Goal: Information Seeking & Learning: Compare options

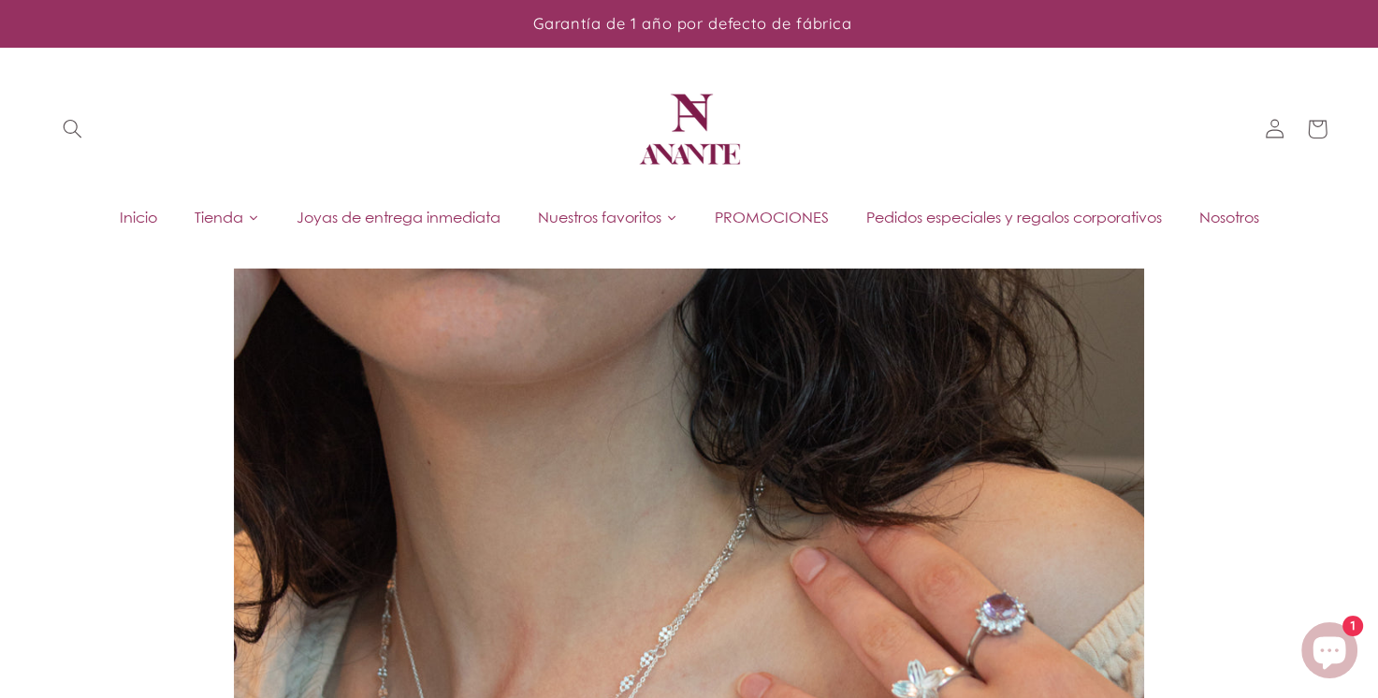
click at [419, 223] on span "Joyas de entrega inmediata" at bounding box center [398, 217] width 204 height 21
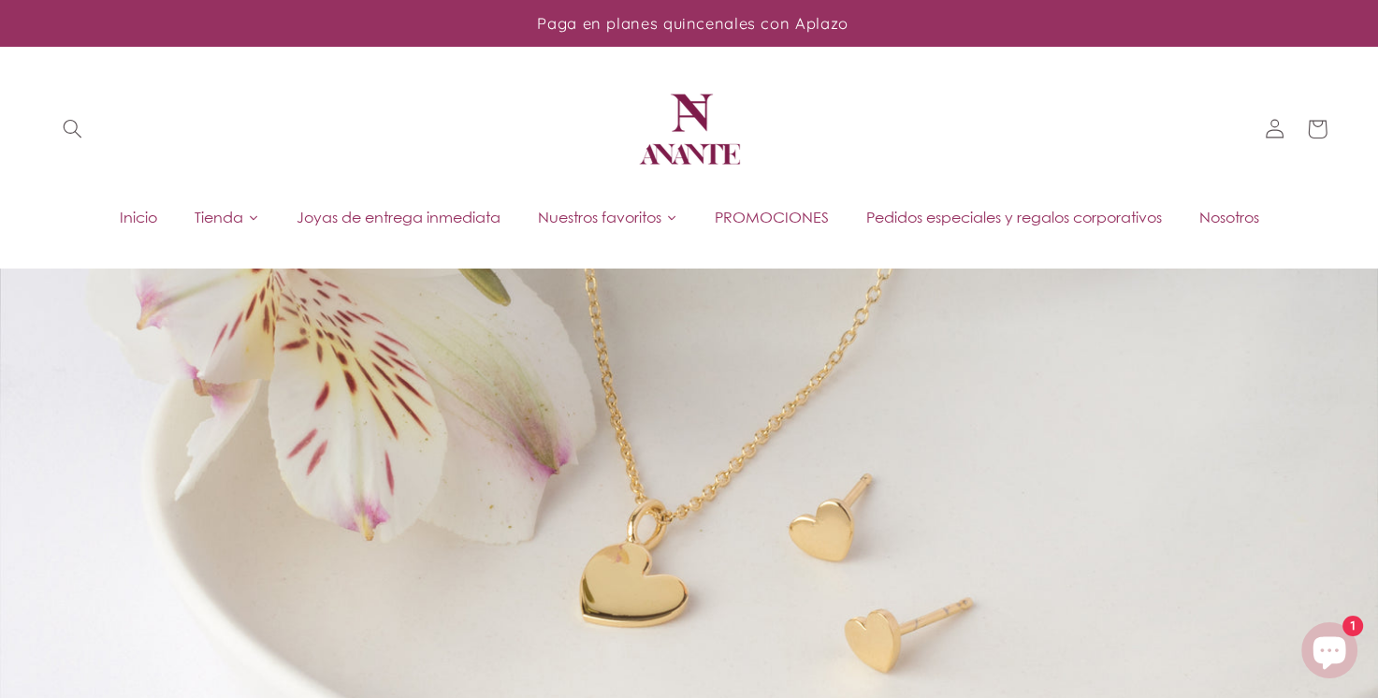
scroll to position [623, 0]
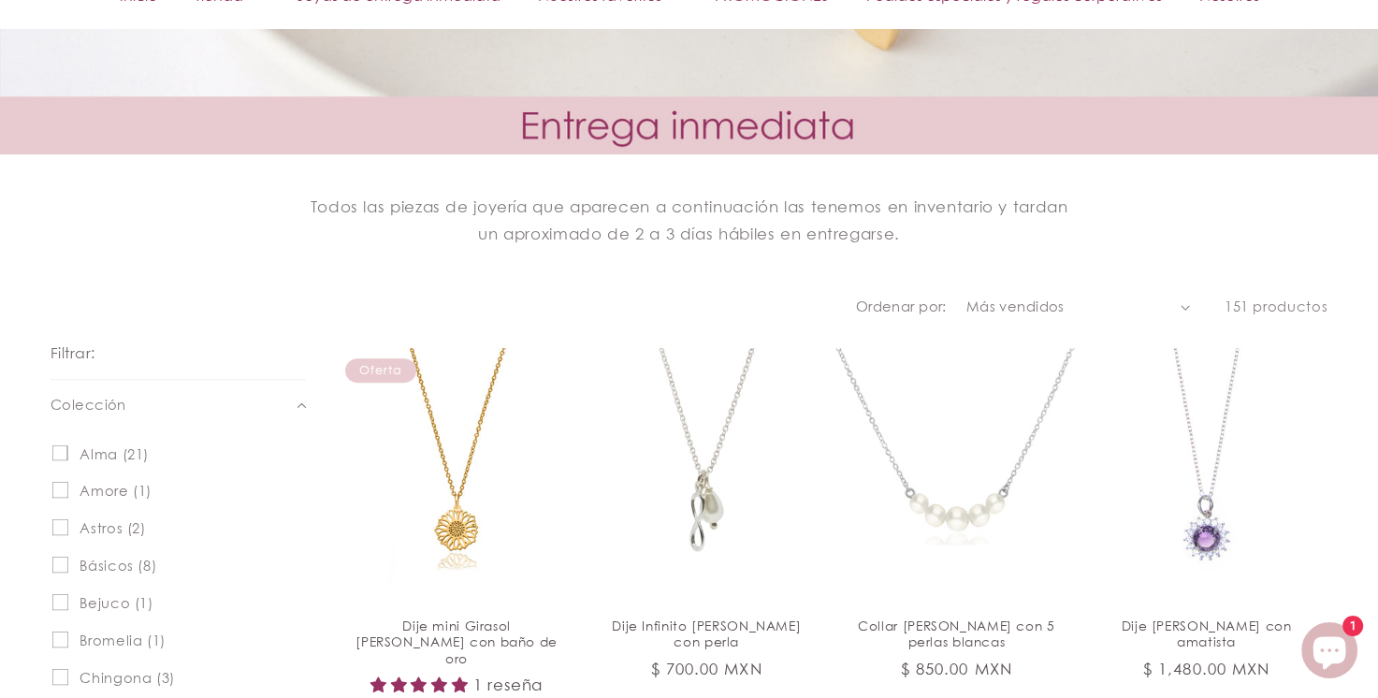
click at [1089, 306] on select "Características Más vendidos Alfabéticamente, A-Z Alfabéticamente, Z-A Precio, …" at bounding box center [1078, 306] width 224 height 21
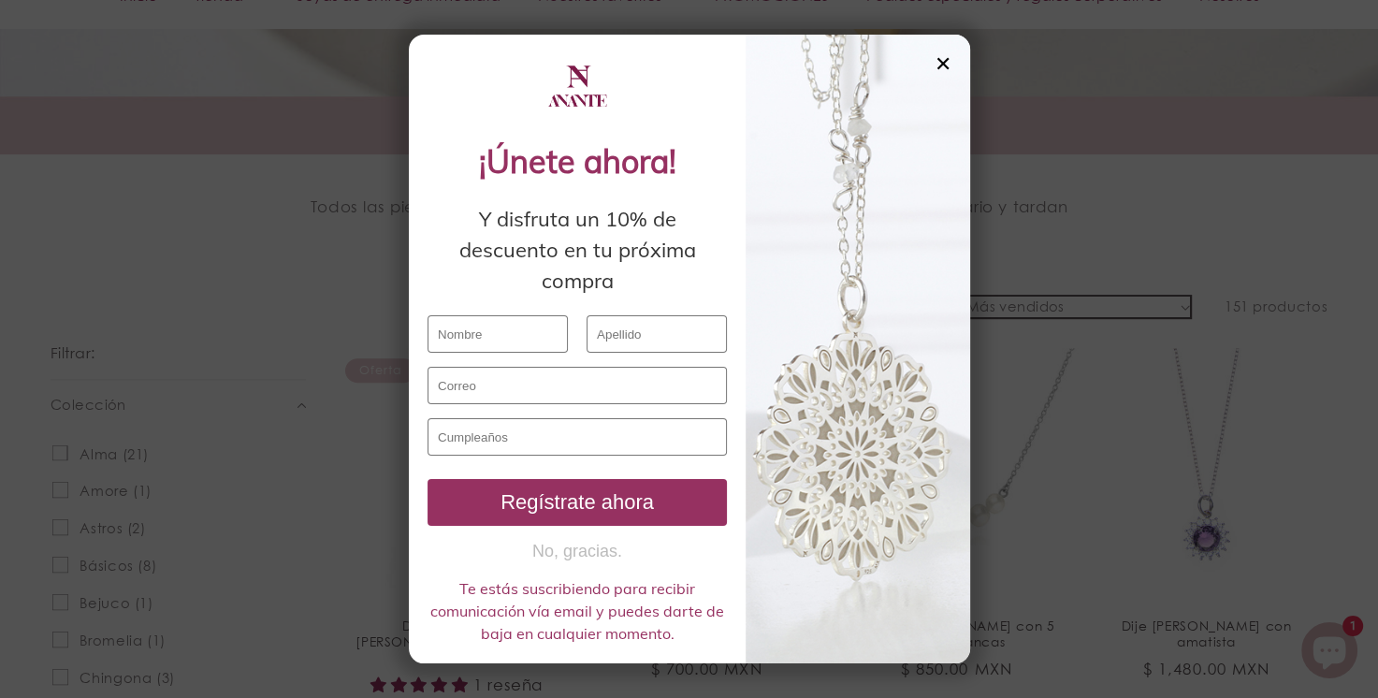
select select "price-ascending"
click at [967, 296] on select "Características Más vendidos Alfabéticamente, A-Z Alfabéticamente, Z-A Precio, …" at bounding box center [1078, 306] width 224 height 21
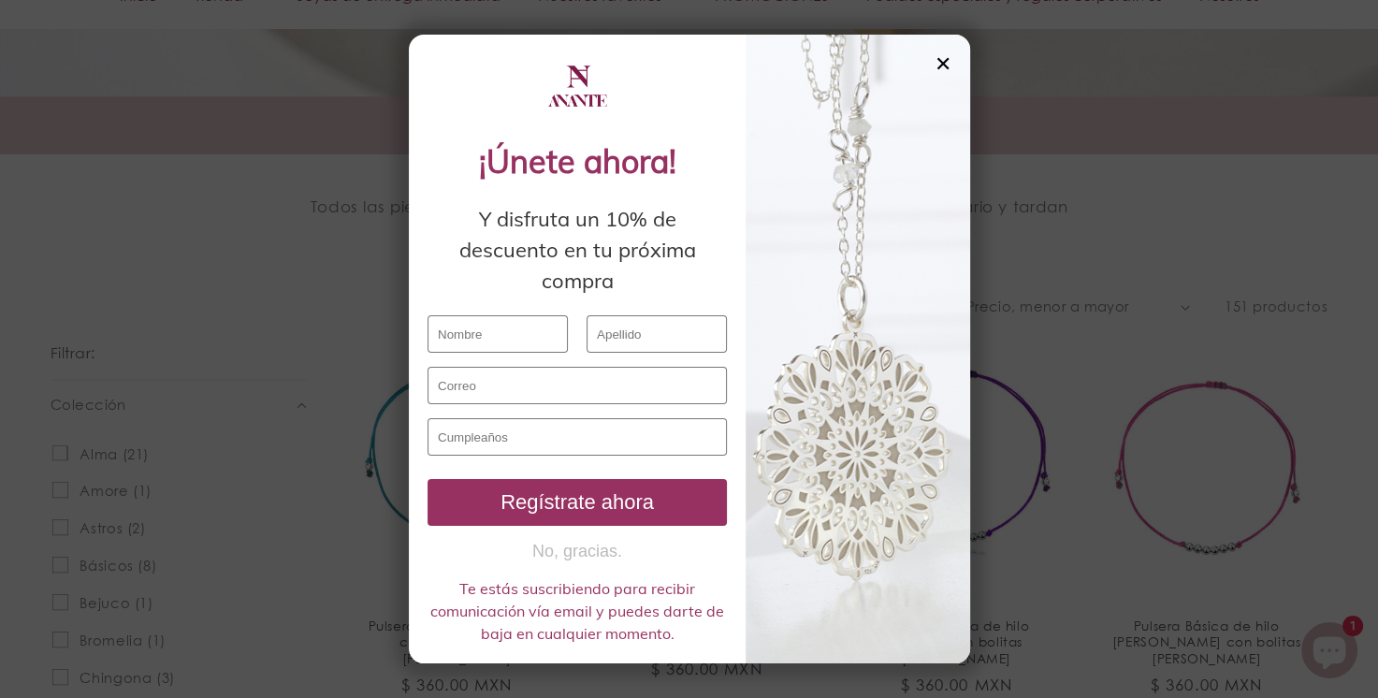
click at [946, 69] on div "✕" at bounding box center [942, 63] width 17 height 21
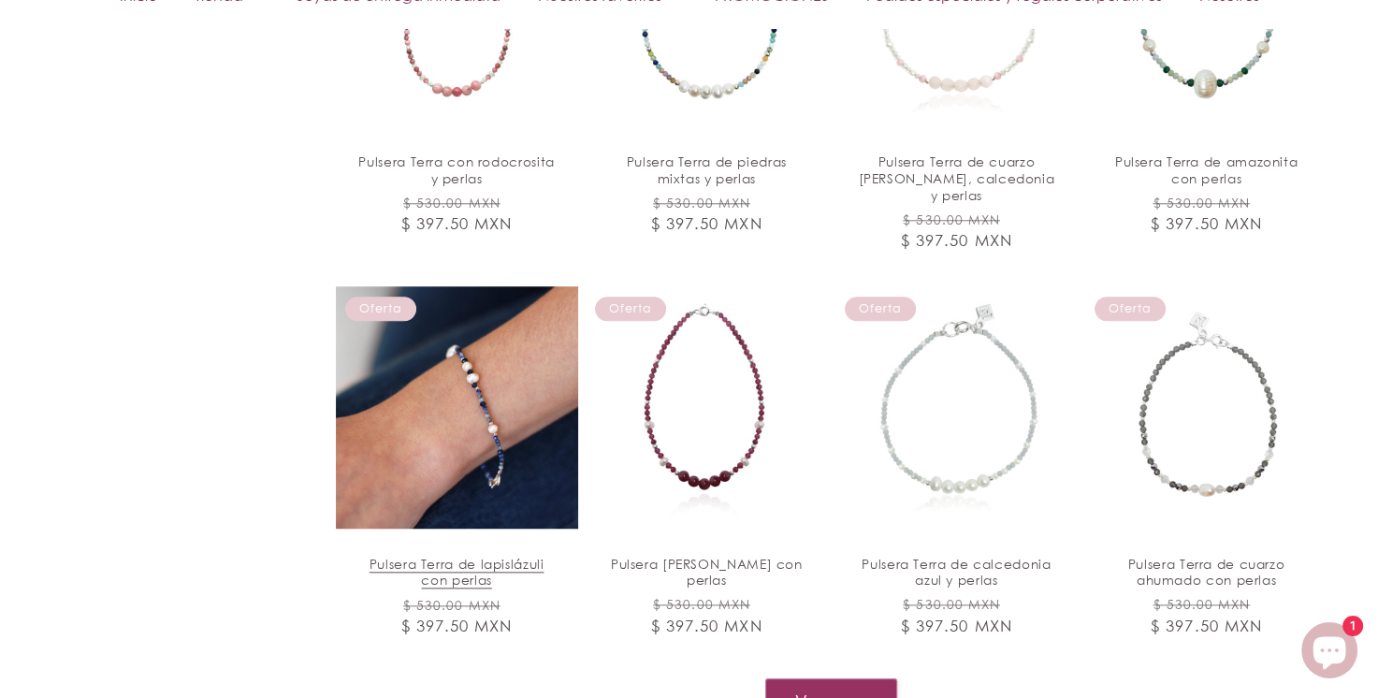
scroll to position [2182, 0]
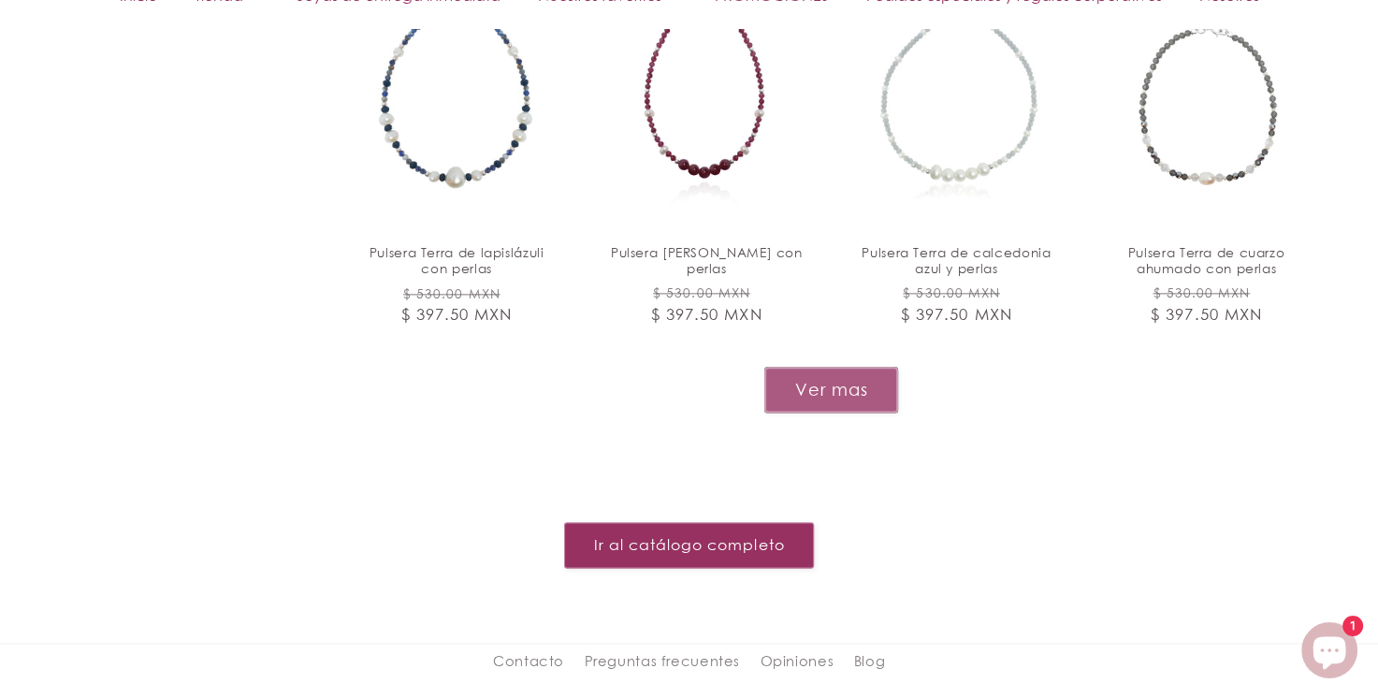
click at [831, 367] on button "Ver mas" at bounding box center [831, 390] width 134 height 46
click at [819, 367] on button "Ver mas" at bounding box center [831, 390] width 134 height 46
click at [784, 367] on button "Ver mas" at bounding box center [831, 390] width 134 height 46
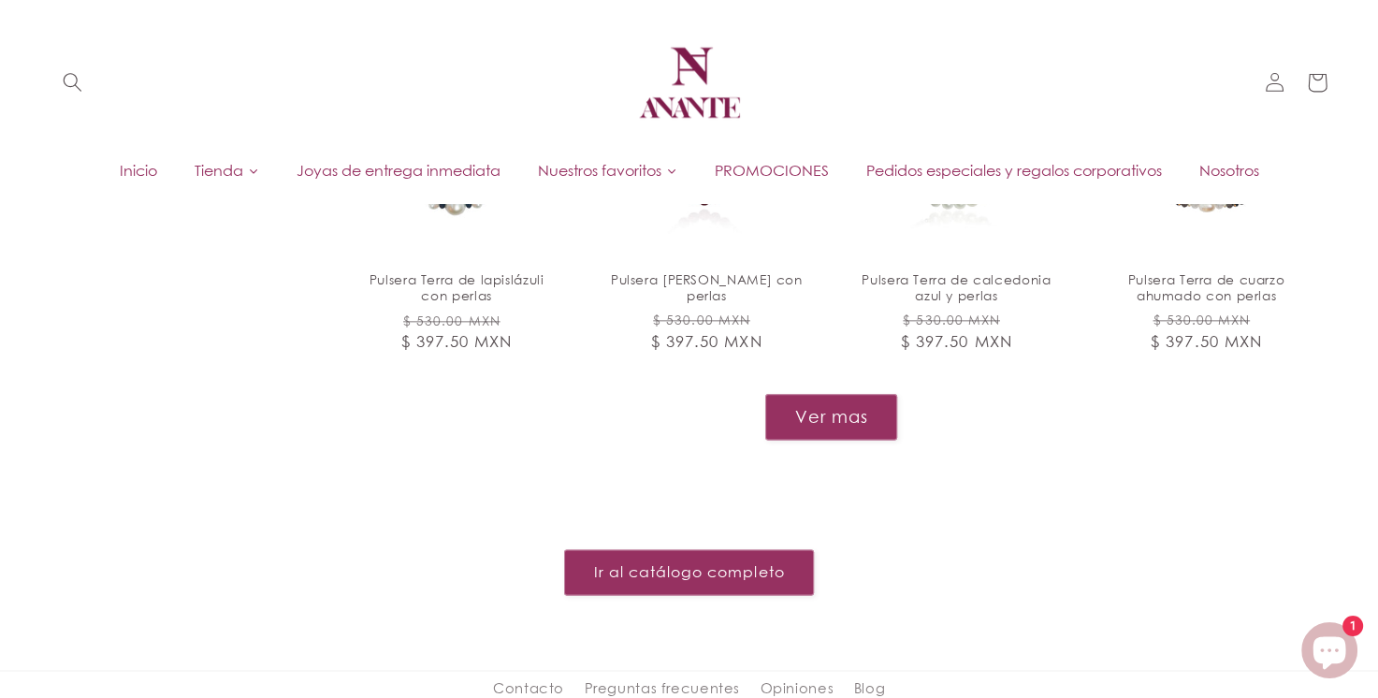
scroll to position [2148, 0]
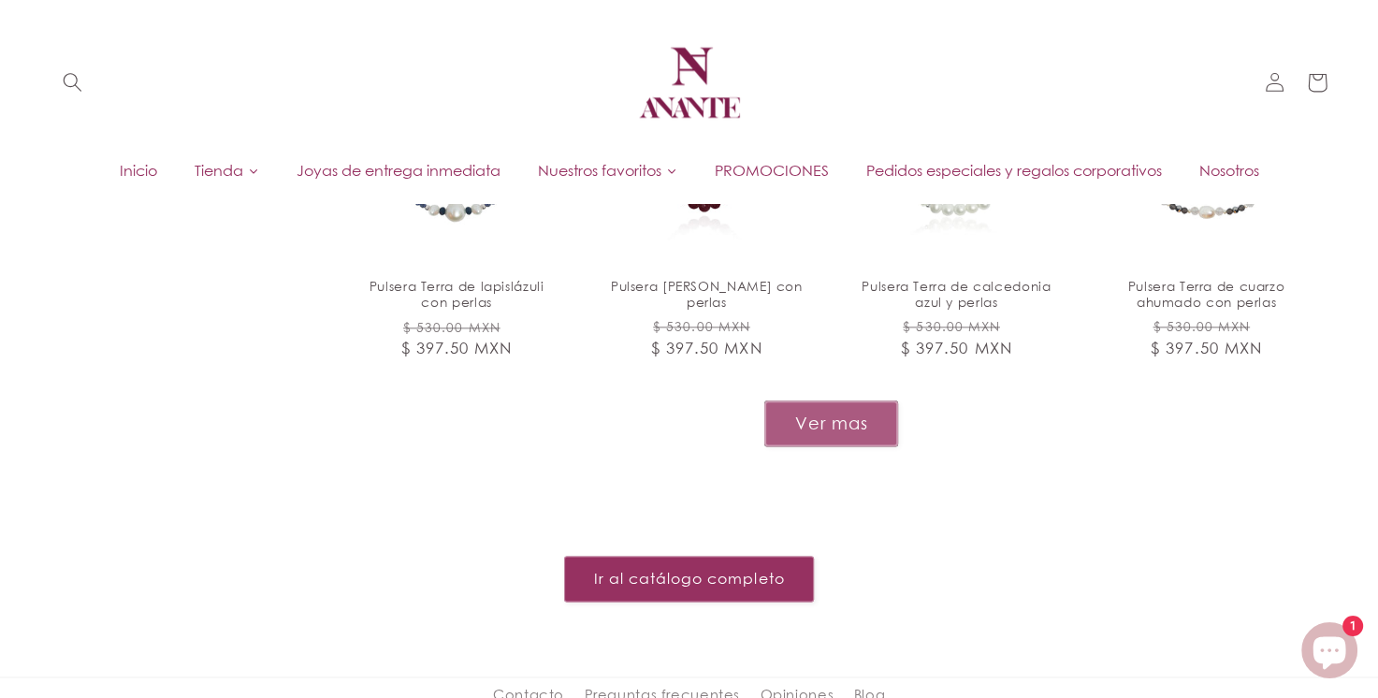
click at [844, 400] on button "Ver mas" at bounding box center [831, 423] width 134 height 46
click at [853, 400] on button "Ver mas" at bounding box center [831, 423] width 134 height 46
click at [763, 556] on link "Ir al catálogo completo" at bounding box center [689, 579] width 250 height 46
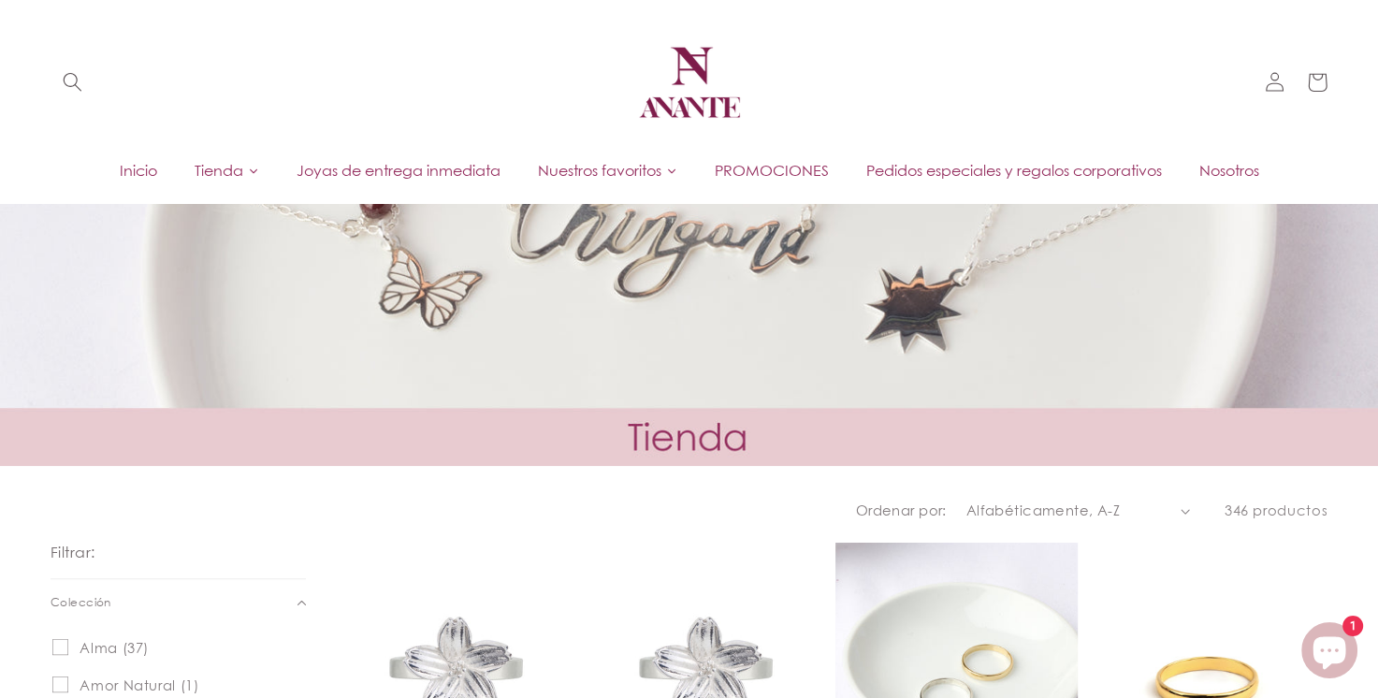
scroll to position [623, 0]
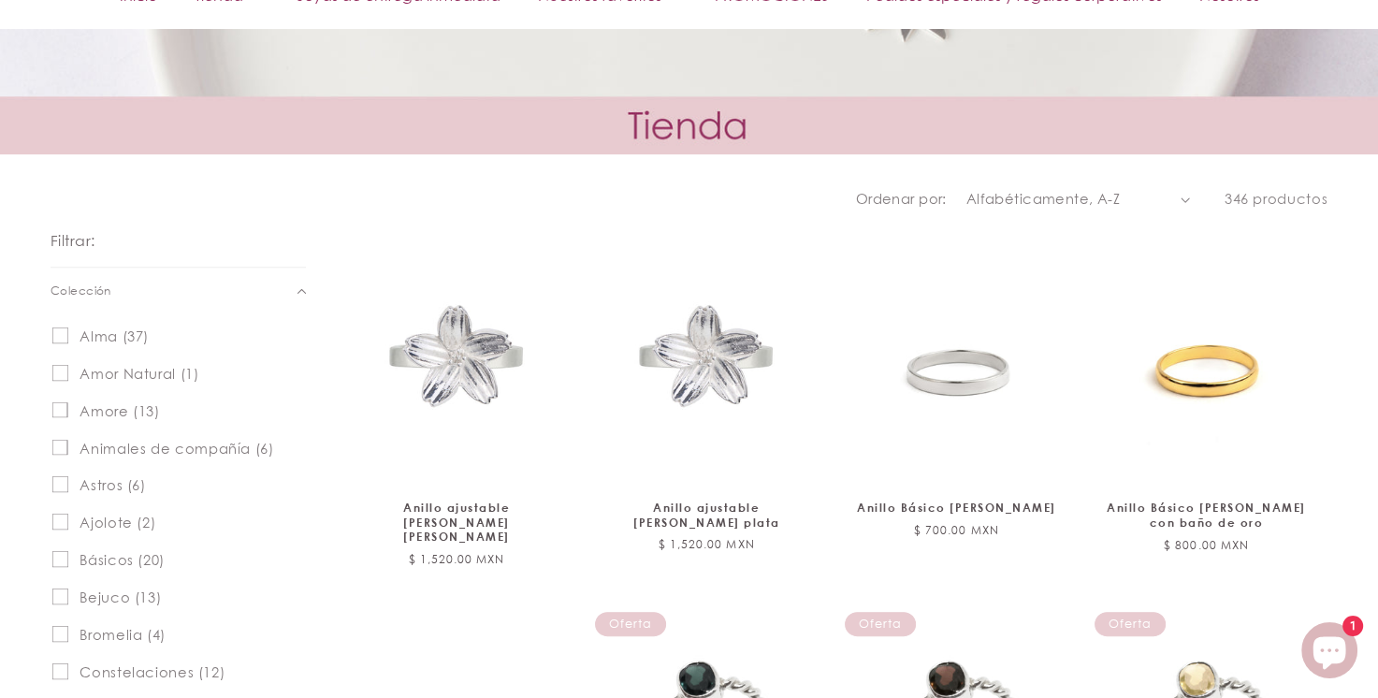
drag, startPoint x: 1262, startPoint y: 190, endPoint x: 1207, endPoint y: 189, distance: 55.2
click at [1260, 190] on span "346 productos" at bounding box center [1275, 198] width 103 height 17
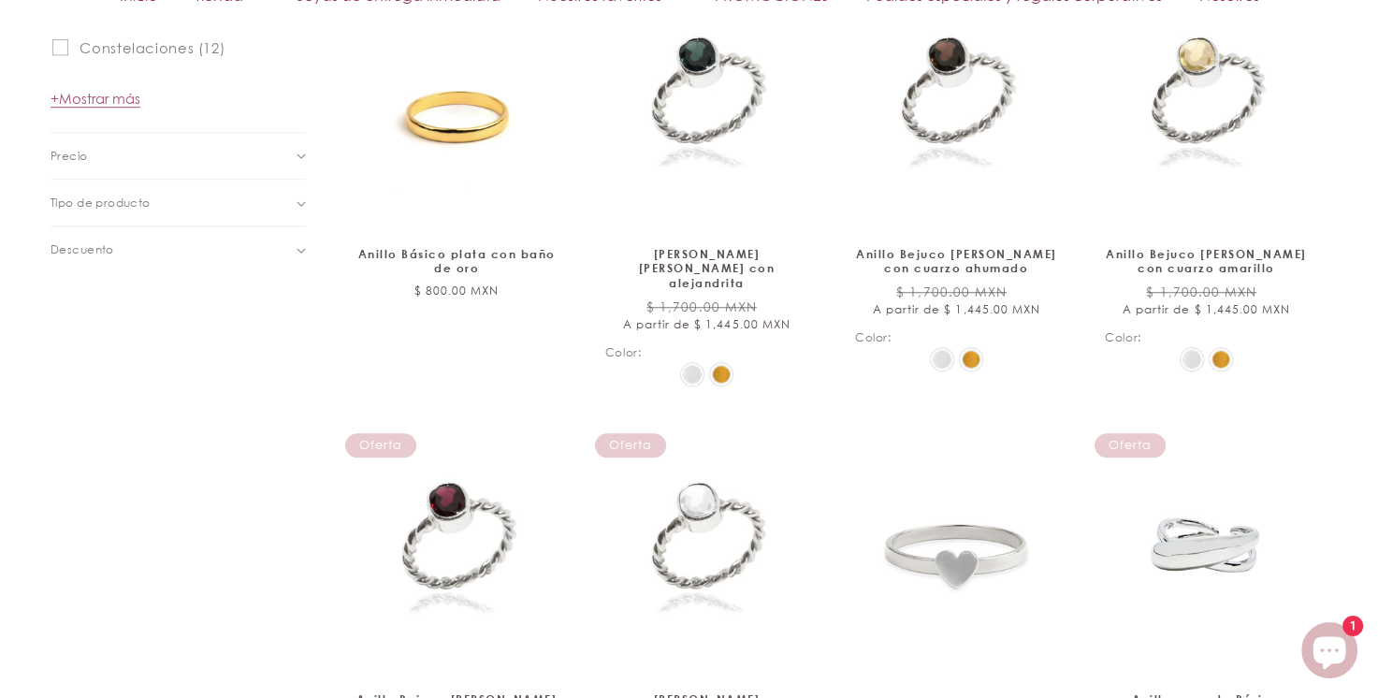
scroll to position [935, 0]
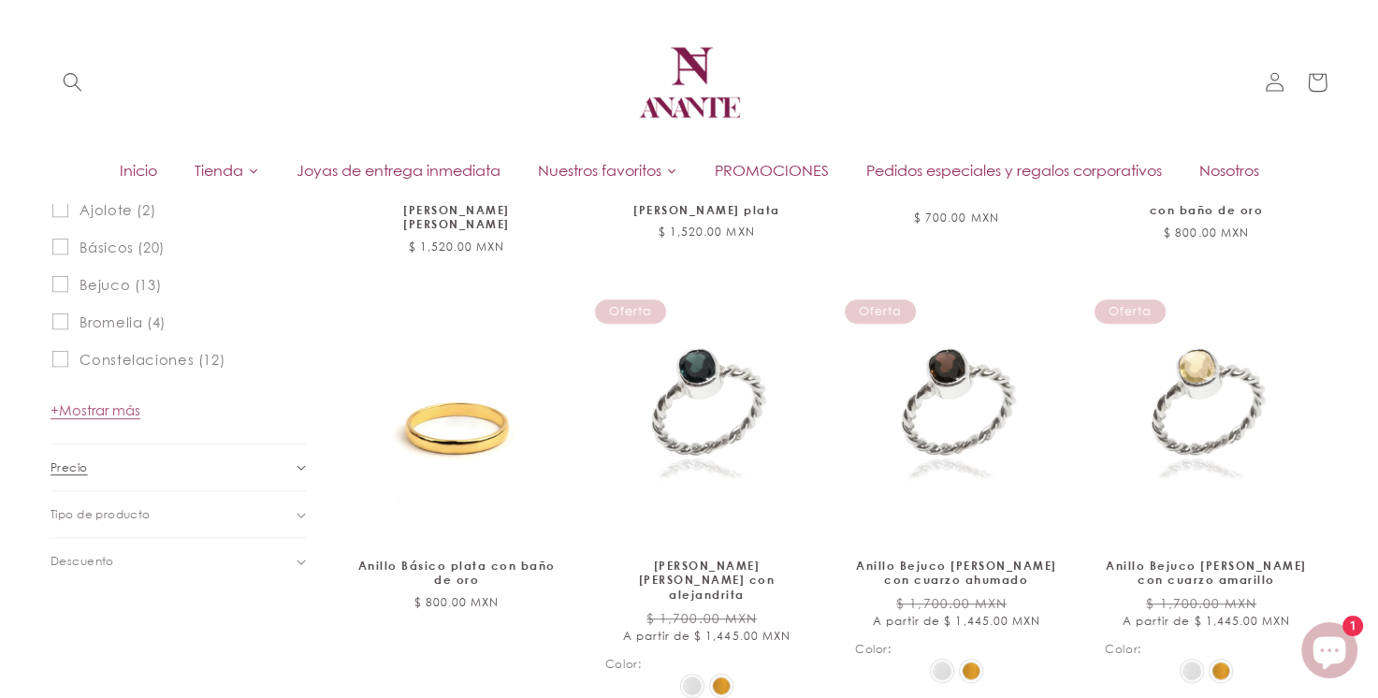
click at [290, 468] on summary "Precio" at bounding box center [178, 467] width 255 height 46
click at [137, 559] on input "De" at bounding box center [121, 567] width 112 height 44
type input "500"
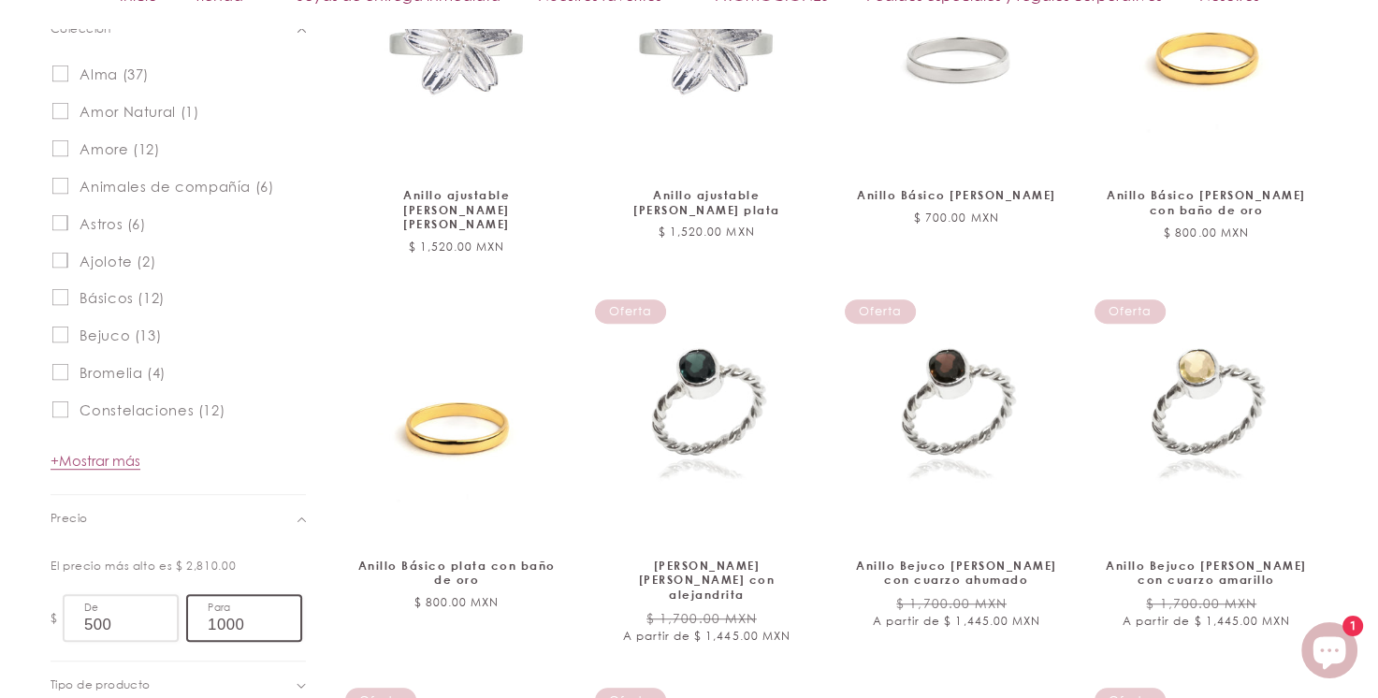
scroll to position [986, 0]
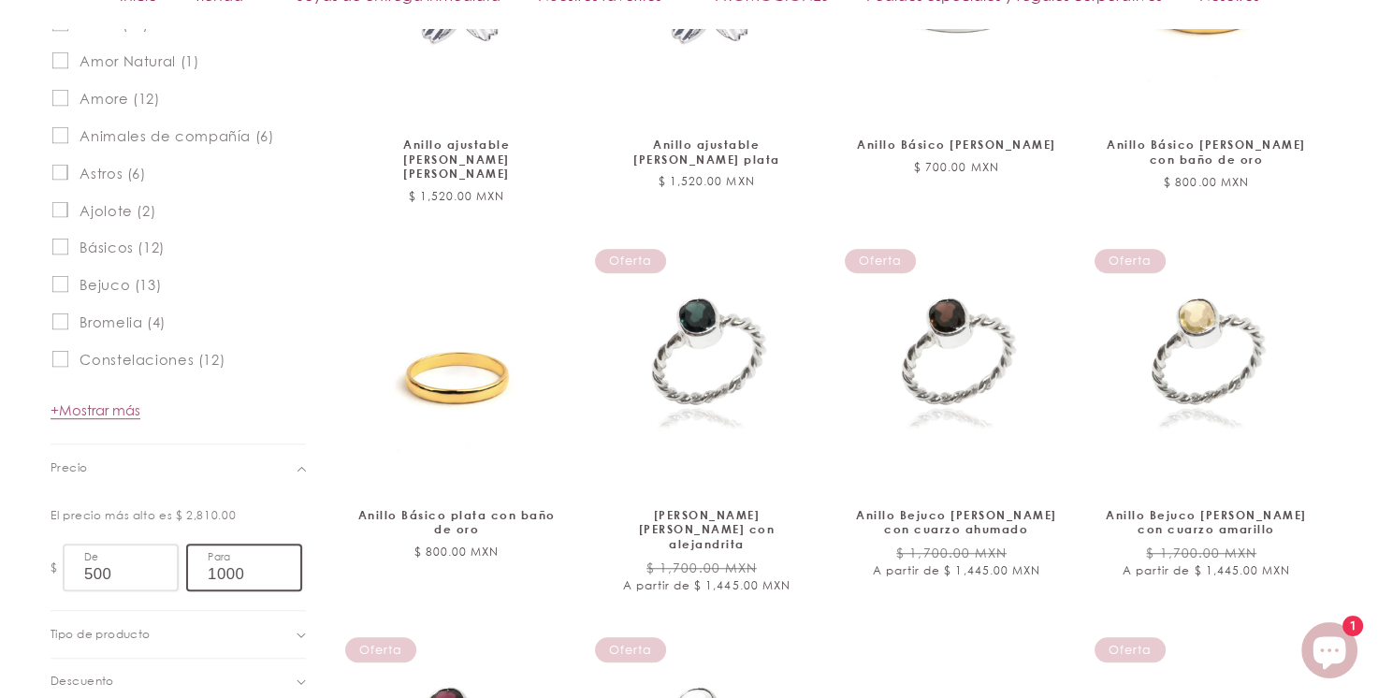
type input "1000"
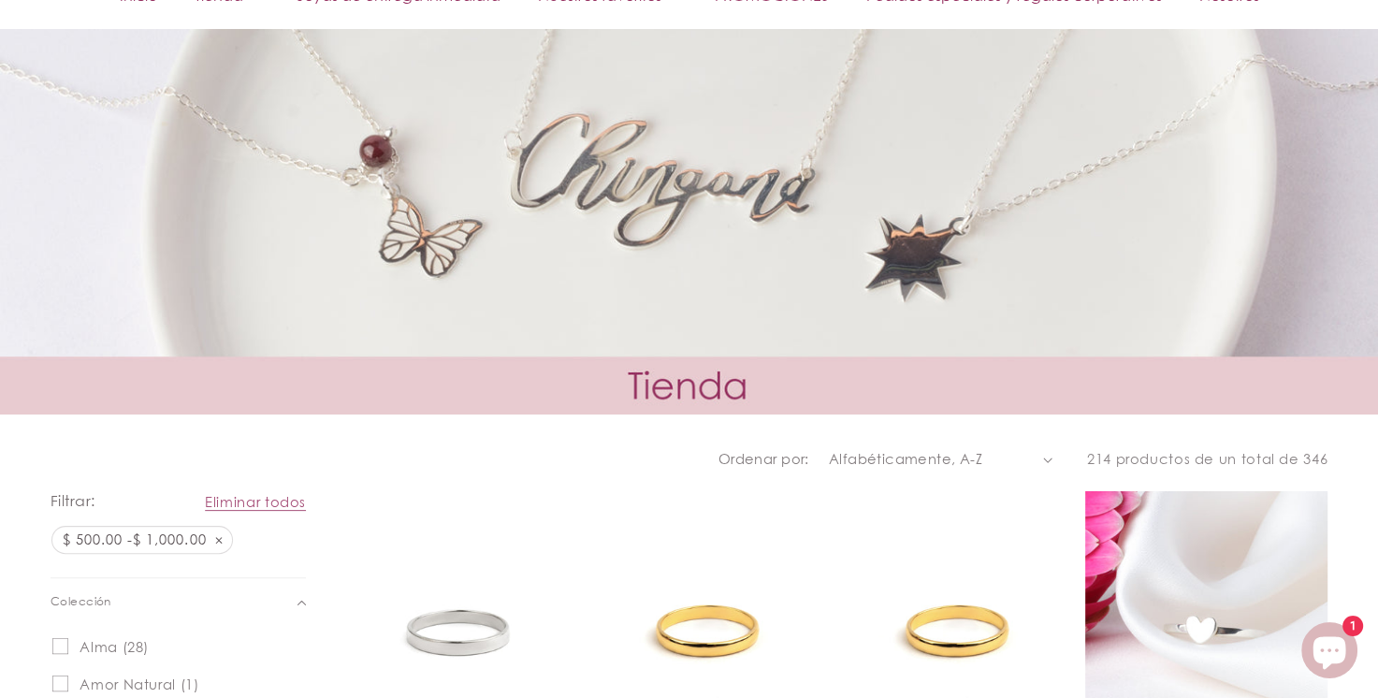
scroll to position [673, 0]
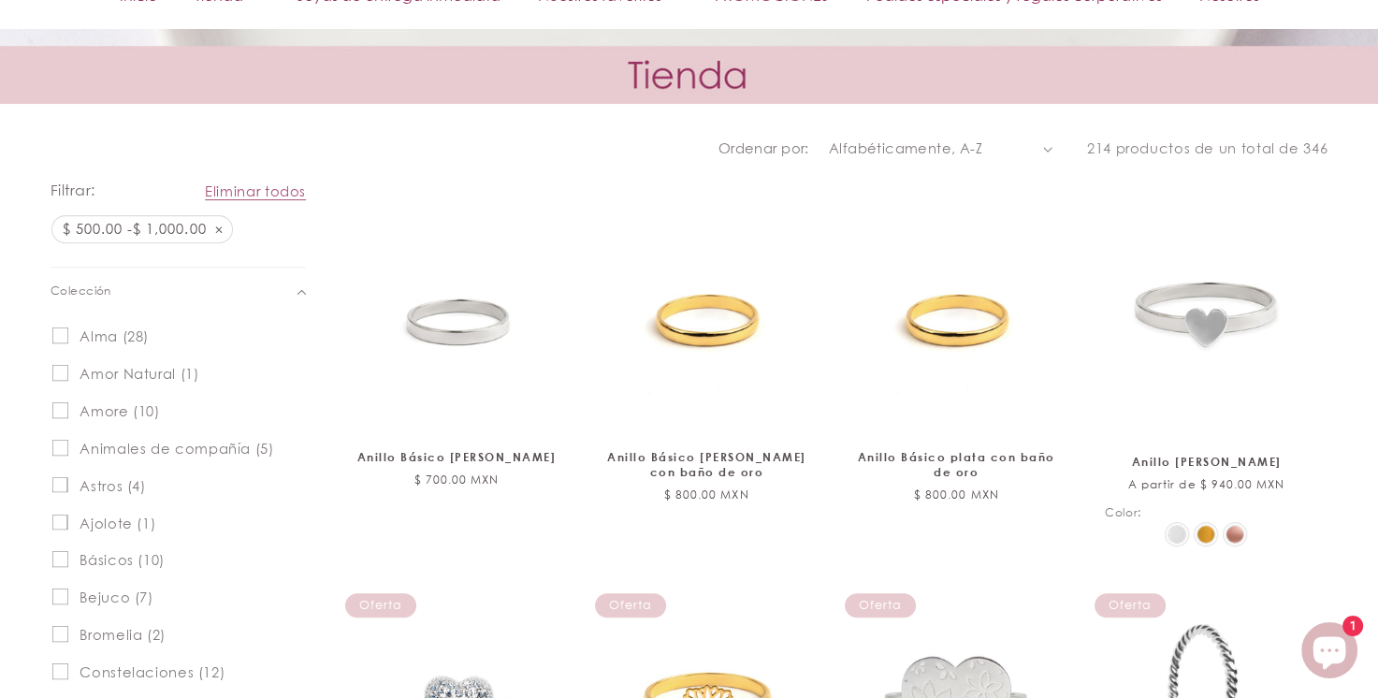
click at [1025, 138] on select "Características Más vendidos Alfabéticamente, A-Z Alfabéticamente, Z-A Precio, …" at bounding box center [941, 148] width 224 height 21
select select "best-selling"
click at [831, 138] on select "Características Más vendidos Alfabéticamente, A-Z Alfabéticamente, Z-A Precio, …" at bounding box center [941, 148] width 224 height 21
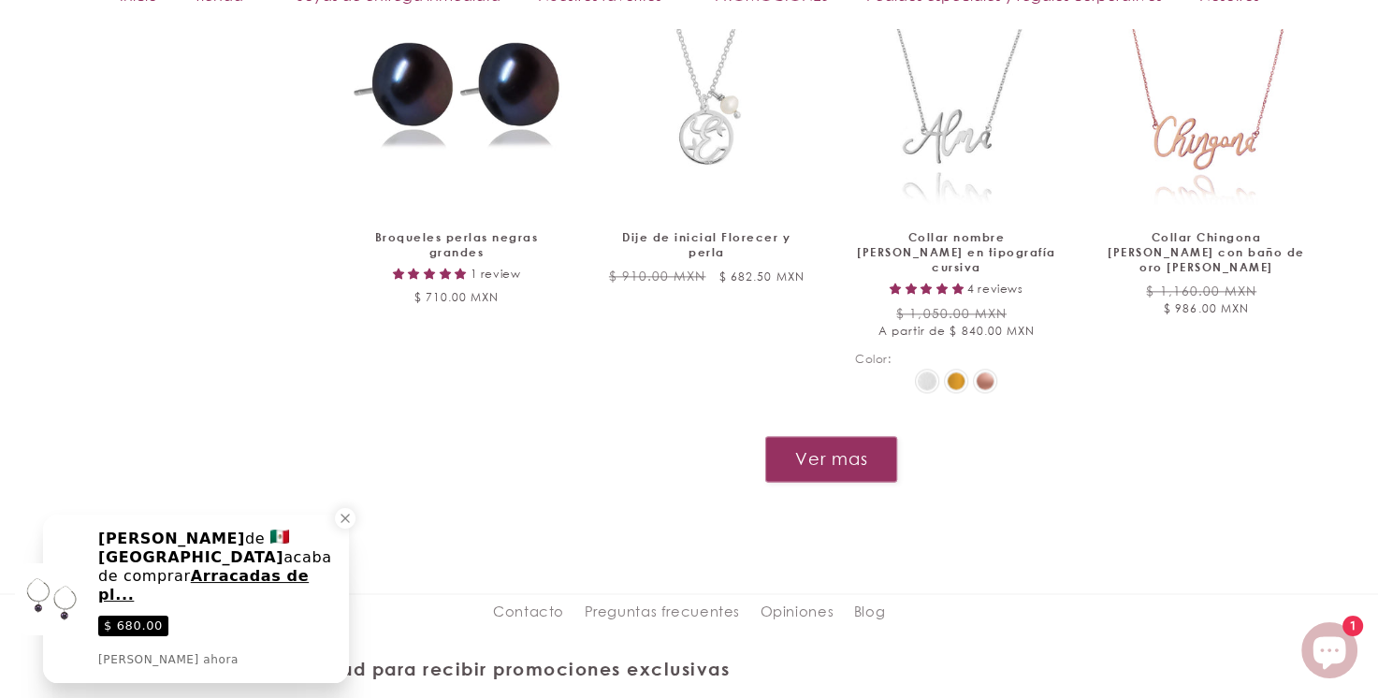
scroll to position [2483, 0]
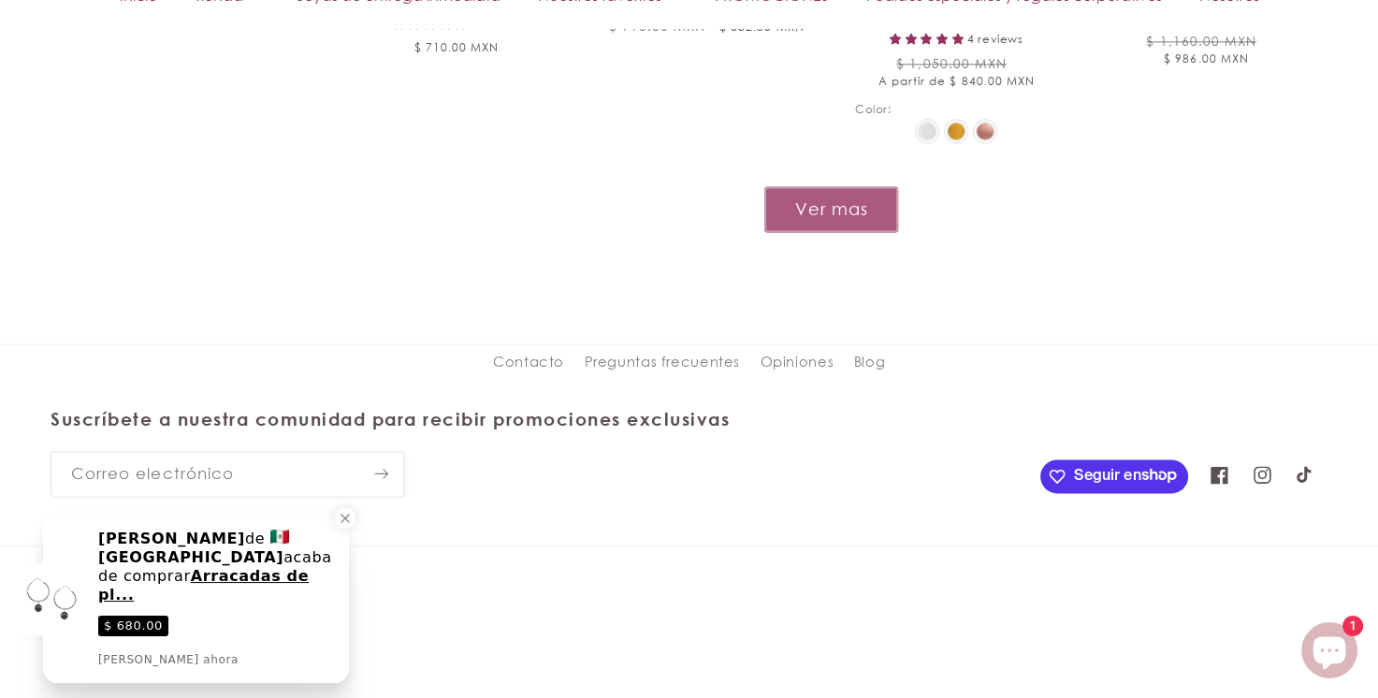
click at [803, 195] on button "Ver mas" at bounding box center [831, 209] width 134 height 46
click at [827, 186] on button "Ver mas" at bounding box center [831, 209] width 134 height 46
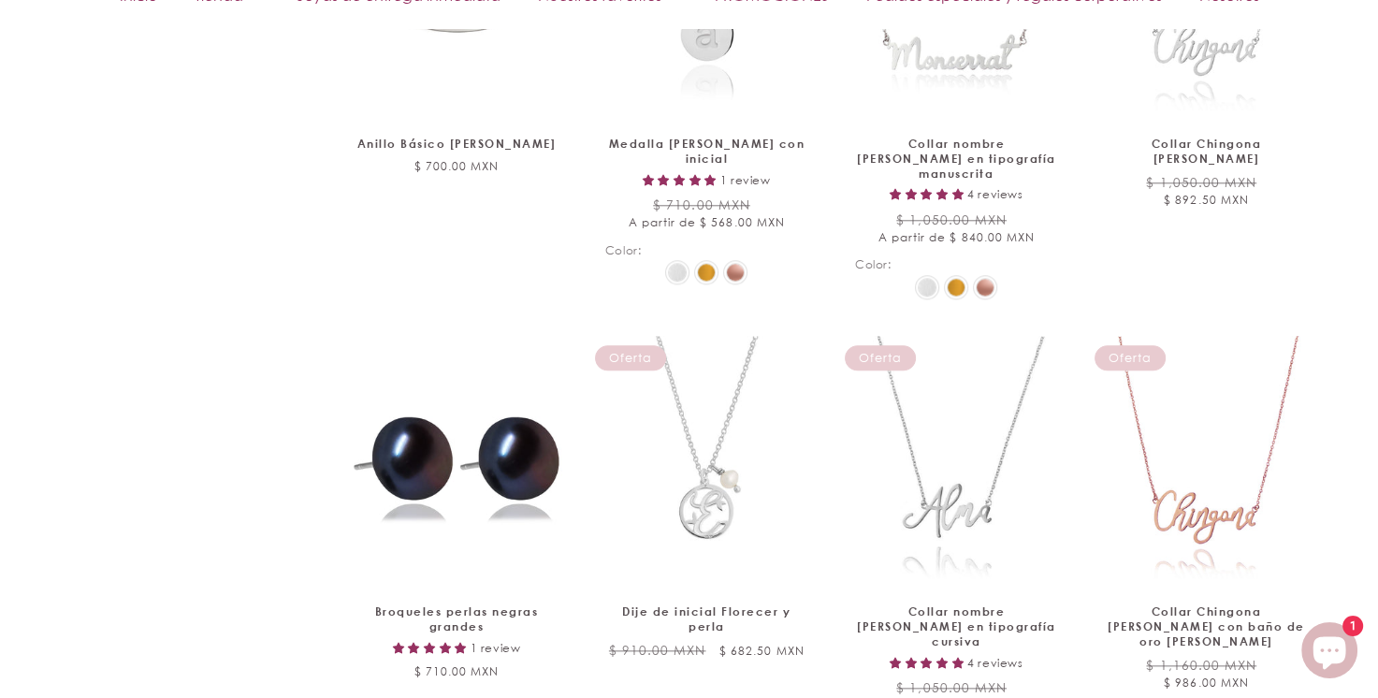
scroll to position [2171, 0]
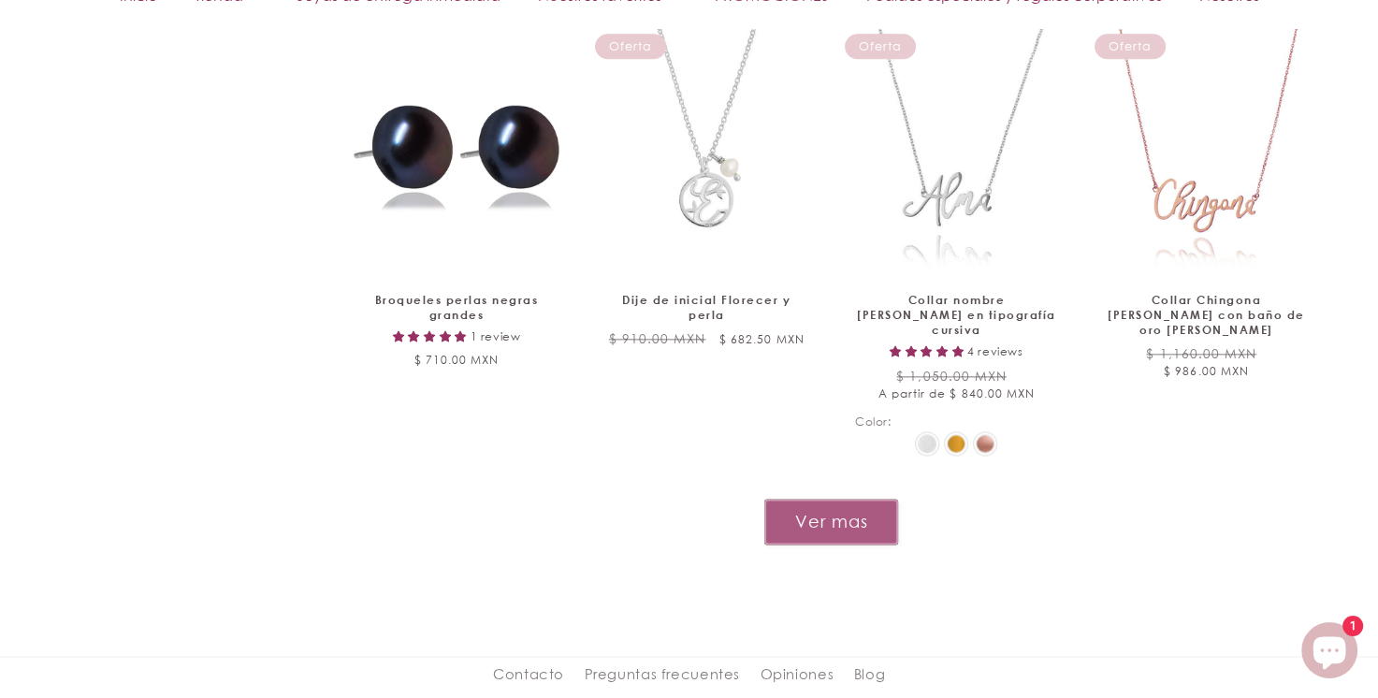
click at [799, 499] on button "Ver mas" at bounding box center [831, 522] width 134 height 46
click at [830, 499] on button "Ver mas" at bounding box center [831, 522] width 134 height 46
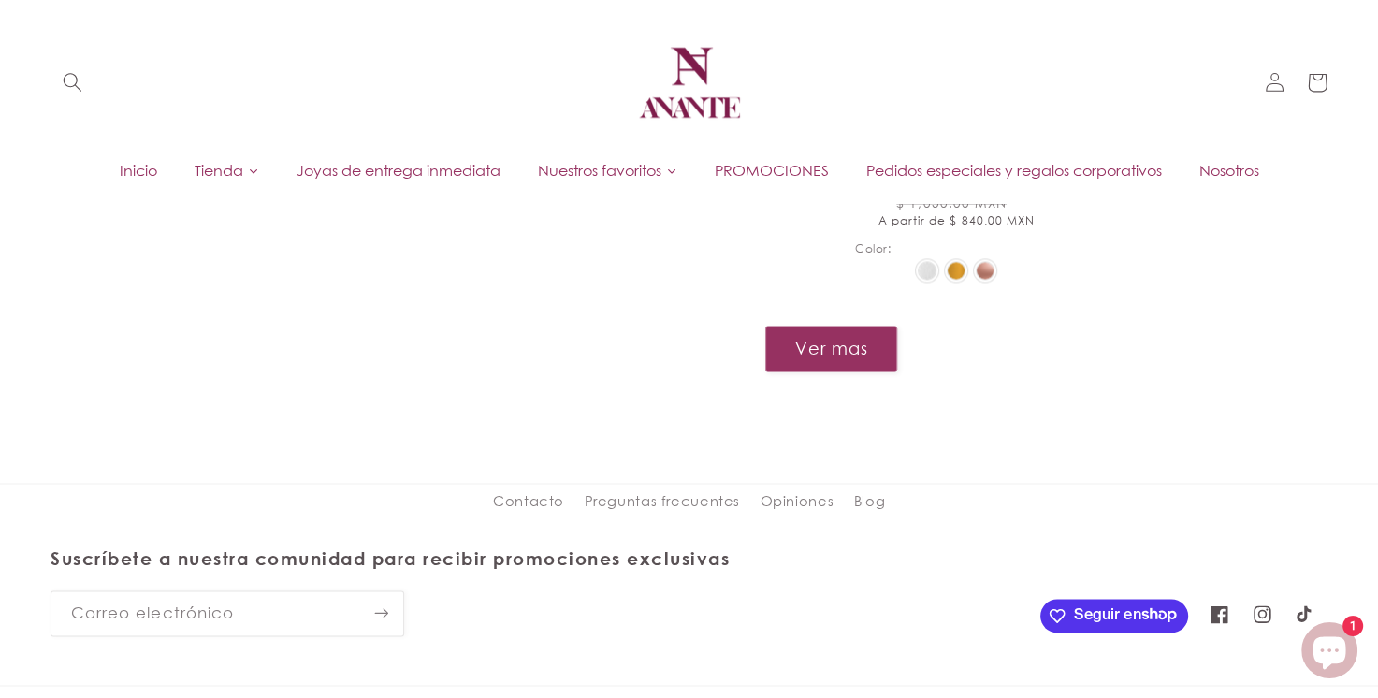
scroll to position [2322, 0]
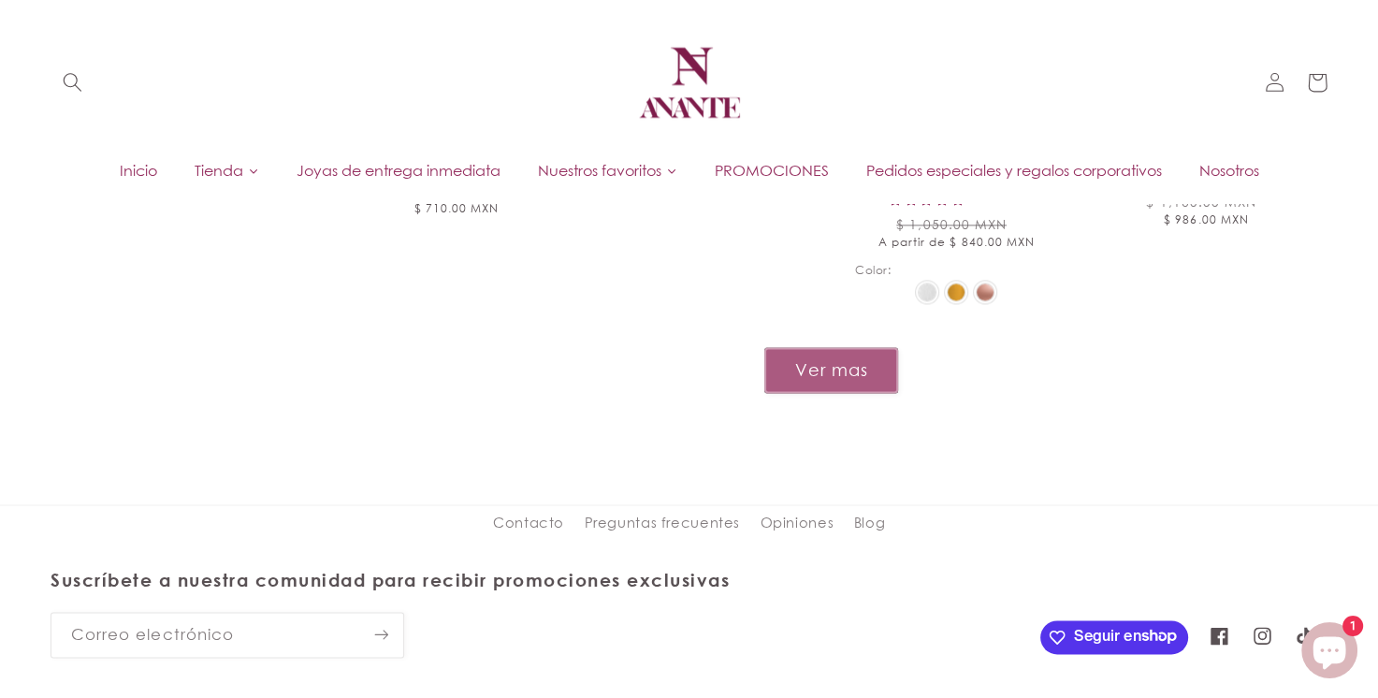
click at [807, 347] on button "Ver mas" at bounding box center [831, 370] width 134 height 46
click at [805, 347] on button "Ver mas" at bounding box center [831, 370] width 134 height 46
click at [804, 347] on button "Ver mas" at bounding box center [831, 370] width 134 height 46
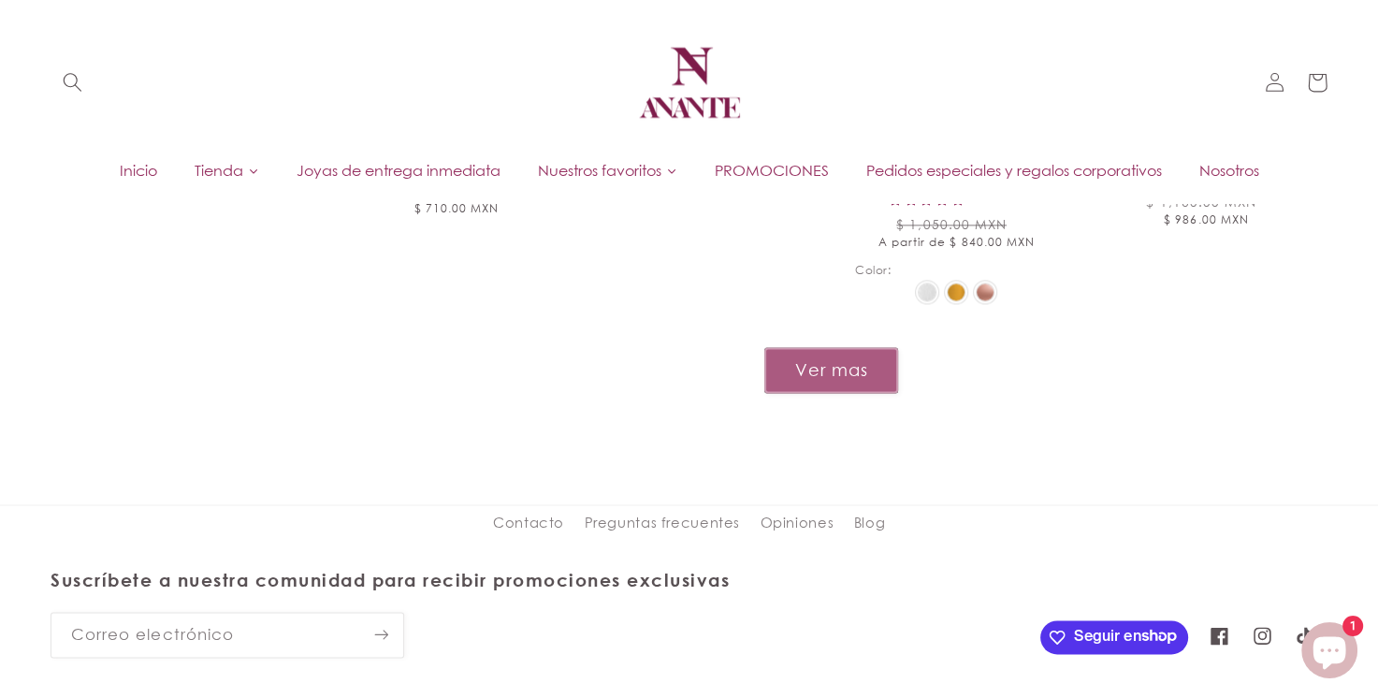
click at [804, 347] on button "Ver mas" at bounding box center [831, 370] width 134 height 46
click at [803, 347] on button "Ver mas" at bounding box center [831, 370] width 134 height 46
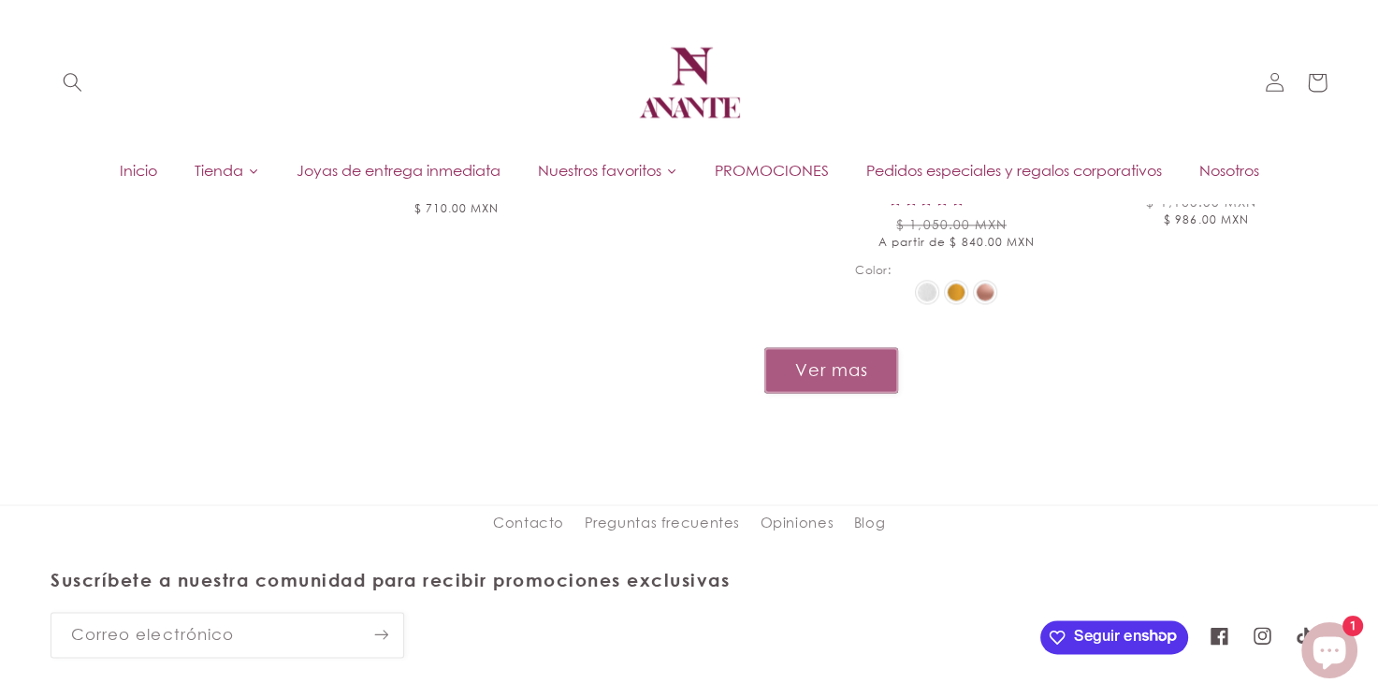
click at [803, 347] on button "Ver mas" at bounding box center [831, 370] width 134 height 46
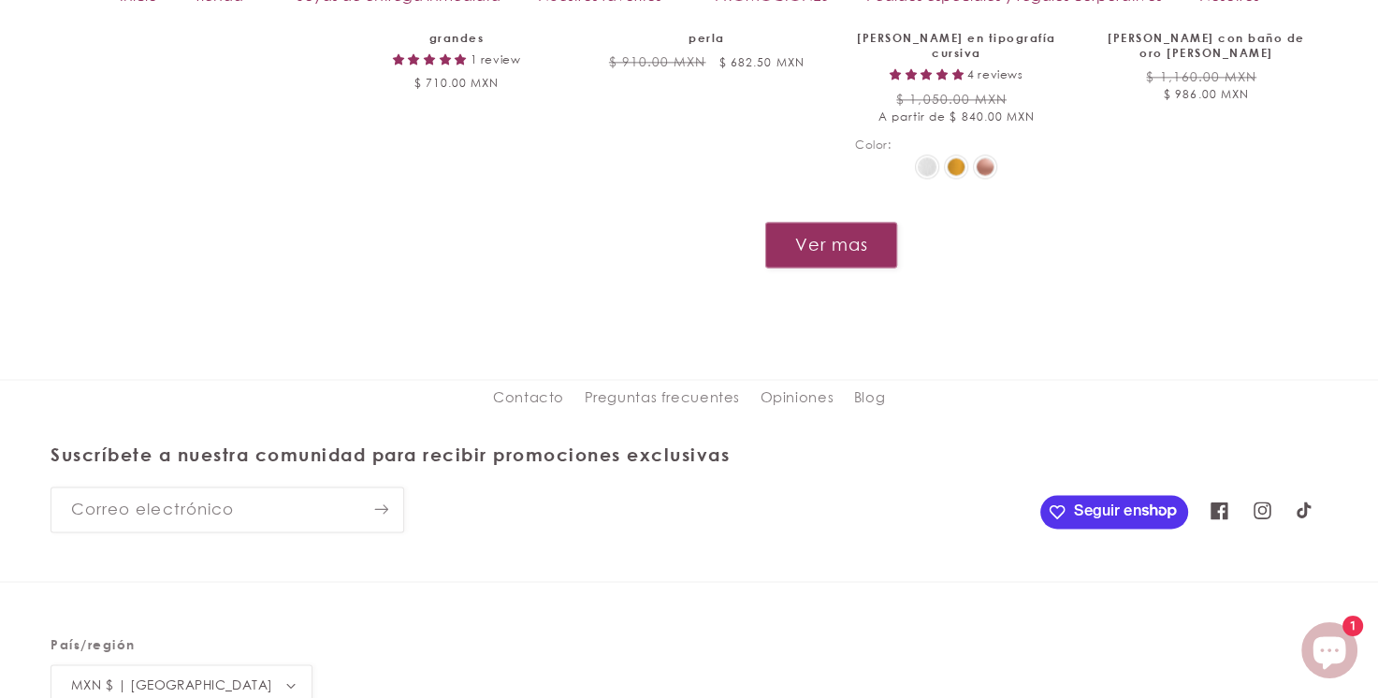
scroll to position [2483, 0]
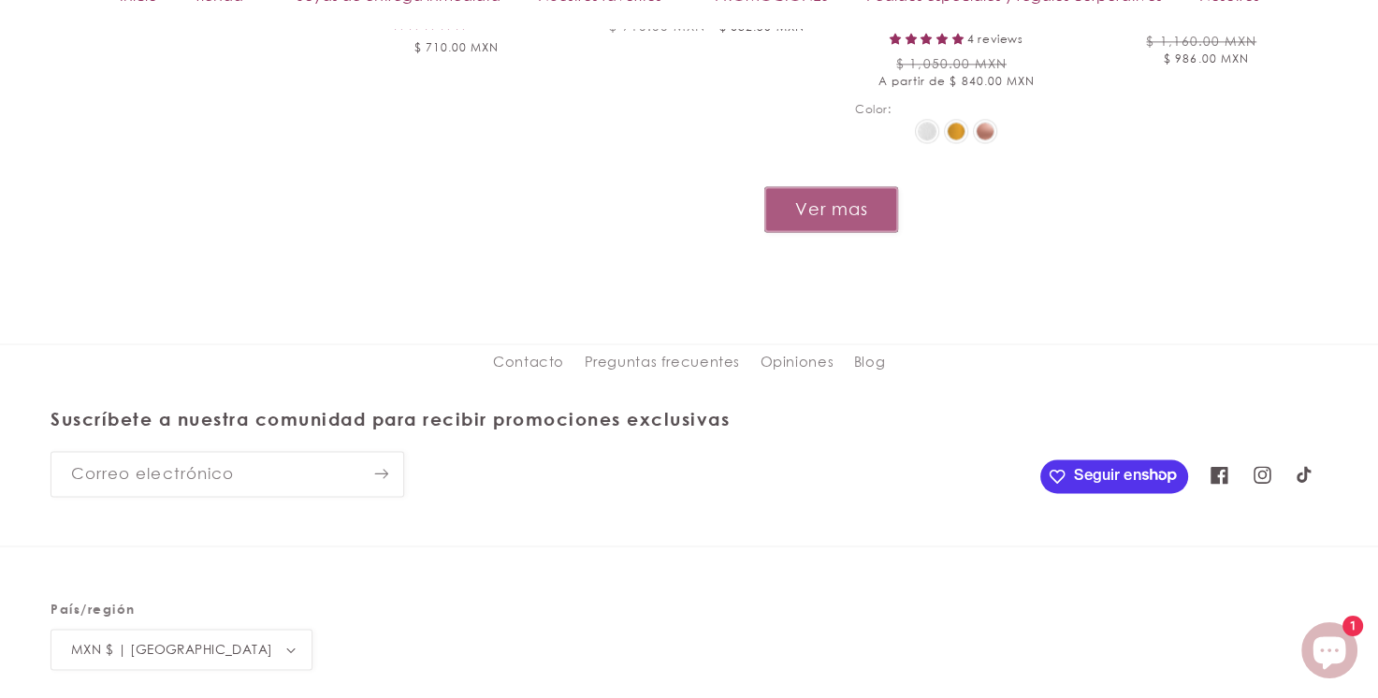
click at [826, 186] on button "Ver mas" at bounding box center [831, 209] width 134 height 46
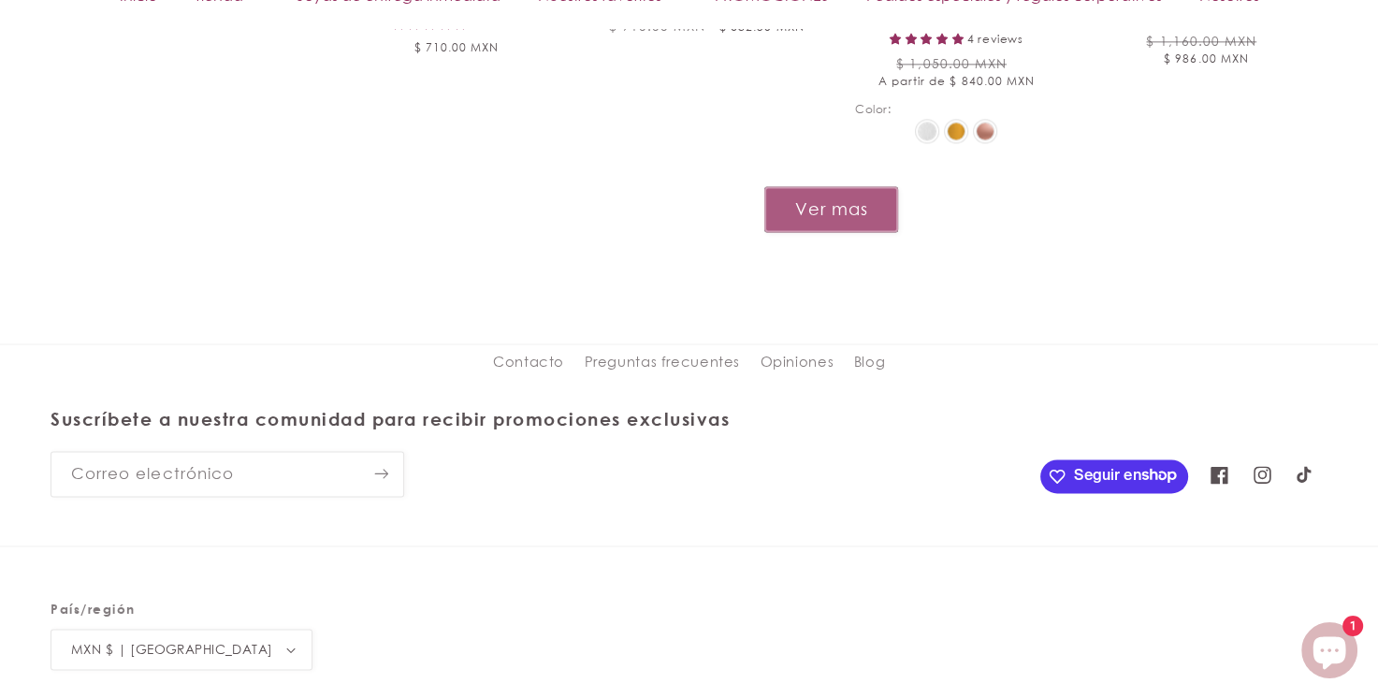
click at [825, 186] on button "Ver mas" at bounding box center [831, 209] width 134 height 46
click at [823, 186] on button "Ver mas" at bounding box center [831, 209] width 134 height 46
click at [820, 186] on button "Ver mas" at bounding box center [831, 209] width 134 height 46
click at [820, 190] on button "Ver mas" at bounding box center [831, 209] width 134 height 46
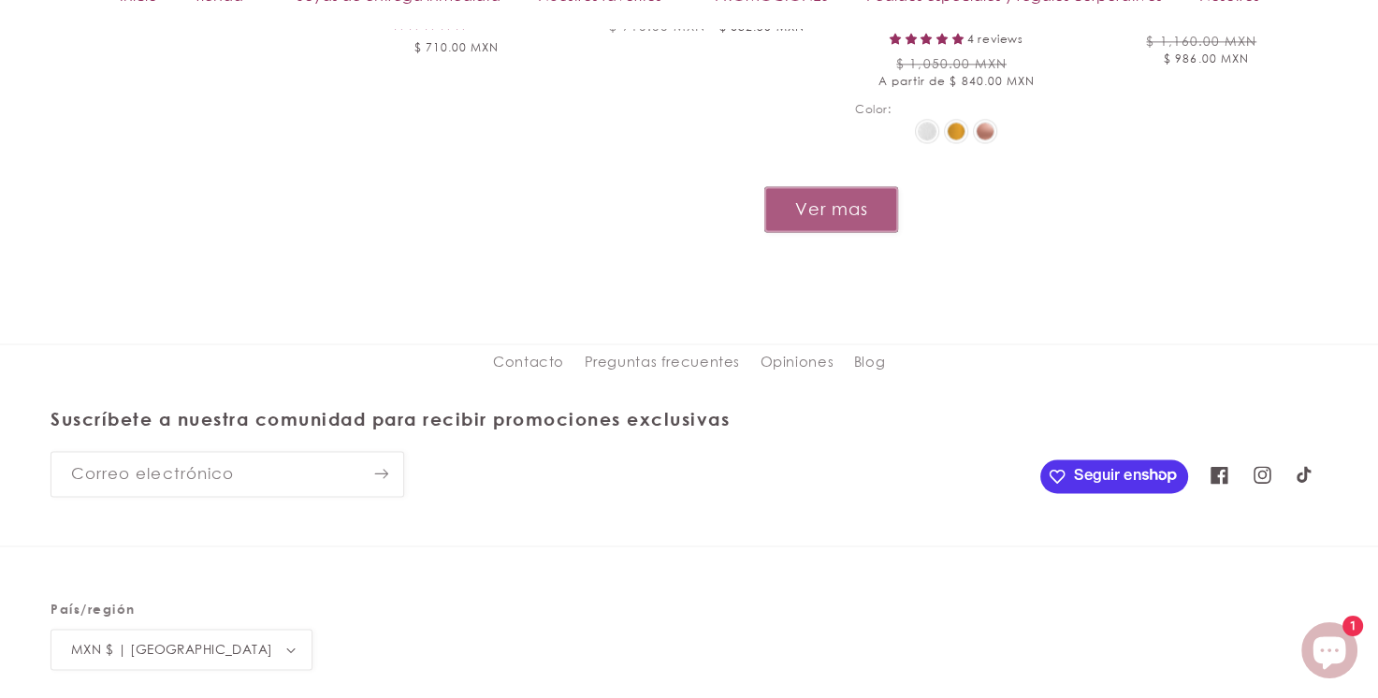
click at [820, 189] on button "Ver mas" at bounding box center [831, 209] width 134 height 46
click at [834, 186] on button "Ver mas" at bounding box center [831, 209] width 134 height 46
click at [835, 186] on button "Ver mas" at bounding box center [831, 209] width 134 height 46
click at [838, 186] on button "Ver mas" at bounding box center [831, 209] width 134 height 46
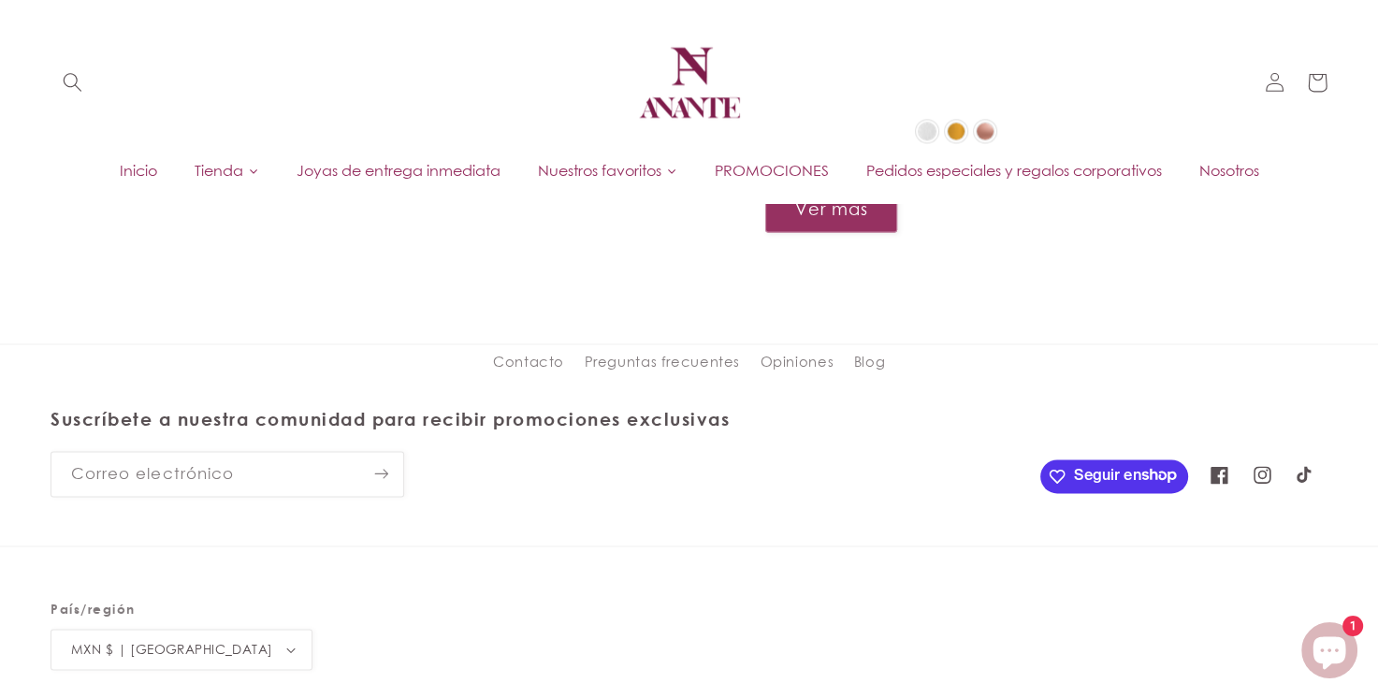
scroll to position [2171, 0]
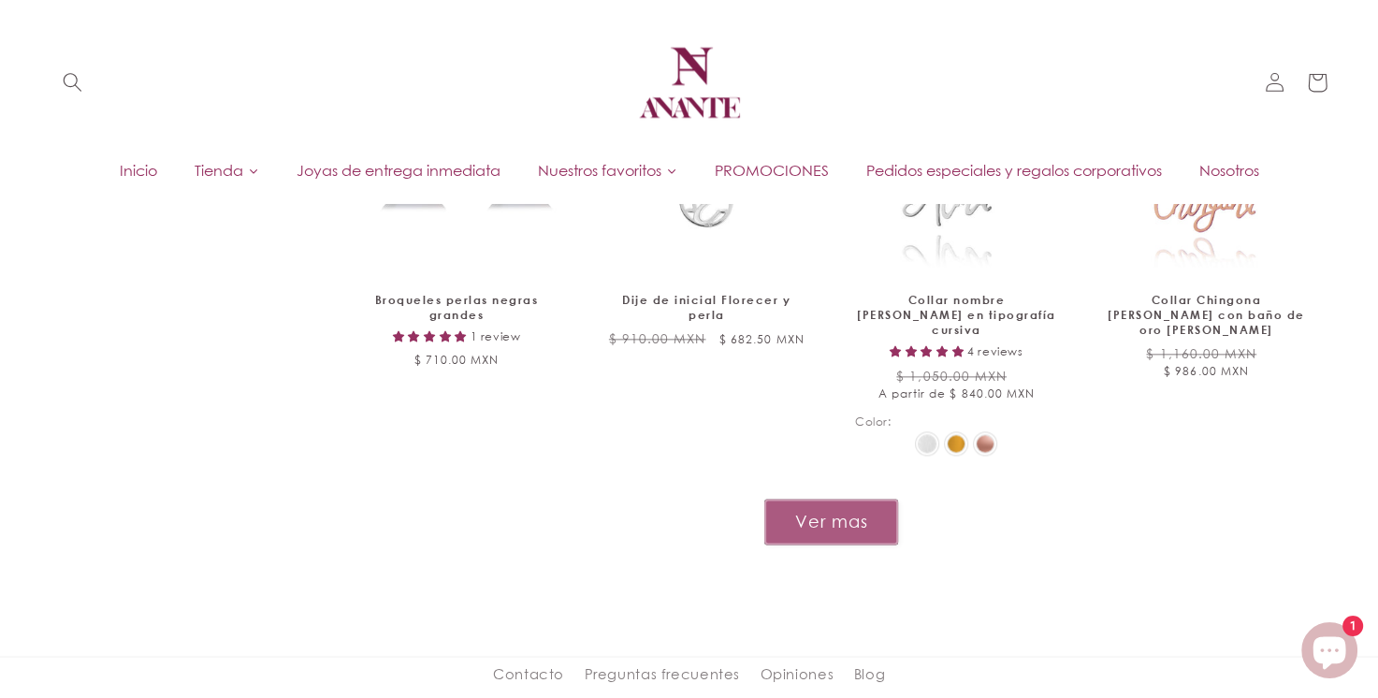
click at [798, 499] on button "Ver mas" at bounding box center [831, 522] width 134 height 46
click at [801, 499] on button "Ver mas" at bounding box center [831, 522] width 134 height 46
click at [803, 499] on button "Ver mas" at bounding box center [831, 522] width 134 height 46
click at [808, 499] on button "Ver mas" at bounding box center [831, 522] width 134 height 46
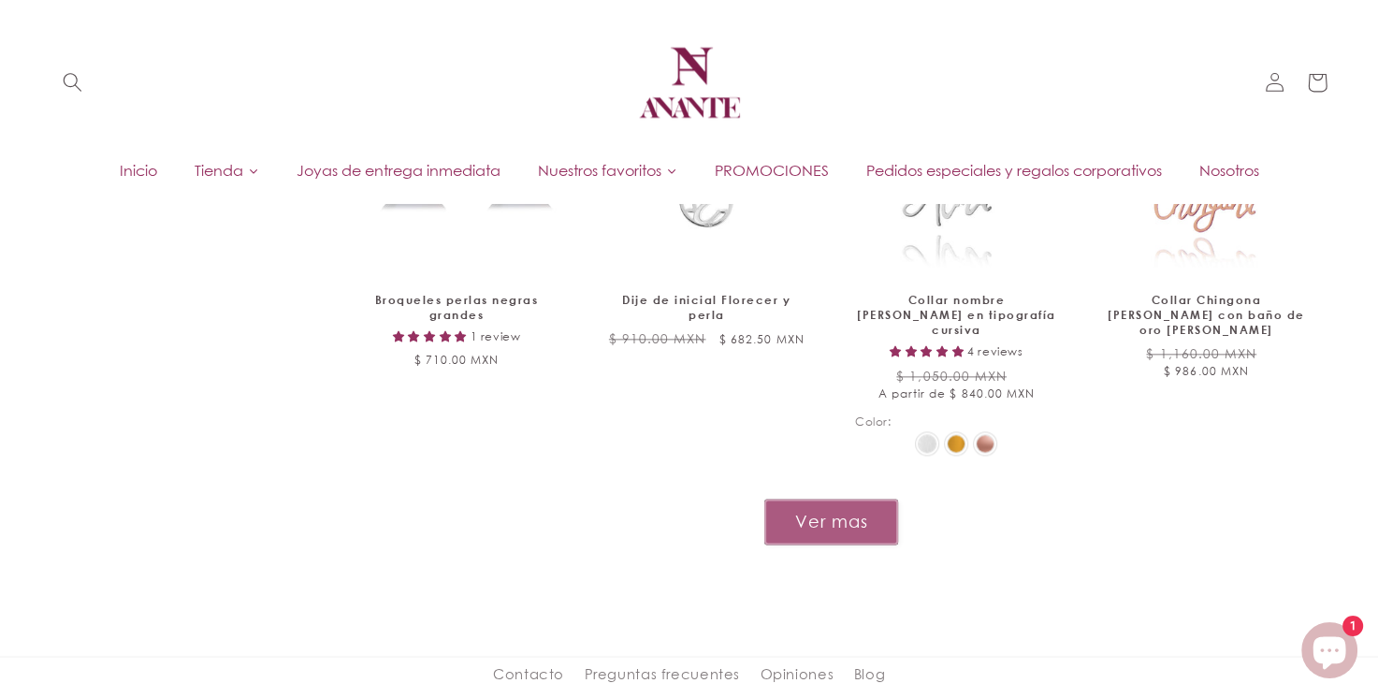
click at [823, 499] on button "Ver mas" at bounding box center [831, 522] width 134 height 46
click at [832, 499] on button "Ver mas" at bounding box center [831, 522] width 134 height 46
drag, startPoint x: 834, startPoint y: 489, endPoint x: 813, endPoint y: 481, distance: 23.1
click at [834, 499] on button "Ver mas" at bounding box center [831, 522] width 134 height 46
drag, startPoint x: 813, startPoint y: 481, endPoint x: 759, endPoint y: 456, distance: 58.6
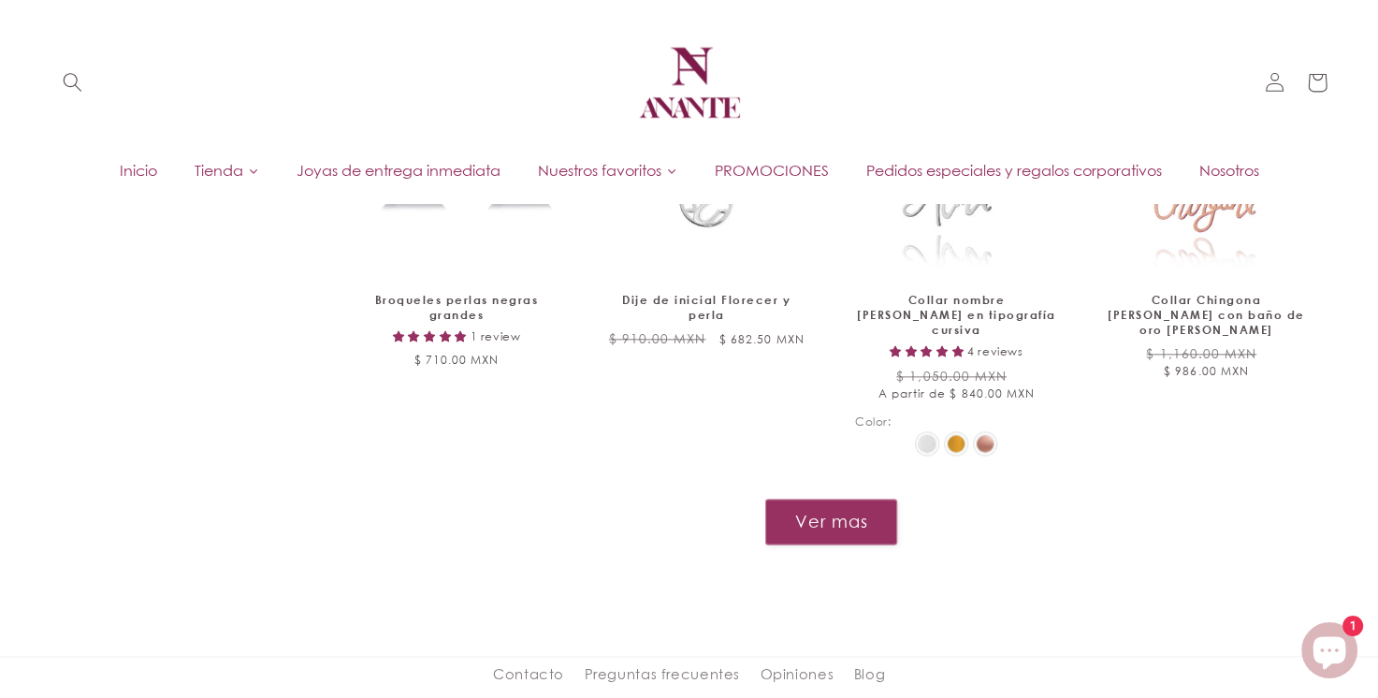
click at [823, 499] on button "Ver mas" at bounding box center [831, 522] width 134 height 46
drag, startPoint x: 823, startPoint y: 481, endPoint x: 823, endPoint y: 470, distance: 11.2
click at [823, 499] on button "Ver mas" at bounding box center [831, 522] width 134 height 46
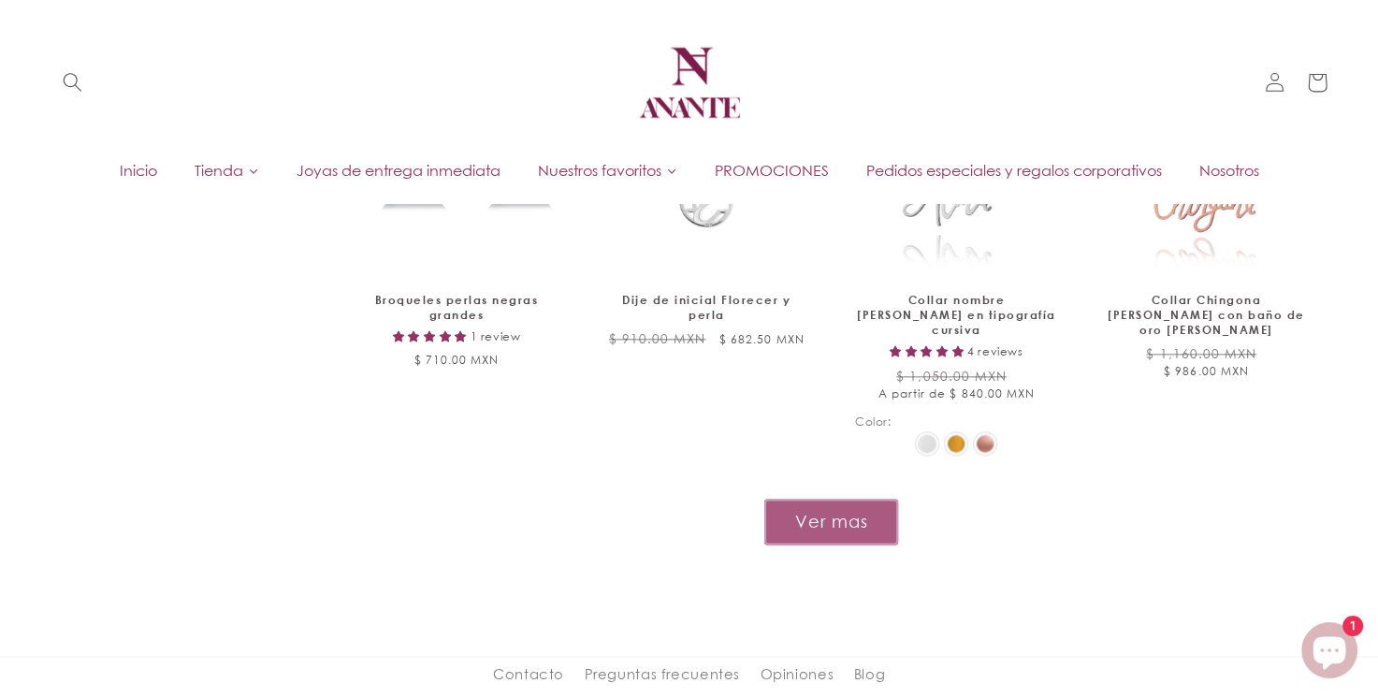
drag, startPoint x: 827, startPoint y: 471, endPoint x: 831, endPoint y: 484, distance: 13.6
click at [831, 499] on button "Ver mas" at bounding box center [831, 522] width 134 height 46
click at [836, 499] on button "Ver mas" at bounding box center [831, 522] width 134 height 46
click at [837, 499] on button "Ver mas" at bounding box center [831, 522] width 134 height 46
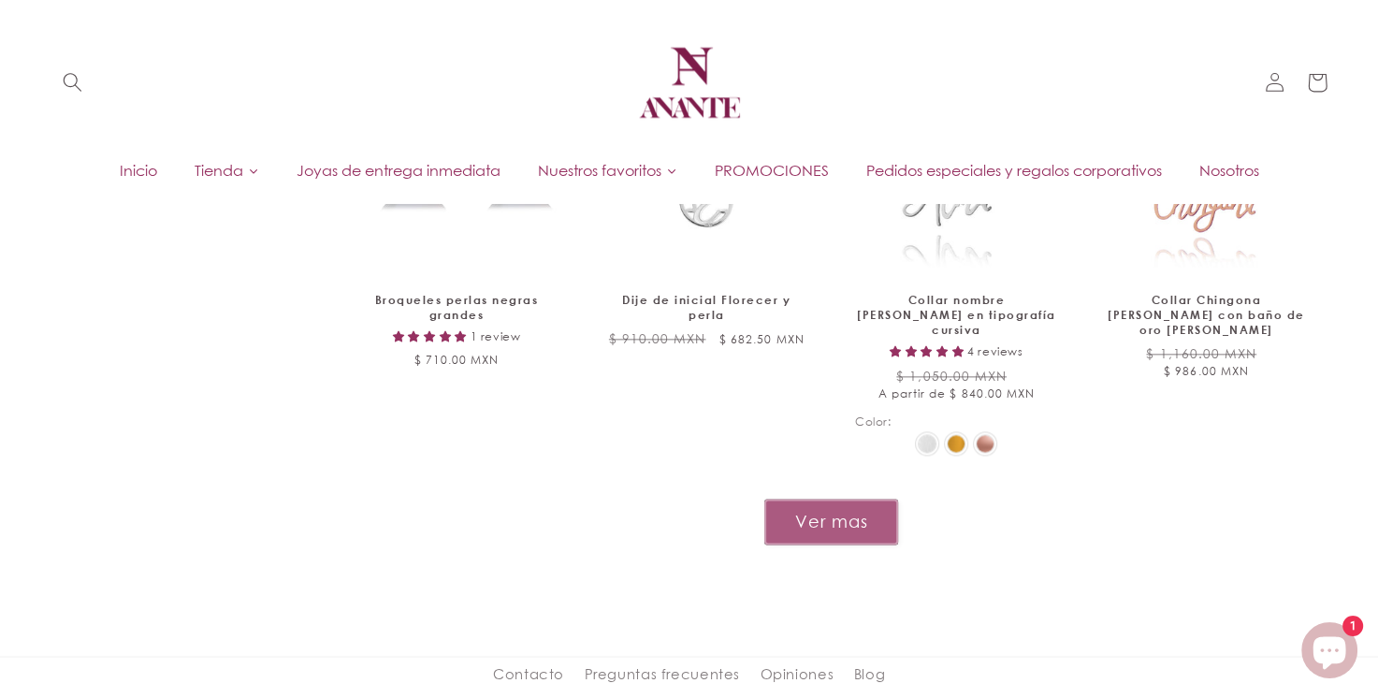
drag, startPoint x: 842, startPoint y: 493, endPoint x: 883, endPoint y: 495, distance: 41.2
click at [874, 499] on button "Ver mas" at bounding box center [831, 522] width 134 height 46
drag, startPoint x: 883, startPoint y: 495, endPoint x: 861, endPoint y: 494, distance: 21.5
click at [882, 499] on button "Ver mas" at bounding box center [831, 522] width 134 height 46
click at [857, 499] on button "Ver mas" at bounding box center [831, 522] width 134 height 46
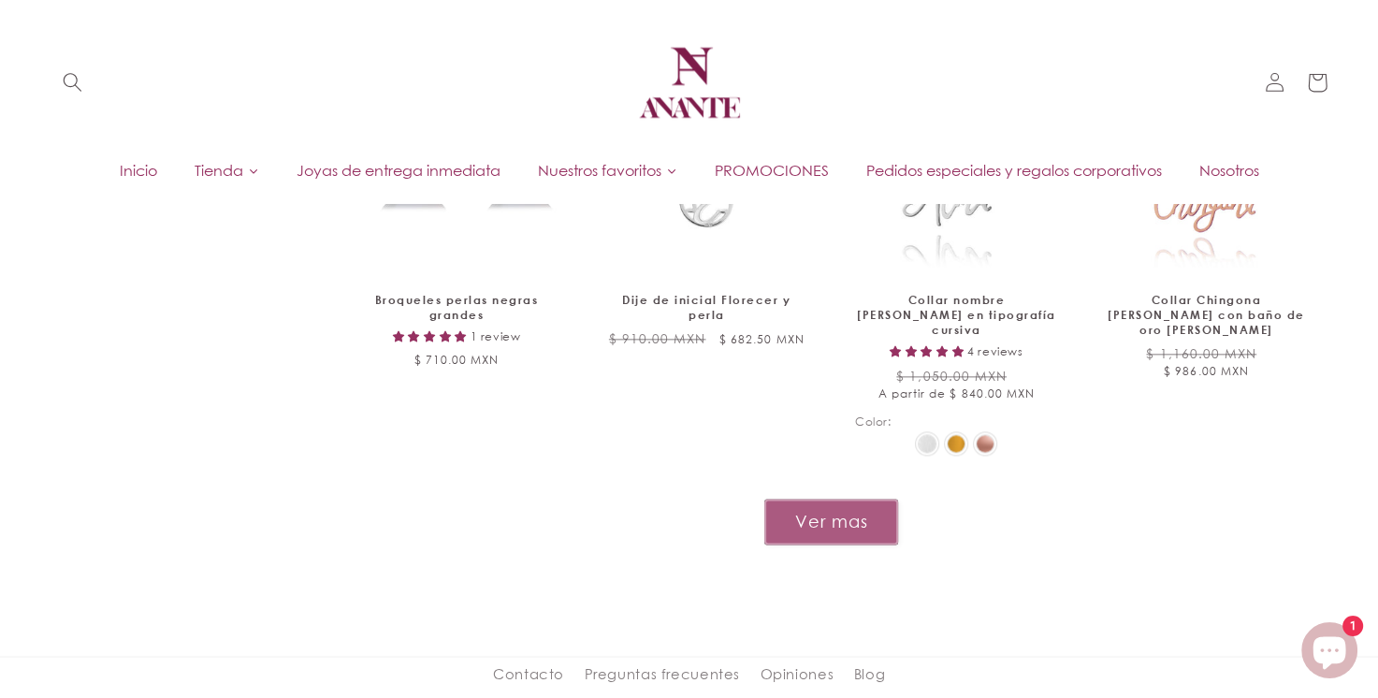
click at [857, 499] on button "Ver mas" at bounding box center [831, 522] width 134 height 46
click at [856, 499] on button "Ver mas" at bounding box center [831, 522] width 134 height 46
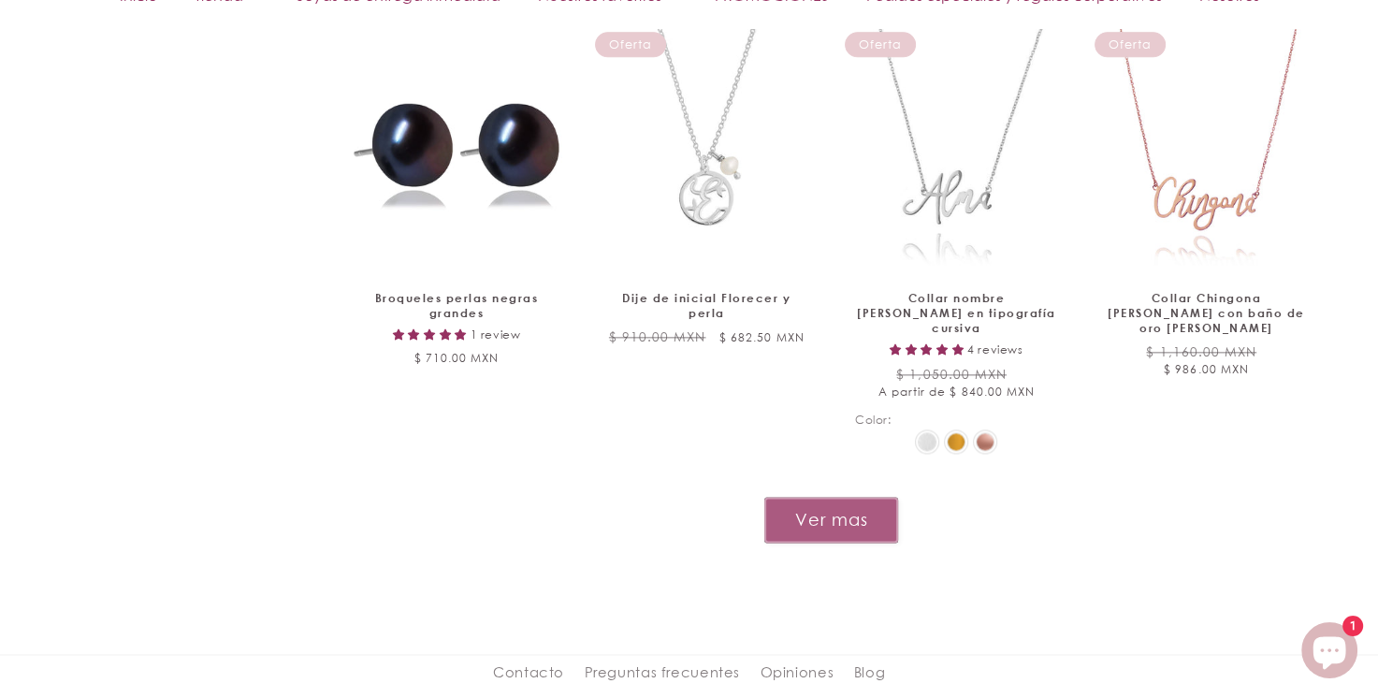
scroll to position [2182, 0]
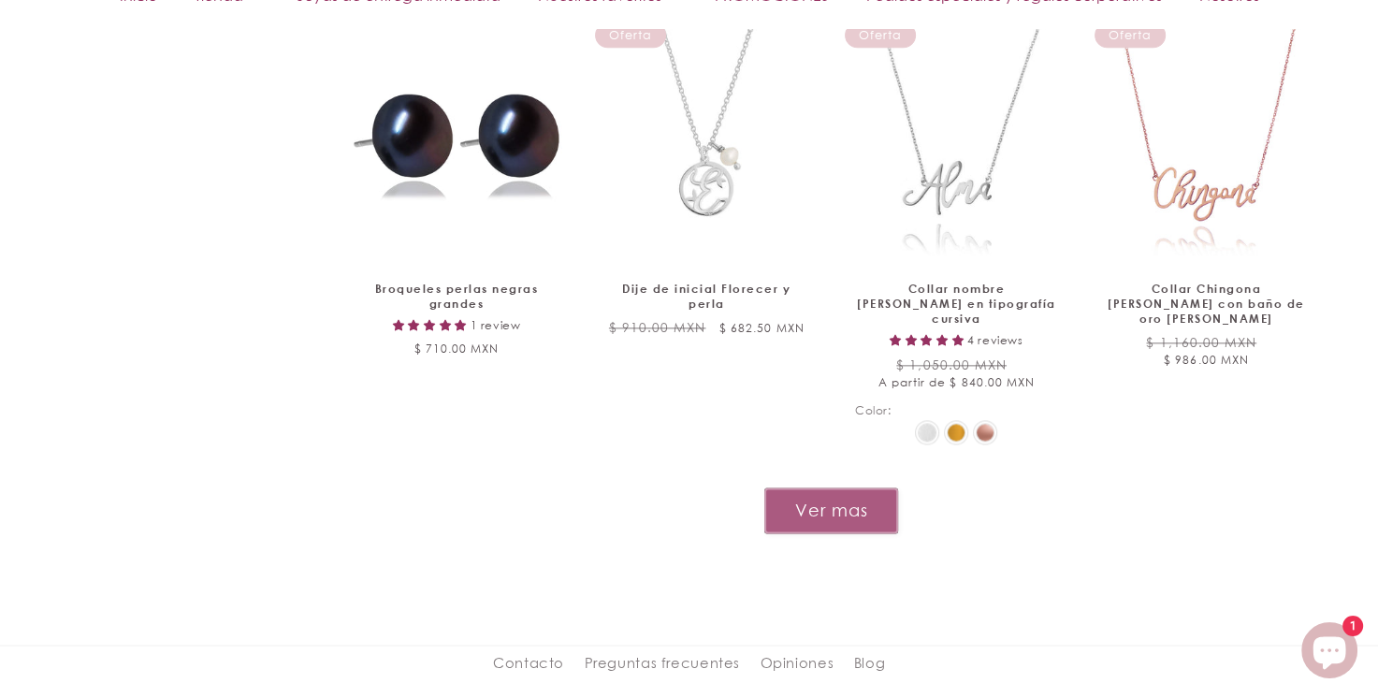
click at [837, 487] on button "Ver mas" at bounding box center [831, 510] width 134 height 46
click at [836, 487] on button "Ver mas" at bounding box center [831, 510] width 134 height 46
click at [835, 487] on button "Ver mas" at bounding box center [831, 510] width 134 height 46
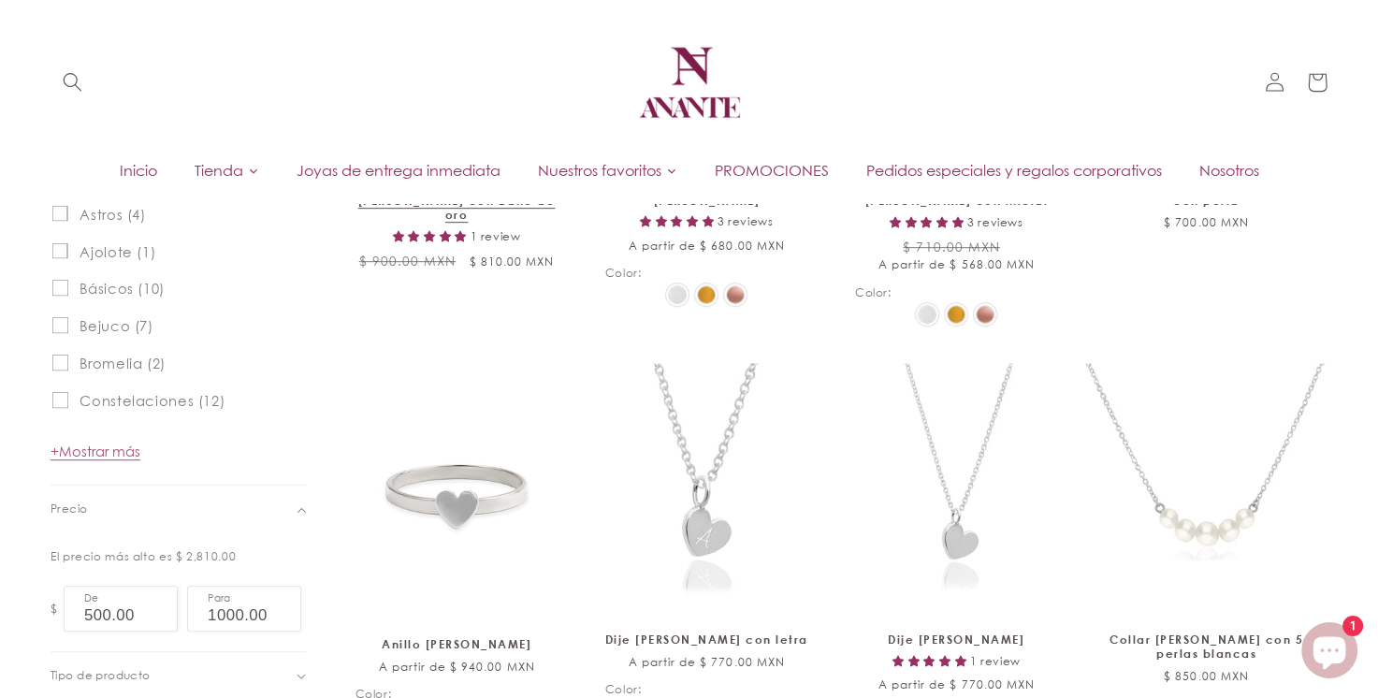
scroll to position [935, 0]
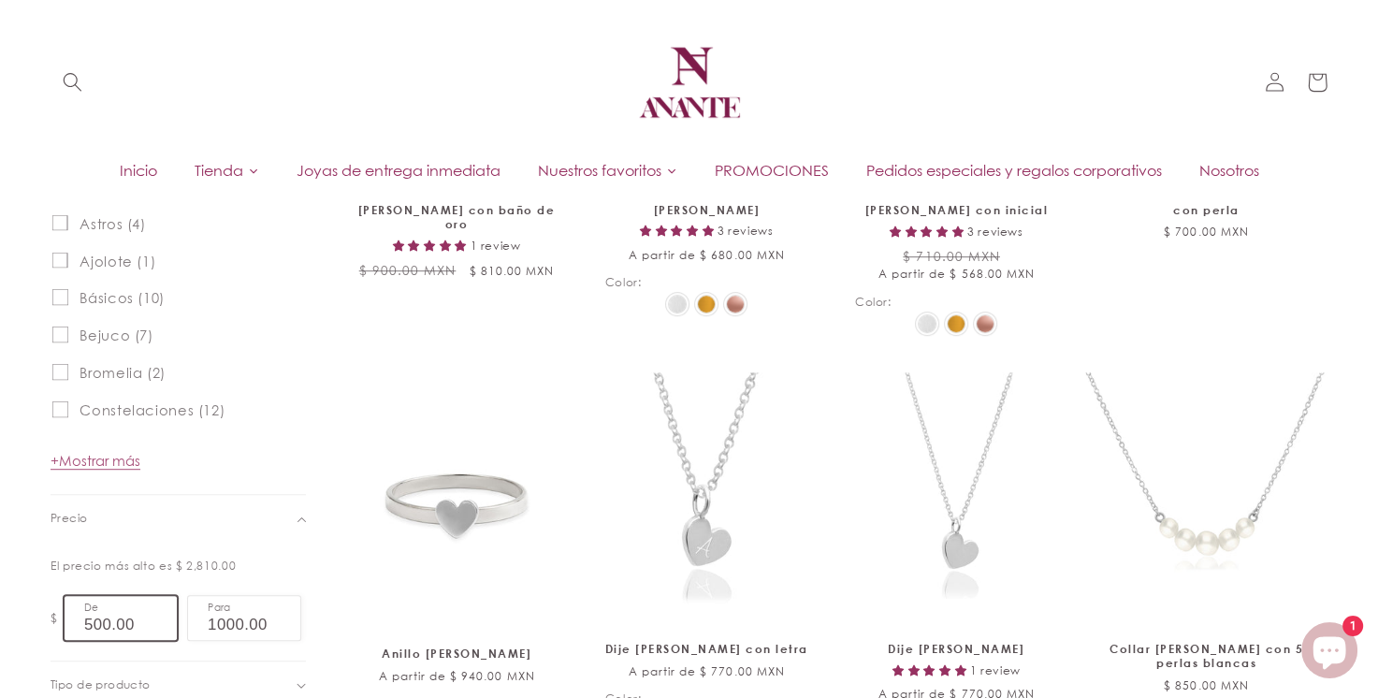
drag, startPoint x: 134, startPoint y: 614, endPoint x: 24, endPoint y: 568, distance: 119.0
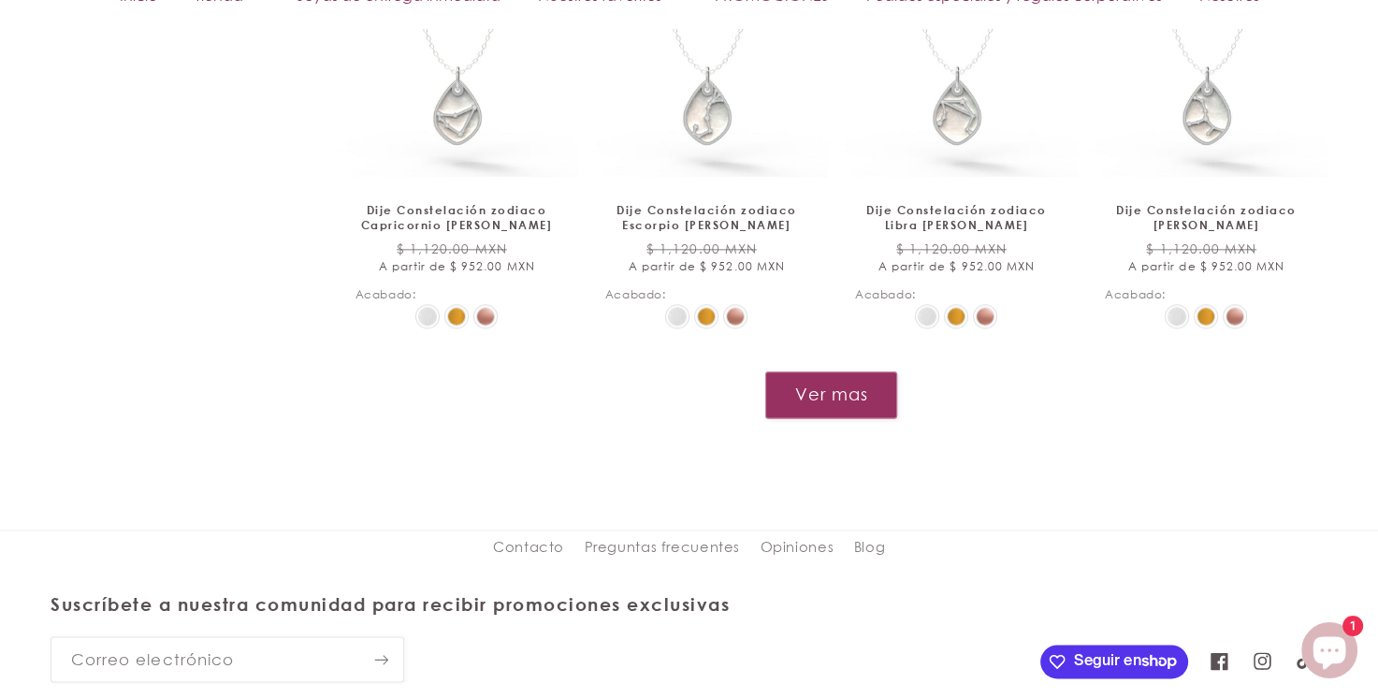
scroll to position [2182, 0]
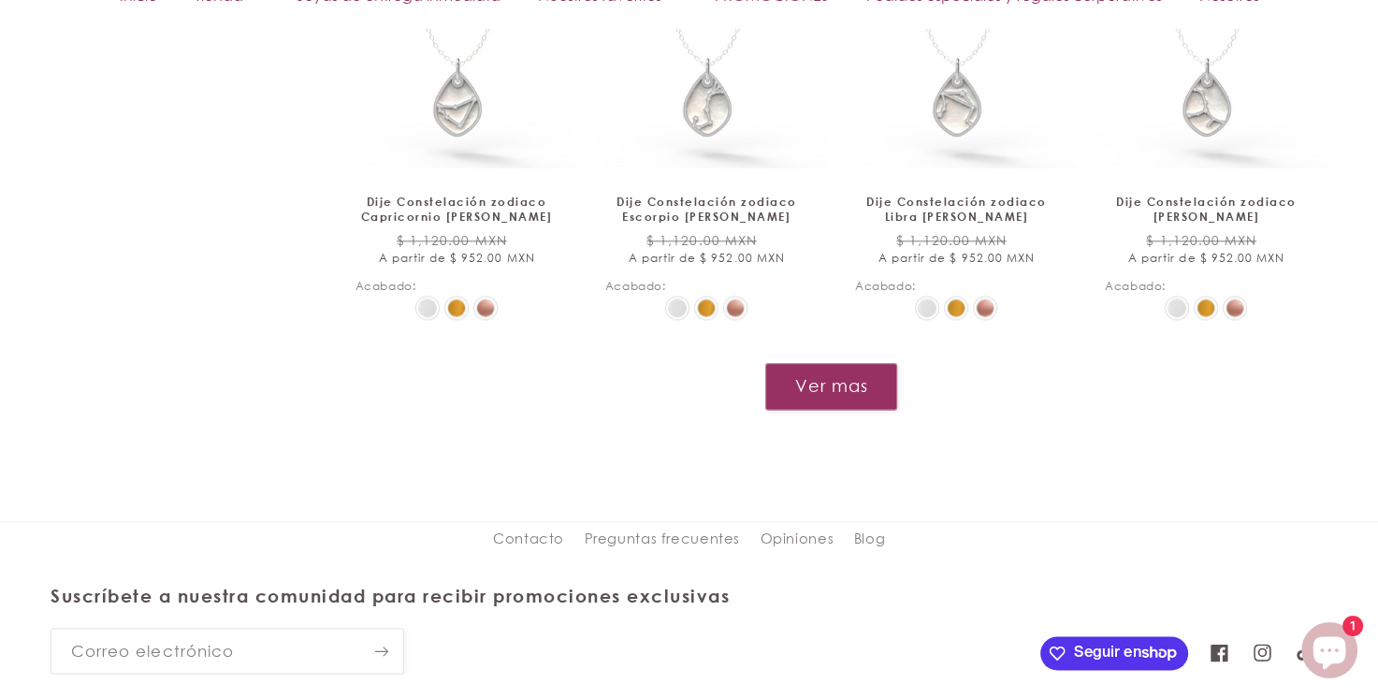
click at [796, 380] on button "Ver mas" at bounding box center [831, 386] width 134 height 46
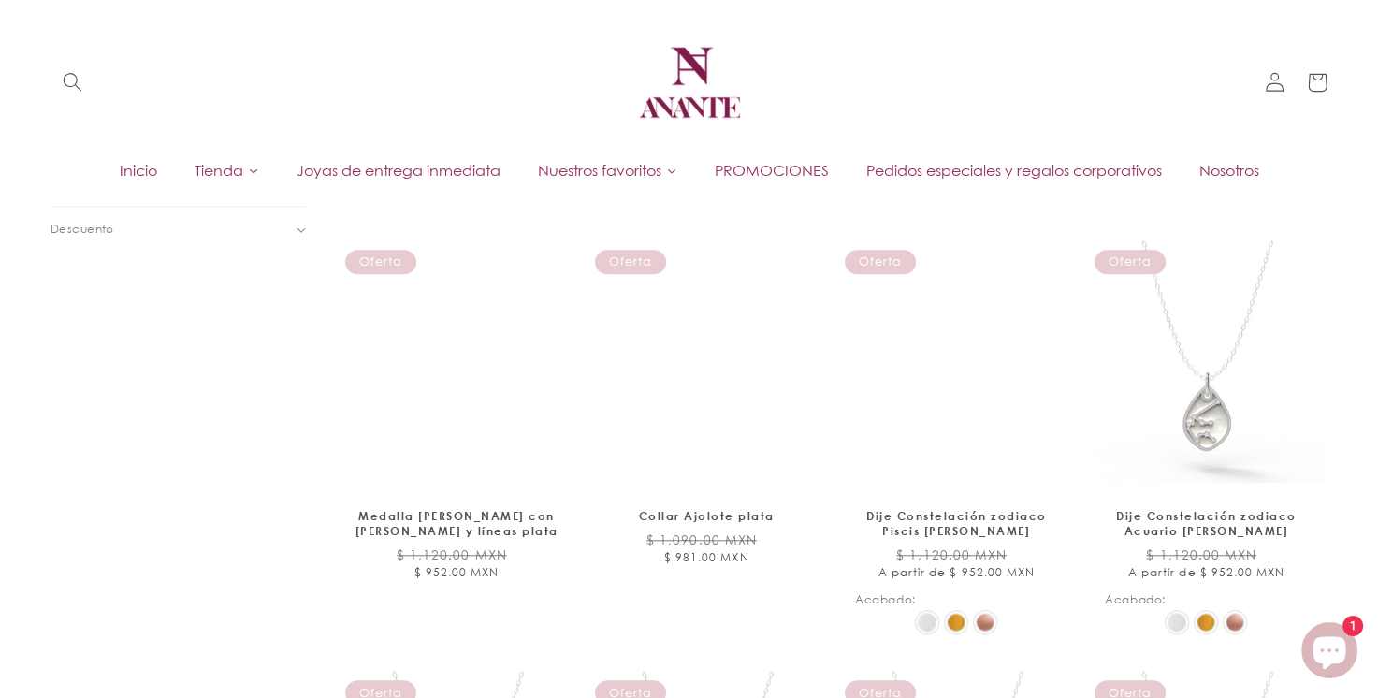
scroll to position [1126, 0]
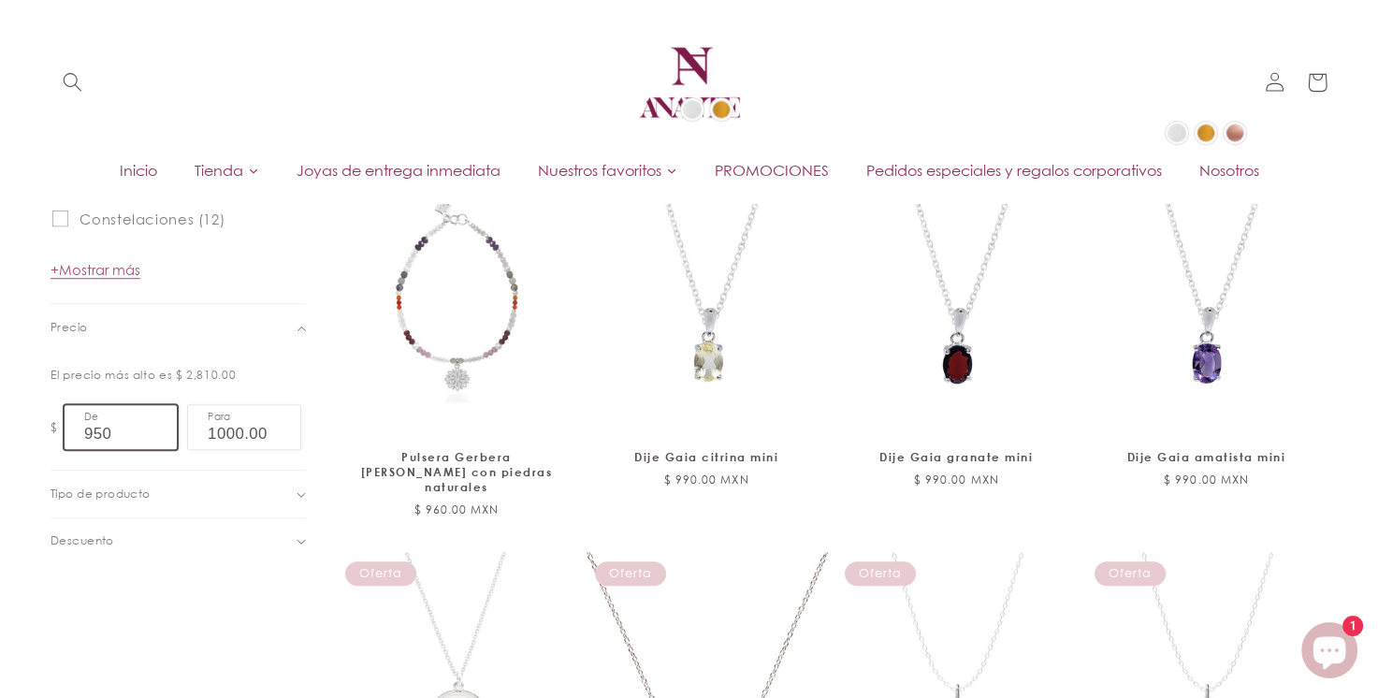
drag, startPoint x: 131, startPoint y: 427, endPoint x: 48, endPoint y: 402, distance: 87.0
click at [37, 402] on div "Filtrar: Eliminar todos $ 950.00 -$ 1,000.00 Eliminar filtro Colección (0) Cole…" at bounding box center [689, 598] width 1375 height 1762
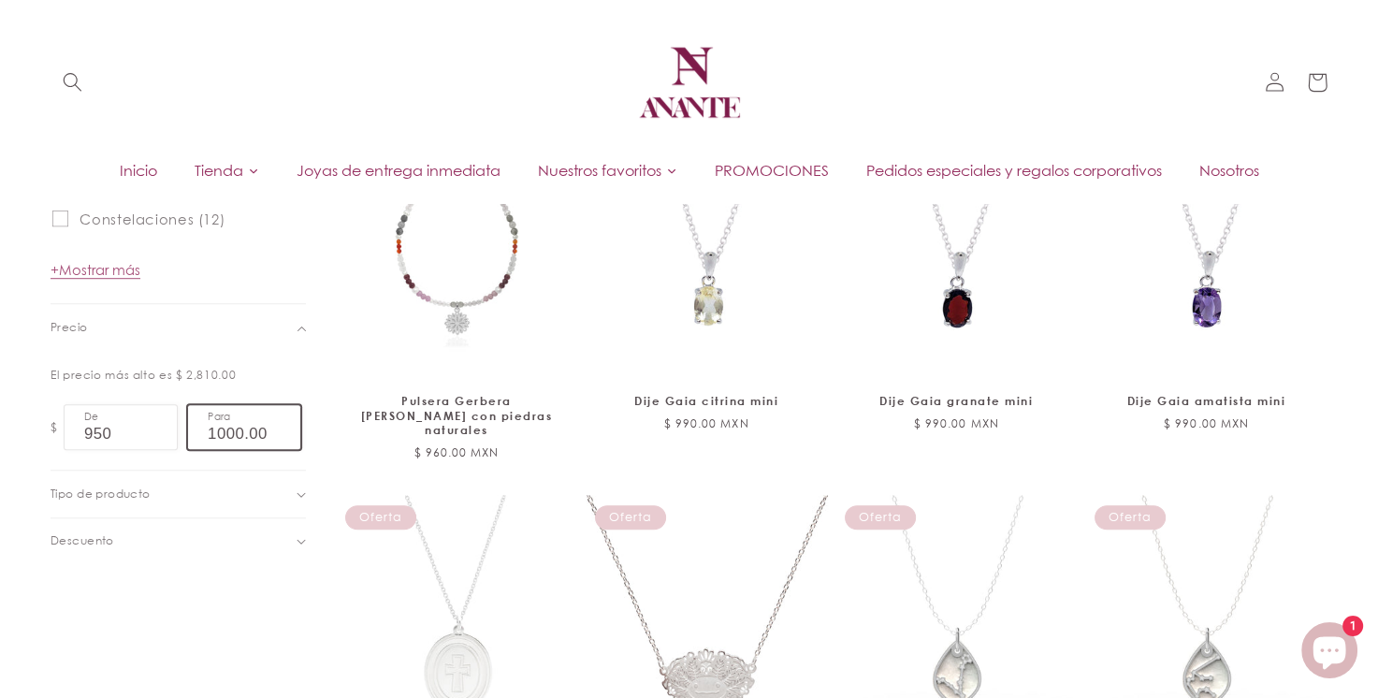
click at [226, 434] on input "1000.00" at bounding box center [244, 427] width 112 height 44
click at [123, 426] on input "950" at bounding box center [121, 427] width 112 height 44
drag, startPoint x: 123, startPoint y: 426, endPoint x: 85, endPoint y: 422, distance: 37.7
click at [56, 416] on price-range "$ 950 De 1000.00 Para" at bounding box center [178, 427] width 255 height 56
type input "900"
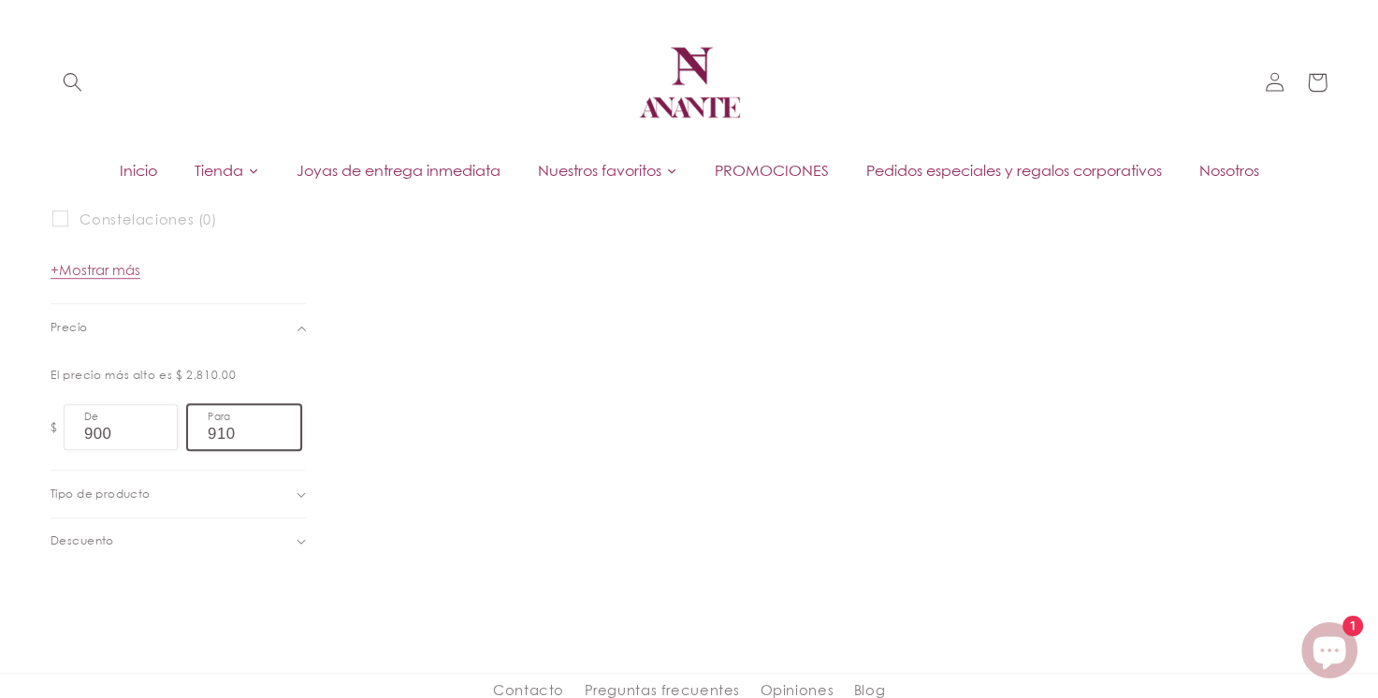
drag, startPoint x: 237, startPoint y: 433, endPoint x: 213, endPoint y: 422, distance: 25.9
click at [213, 422] on input "910" at bounding box center [244, 427] width 112 height 44
type input "949"
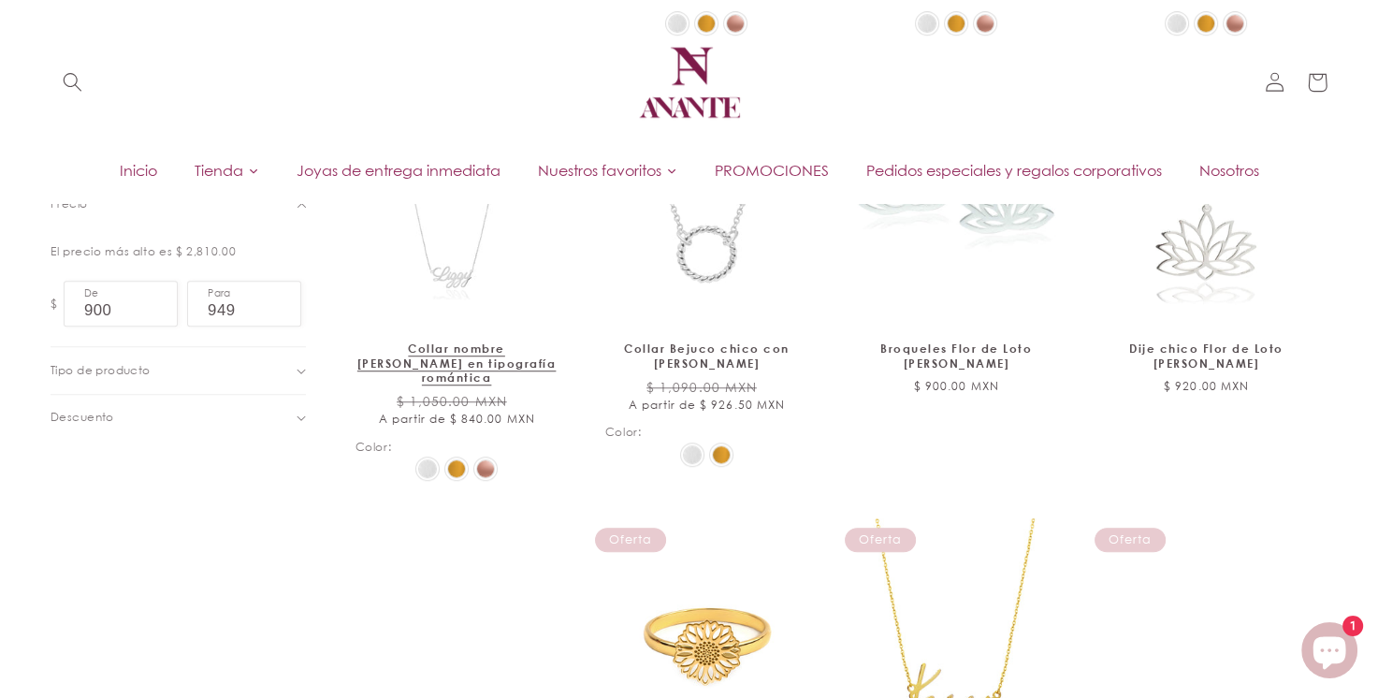
scroll to position [1031, 0]
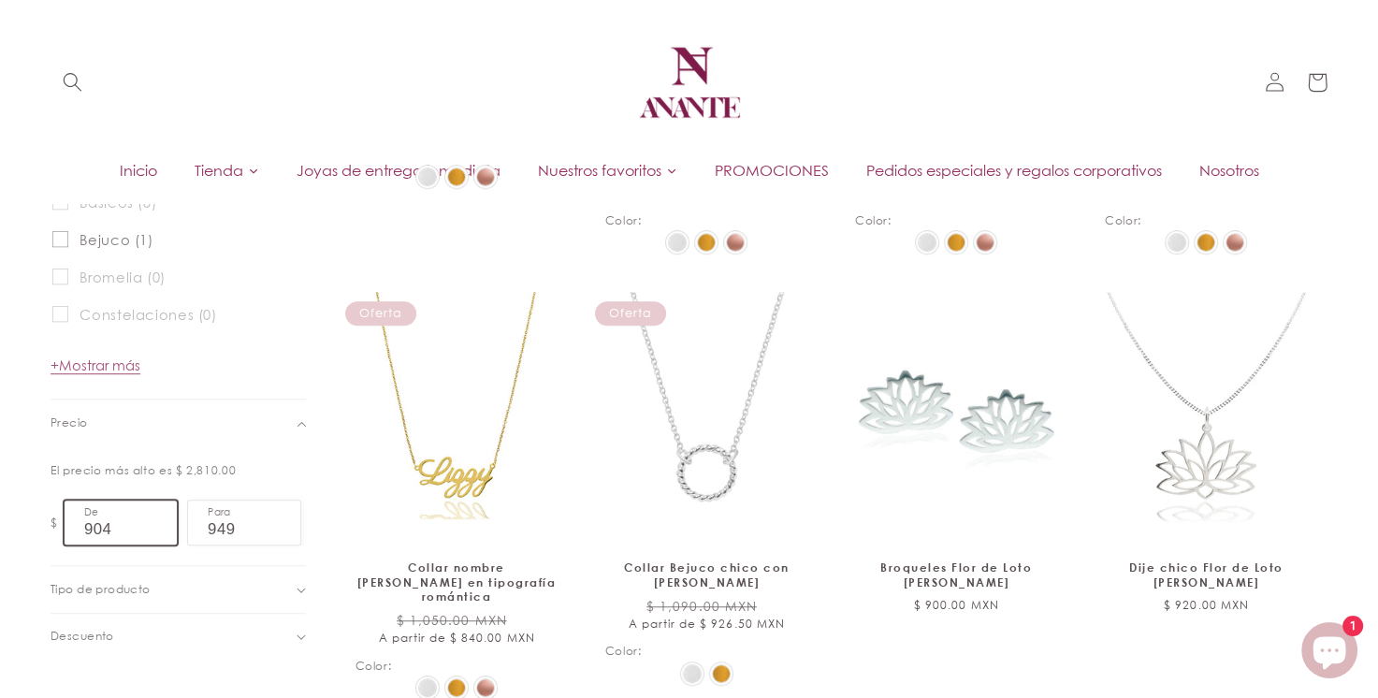
drag, startPoint x: 126, startPoint y: 519, endPoint x: 36, endPoint y: 511, distance: 90.2
click at [65, 509] on input "904" at bounding box center [121, 522] width 112 height 44
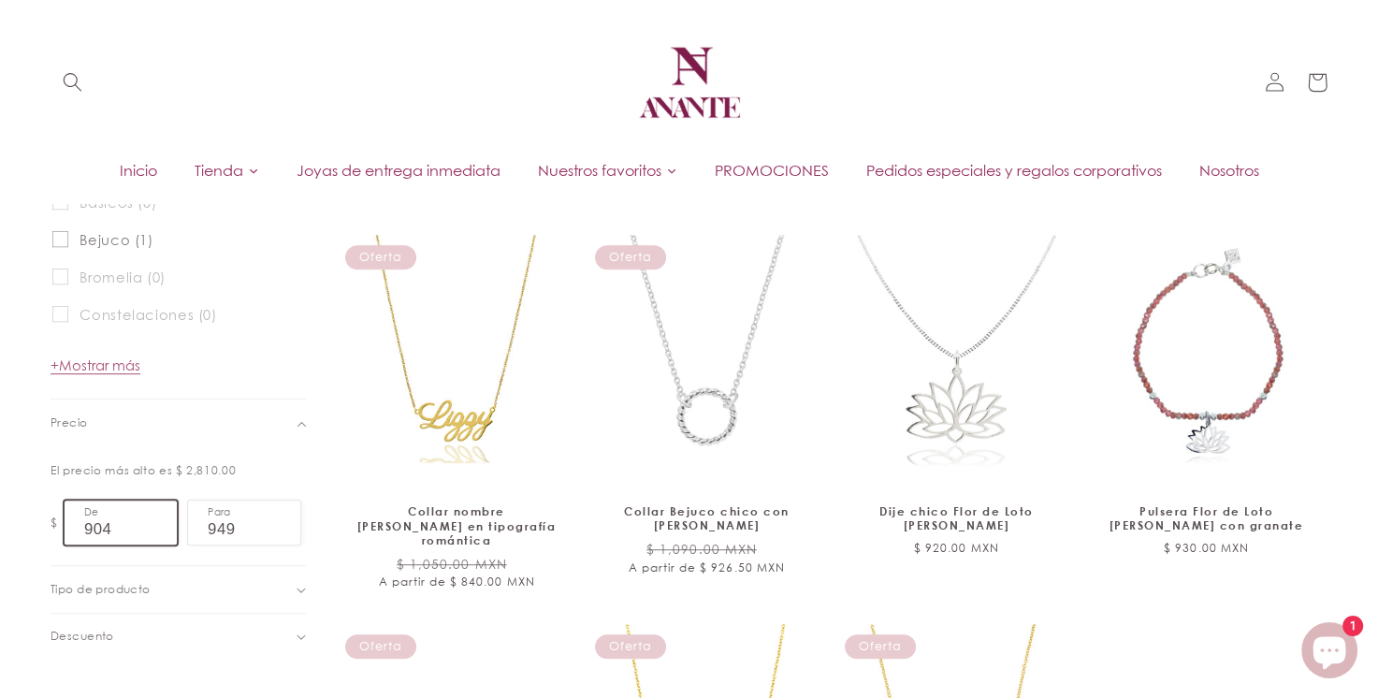
click at [120, 529] on input "904" at bounding box center [121, 522] width 112 height 44
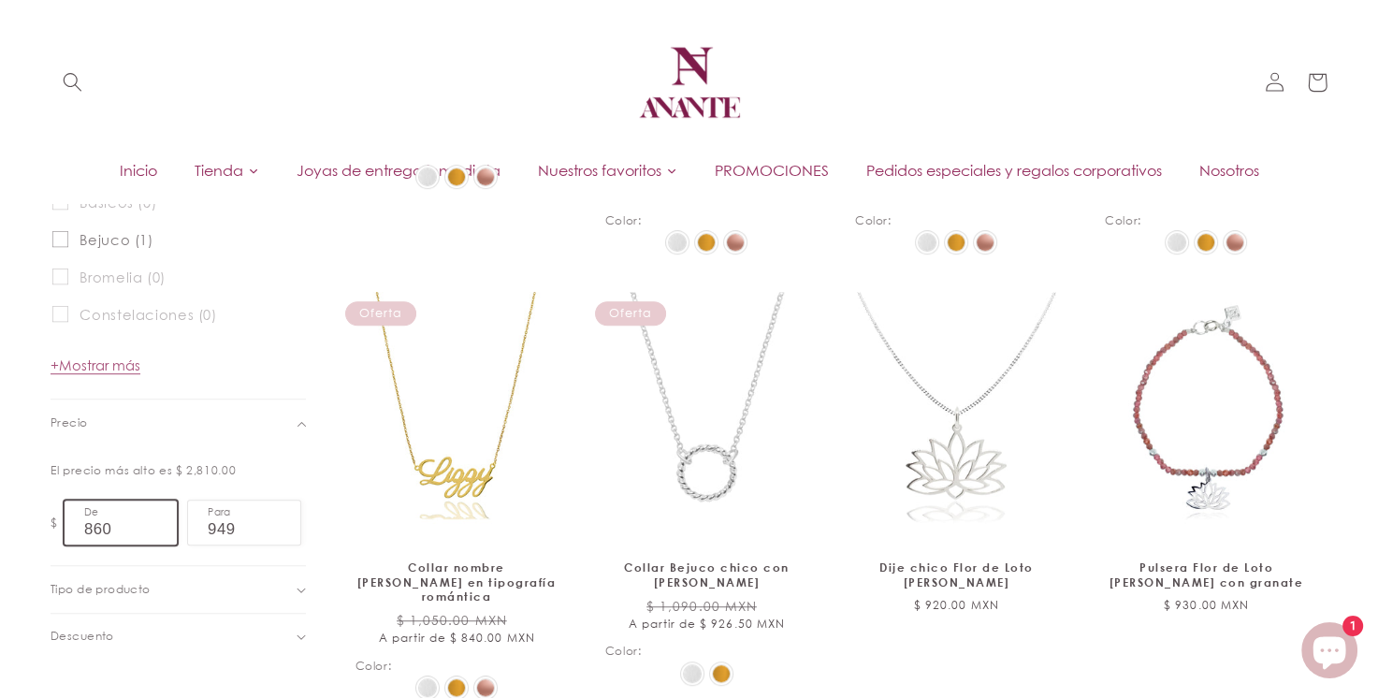
type input "860"
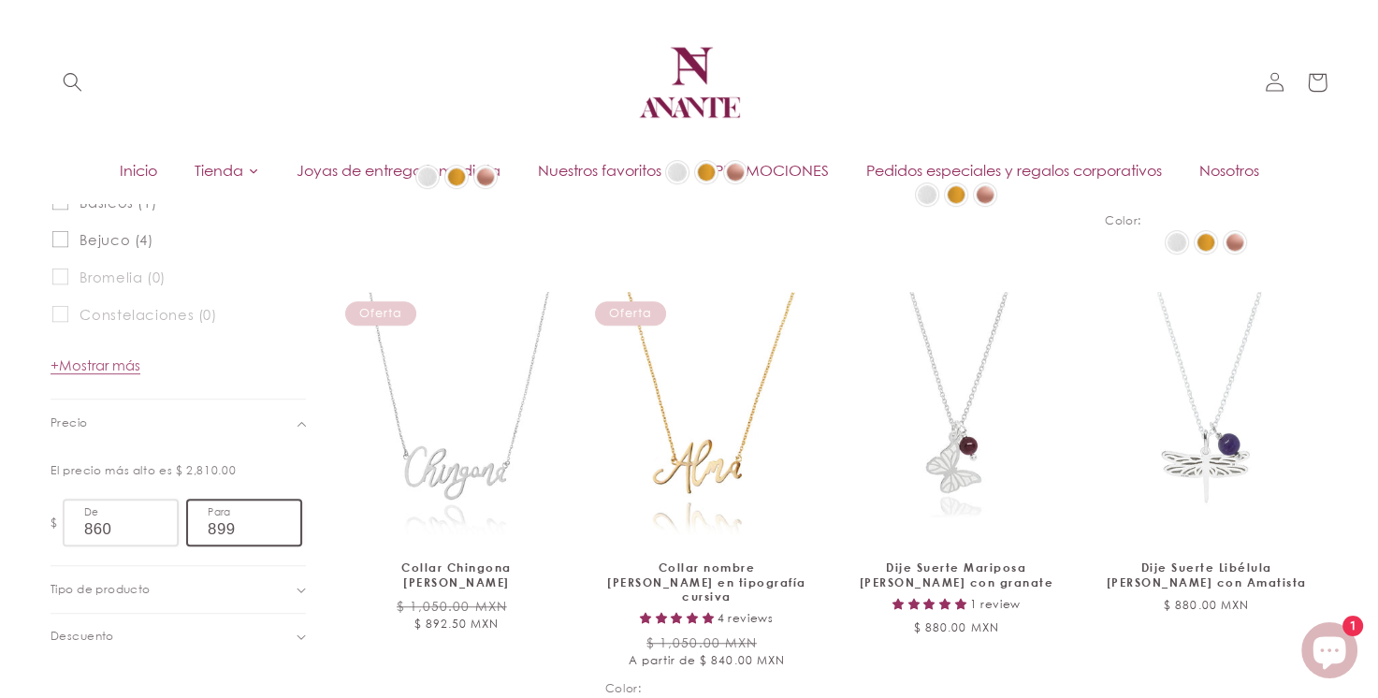
type input "899"
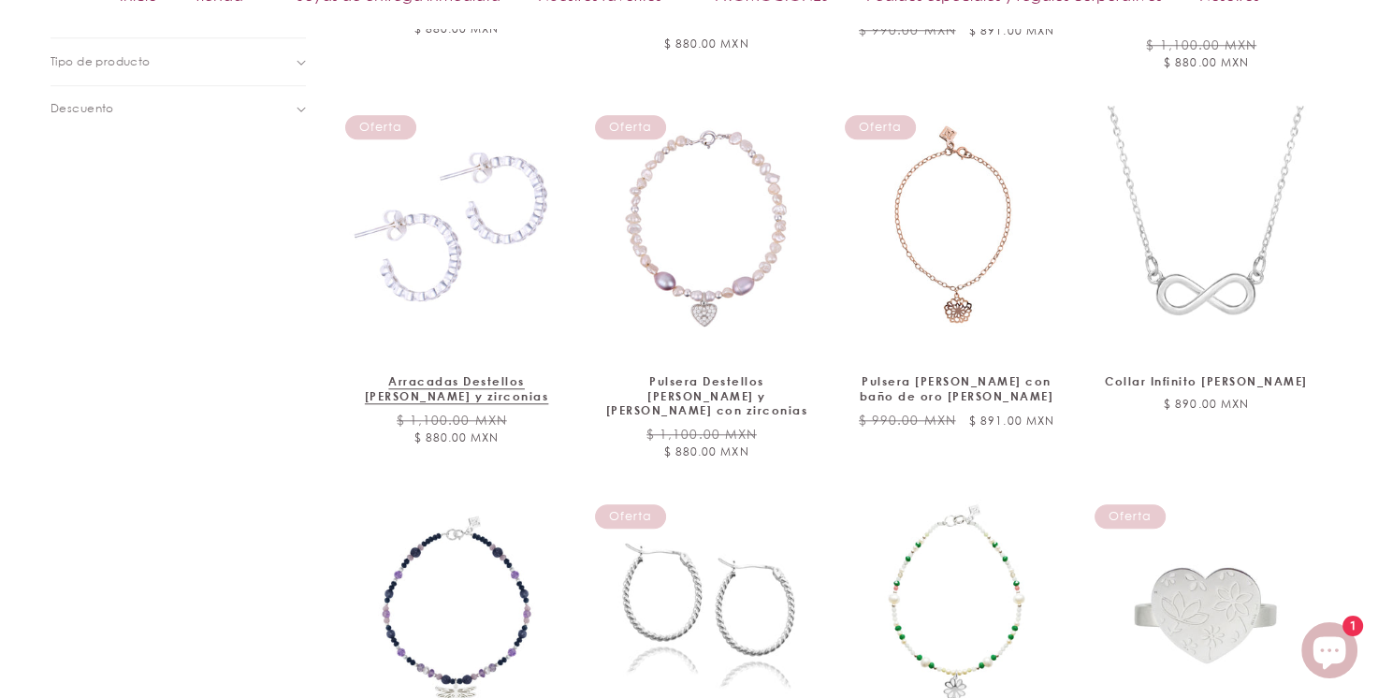
scroll to position [1247, 0]
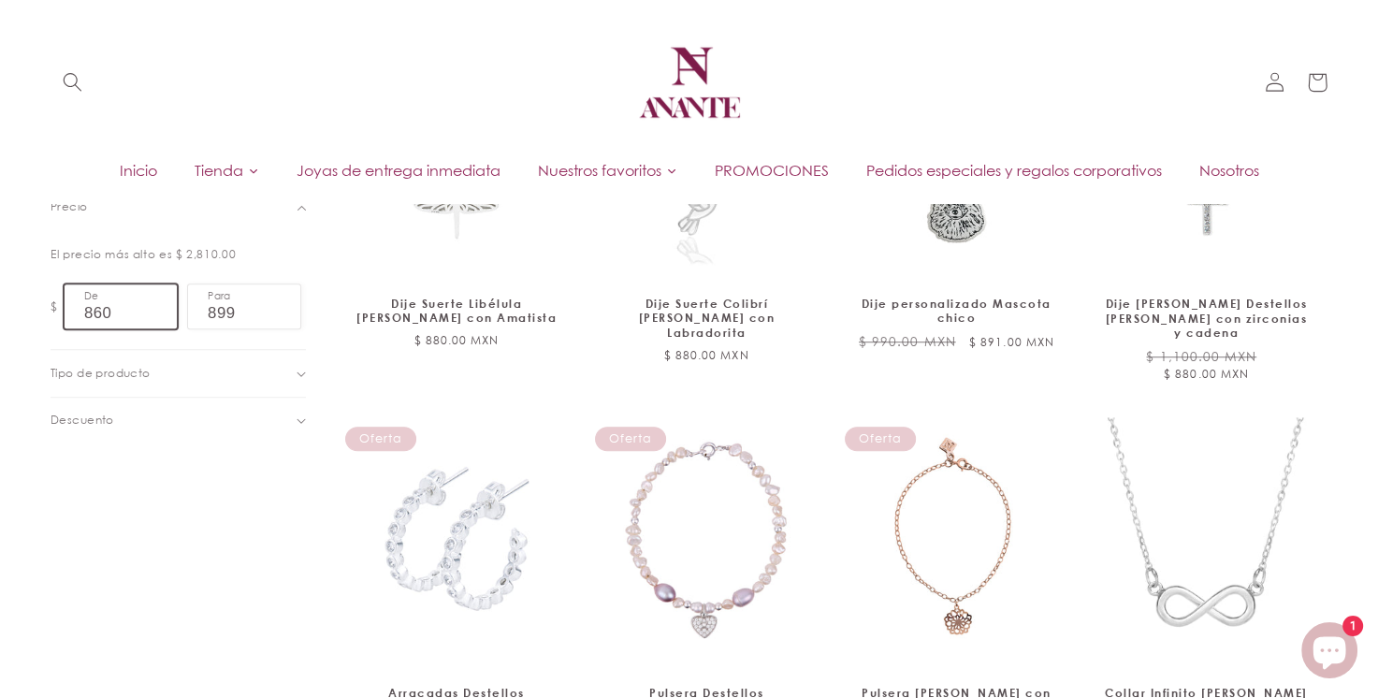
drag, startPoint x: 142, startPoint y: 319, endPoint x: 58, endPoint y: 311, distance: 84.6
click at [47, 311] on div "Filtrar: Eliminar todos $ 860.00 -$ 899.00 Eliminar filtro Colección (0) Colecc…" at bounding box center [689, 449] width 1375 height 1706
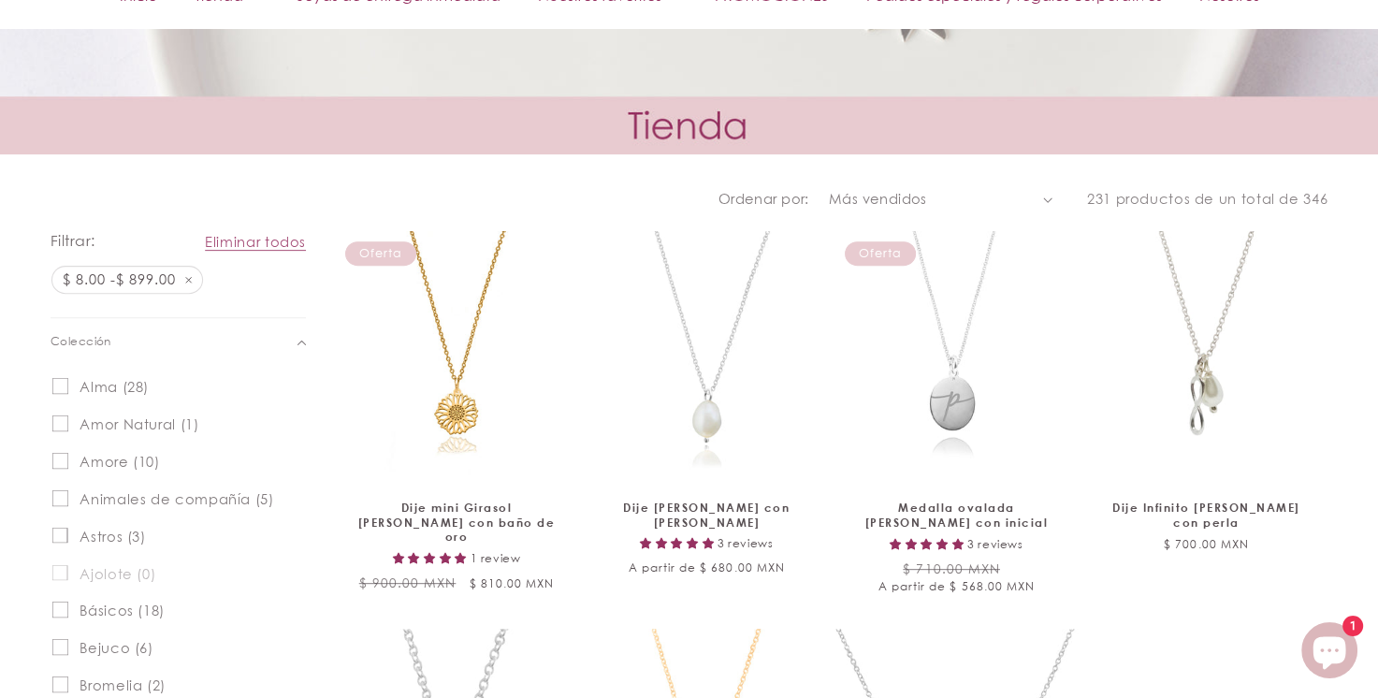
scroll to position [935, 0]
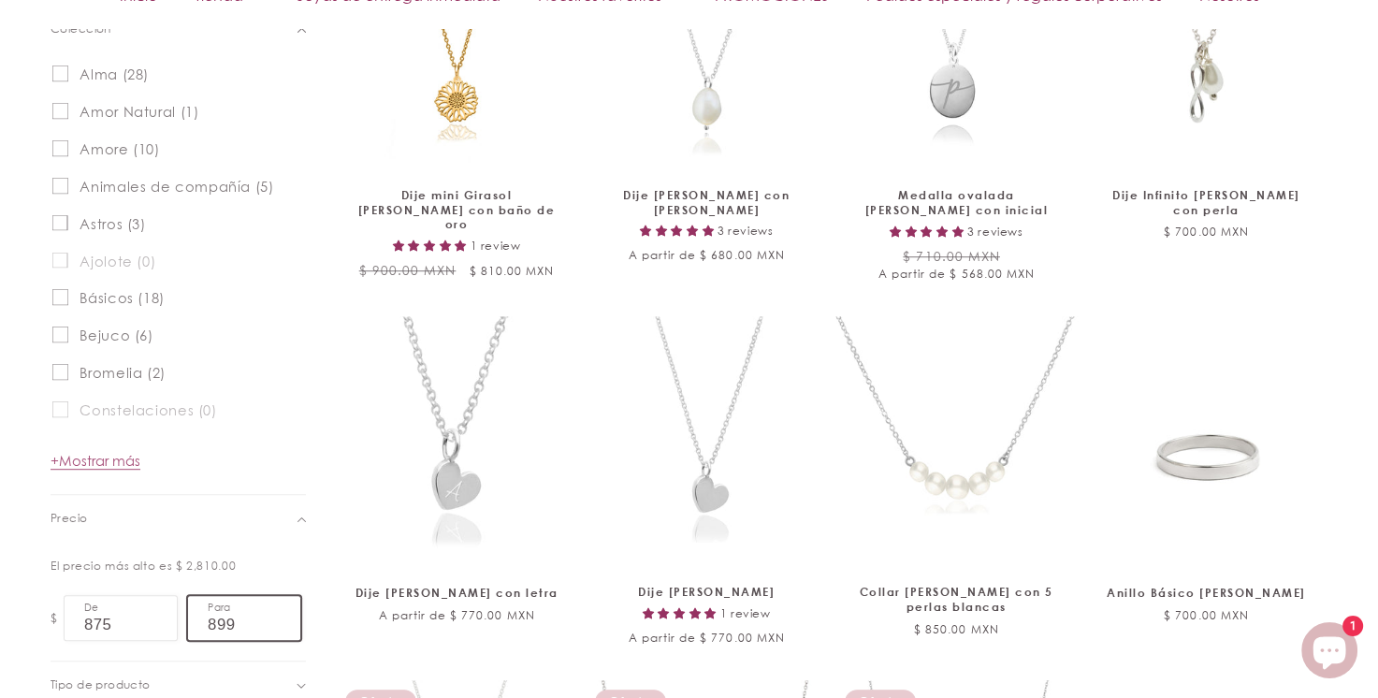
click at [232, 624] on input "899" at bounding box center [244, 618] width 112 height 44
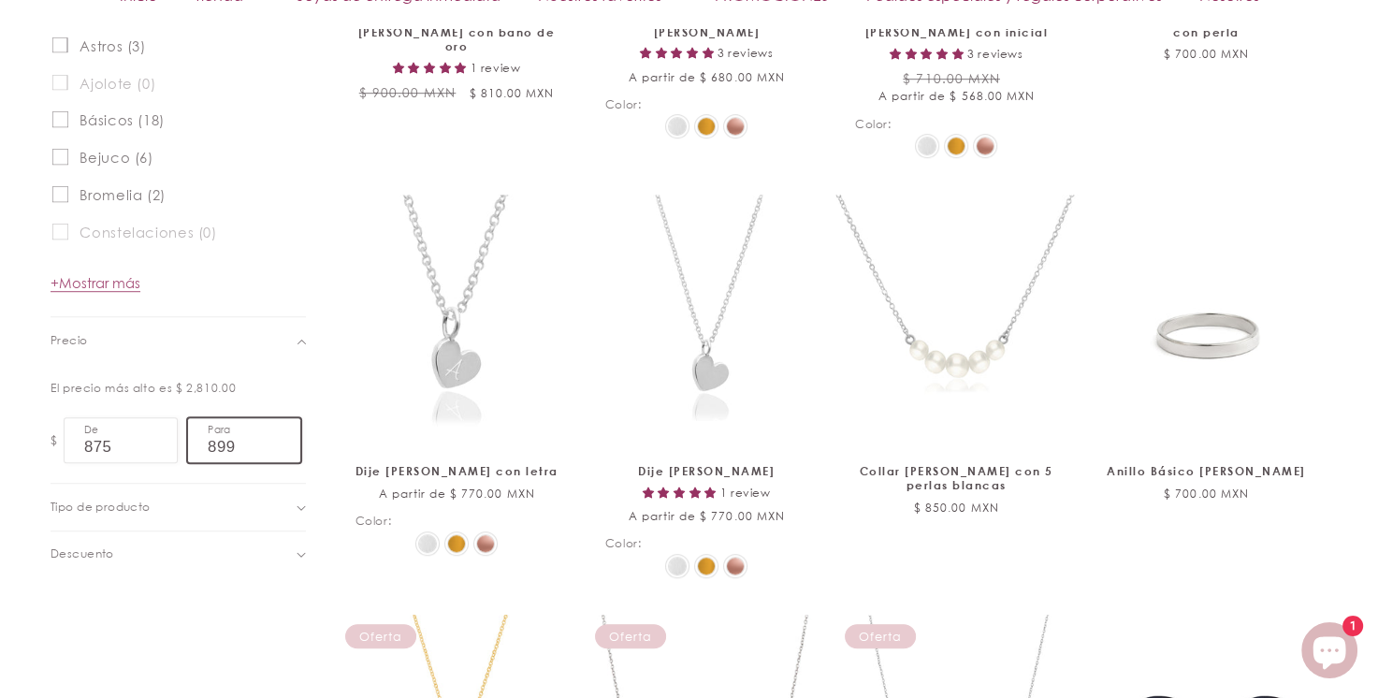
scroll to position [1247, 0]
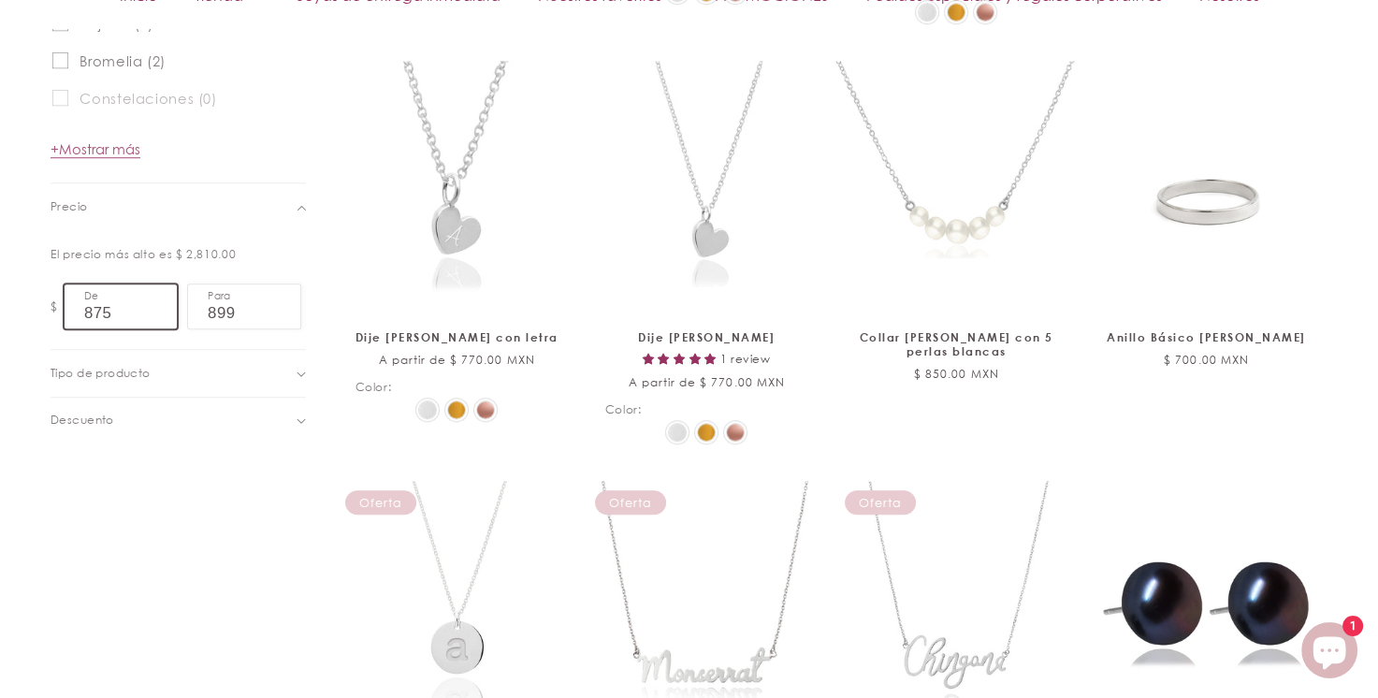
drag, startPoint x: 123, startPoint y: 316, endPoint x: 37, endPoint y: 304, distance: 86.0
click at [7, 301] on div "Filtrar: Eliminar todos $ 8.00 -$ 899.00 Eliminar filtro Colección (0) Colecció…" at bounding box center [689, 539] width 1375 height 1886
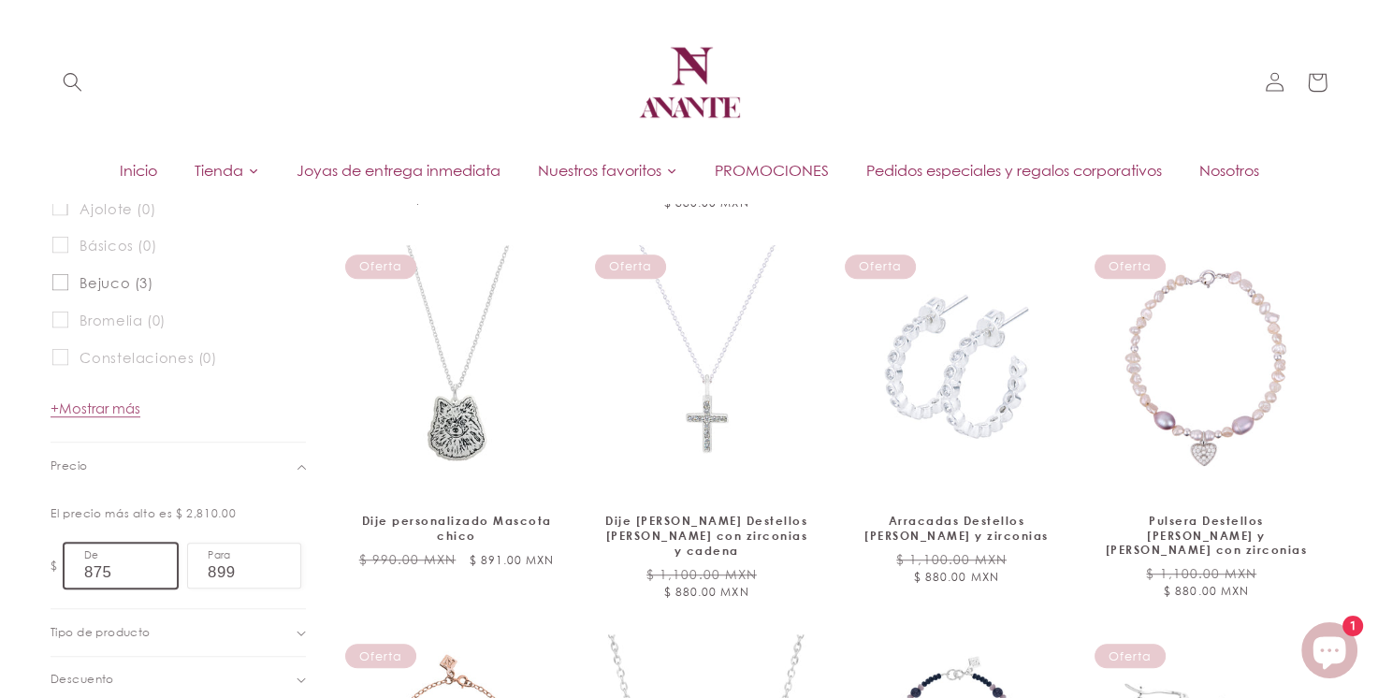
scroll to position [935, 0]
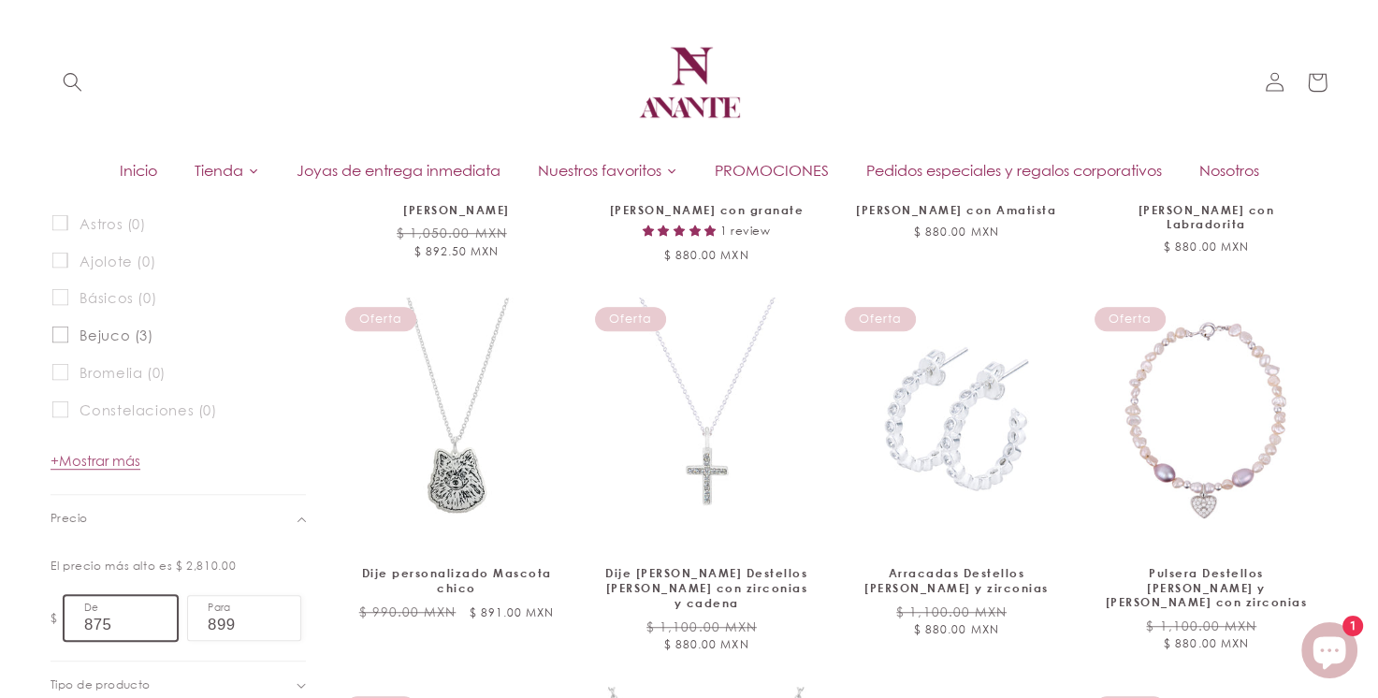
drag, startPoint x: 115, startPoint y: 625, endPoint x: 5, endPoint y: 597, distance: 113.9
click at [5, 597] on div "Filtrar: Eliminar todos $ 875.00 -$ 899.00 Eliminar filtro Colección (0) Colecc…" at bounding box center [689, 703] width 1375 height 1592
type input "850"
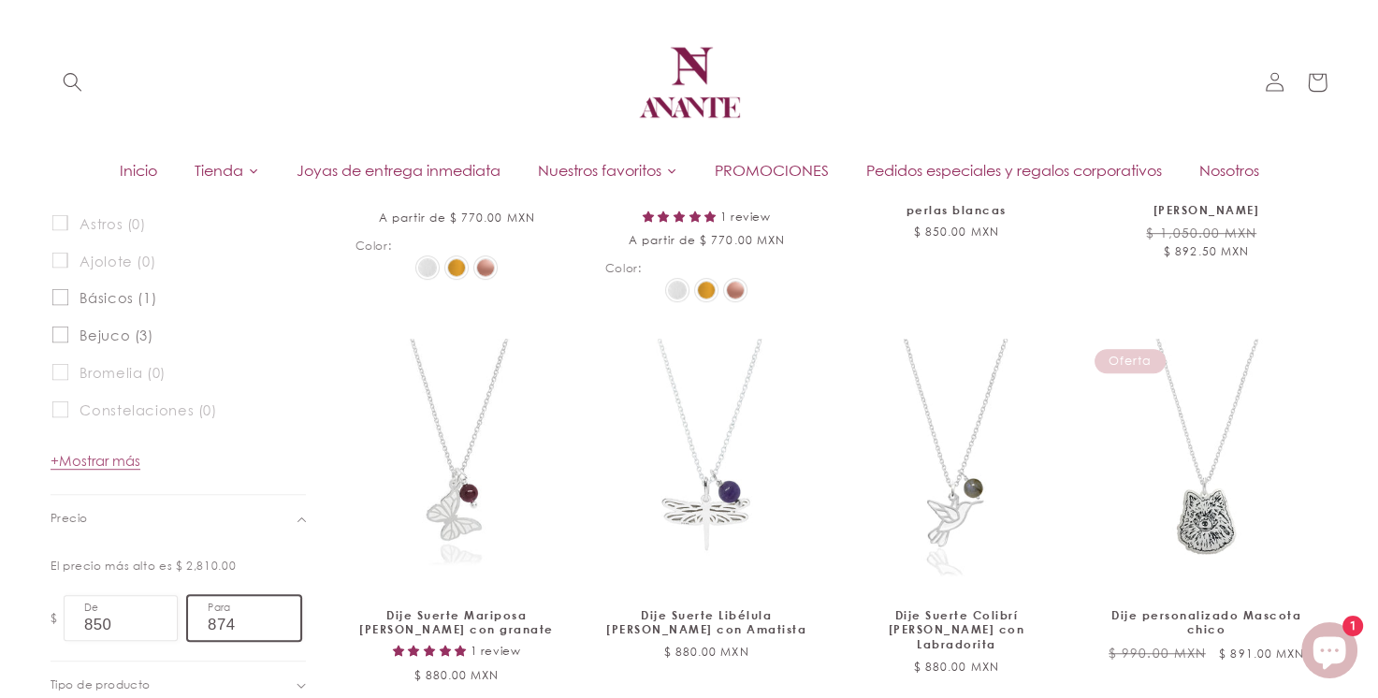
type input "874"
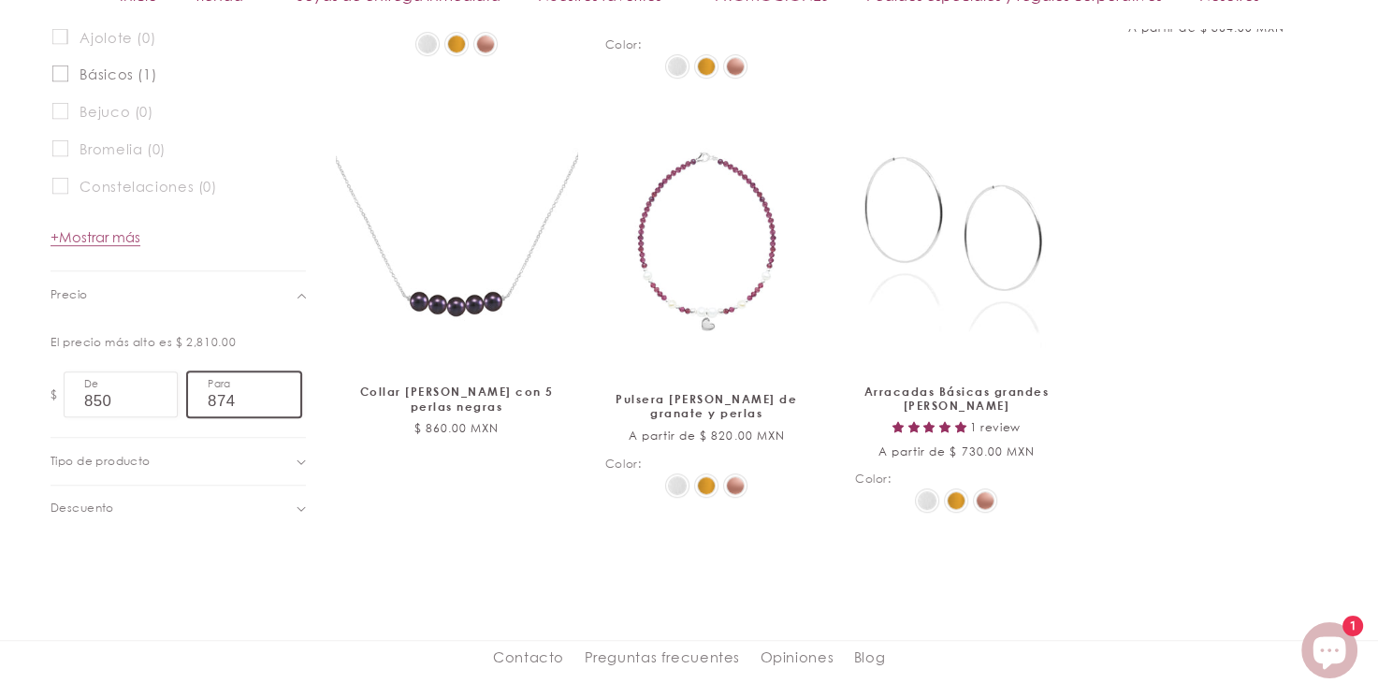
scroll to position [1171, 0]
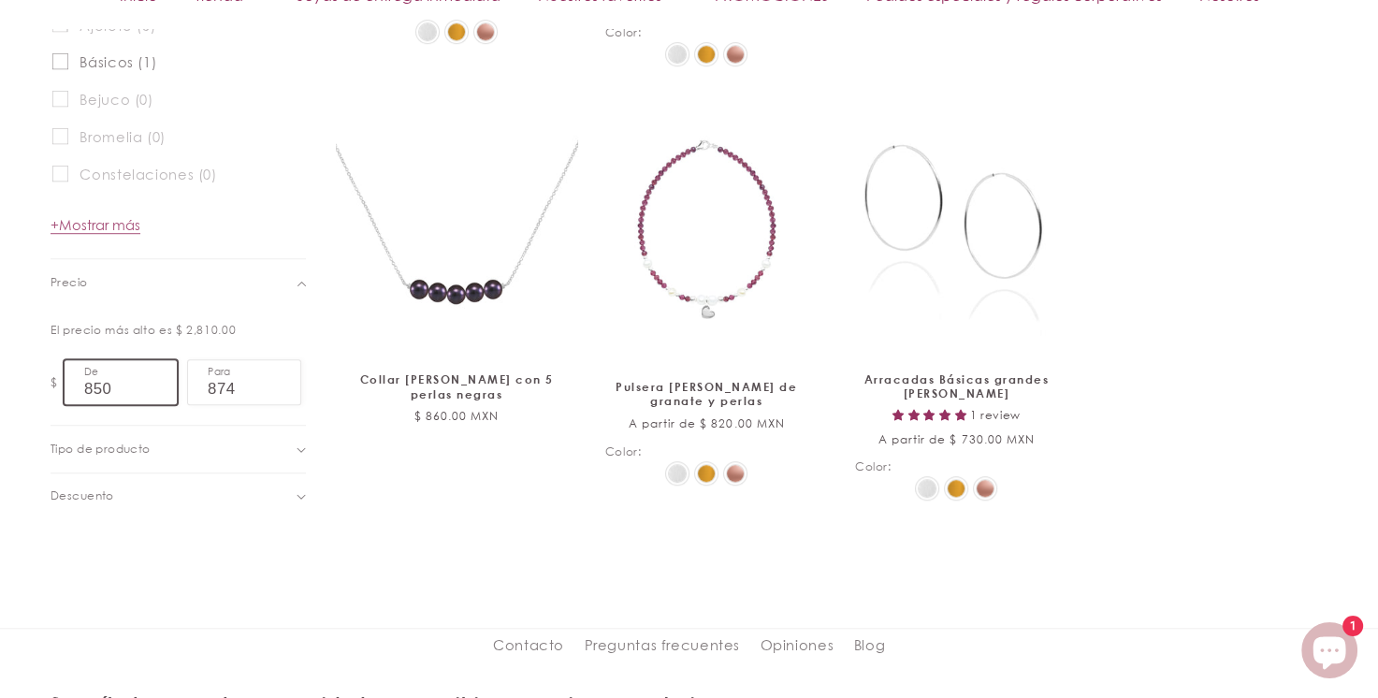
drag, startPoint x: 142, startPoint y: 383, endPoint x: 47, endPoint y: 369, distance: 96.6
click at [34, 367] on div "Filtrar: Eliminar todos $ 850.00 -$ 874.00 Eliminar filtro Colección (0) Colecc…" at bounding box center [689, 101] width 1375 height 858
type input "825"
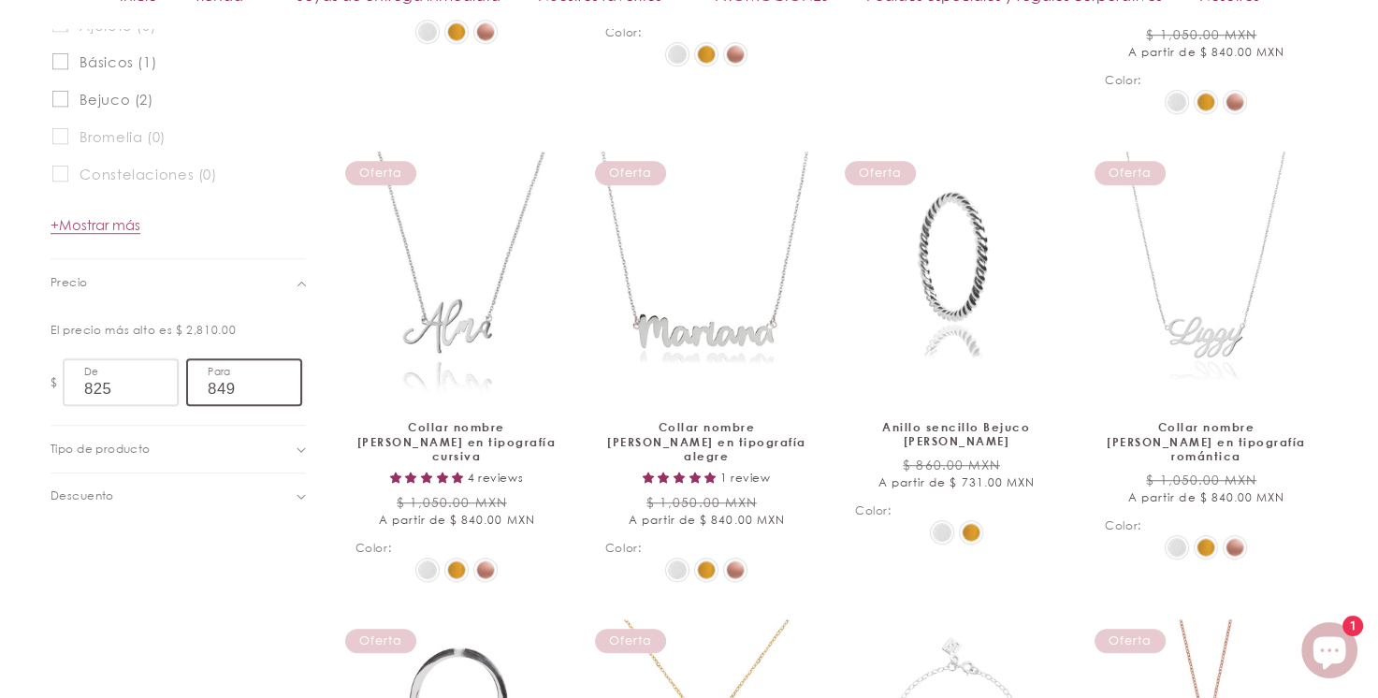
type input "849"
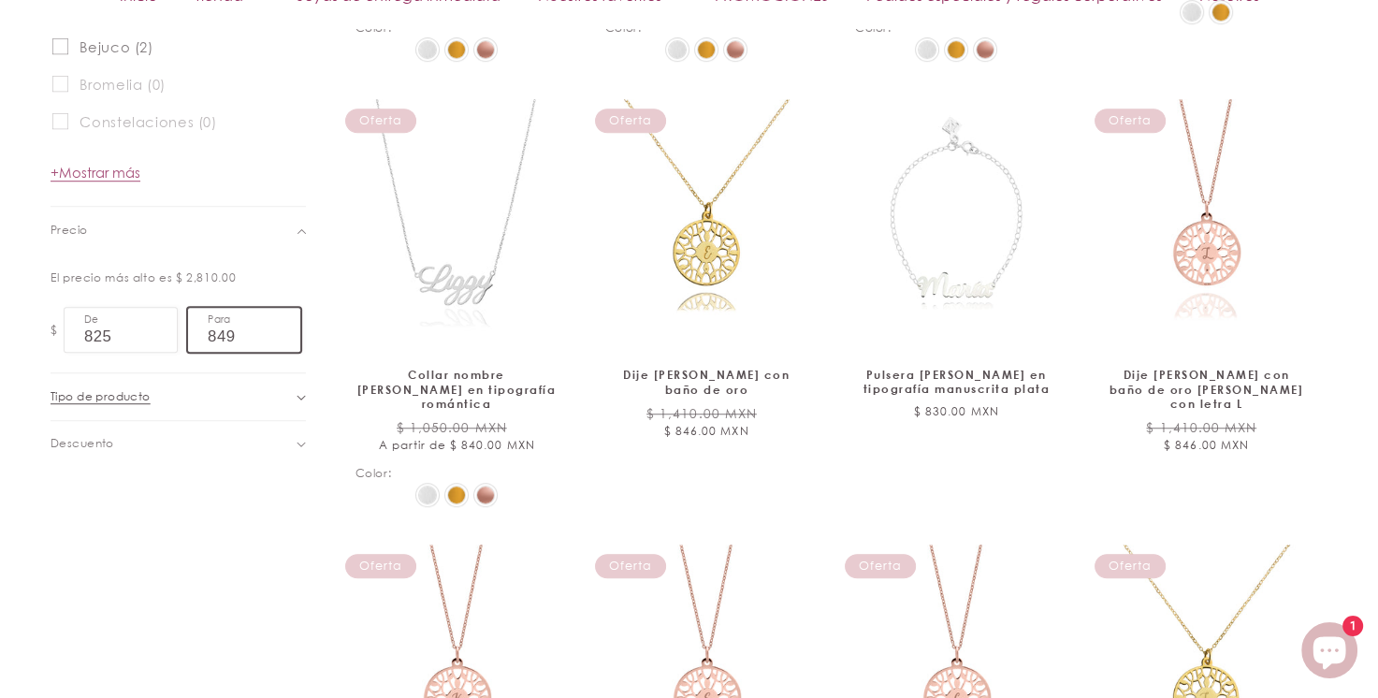
scroll to position [1247, 0]
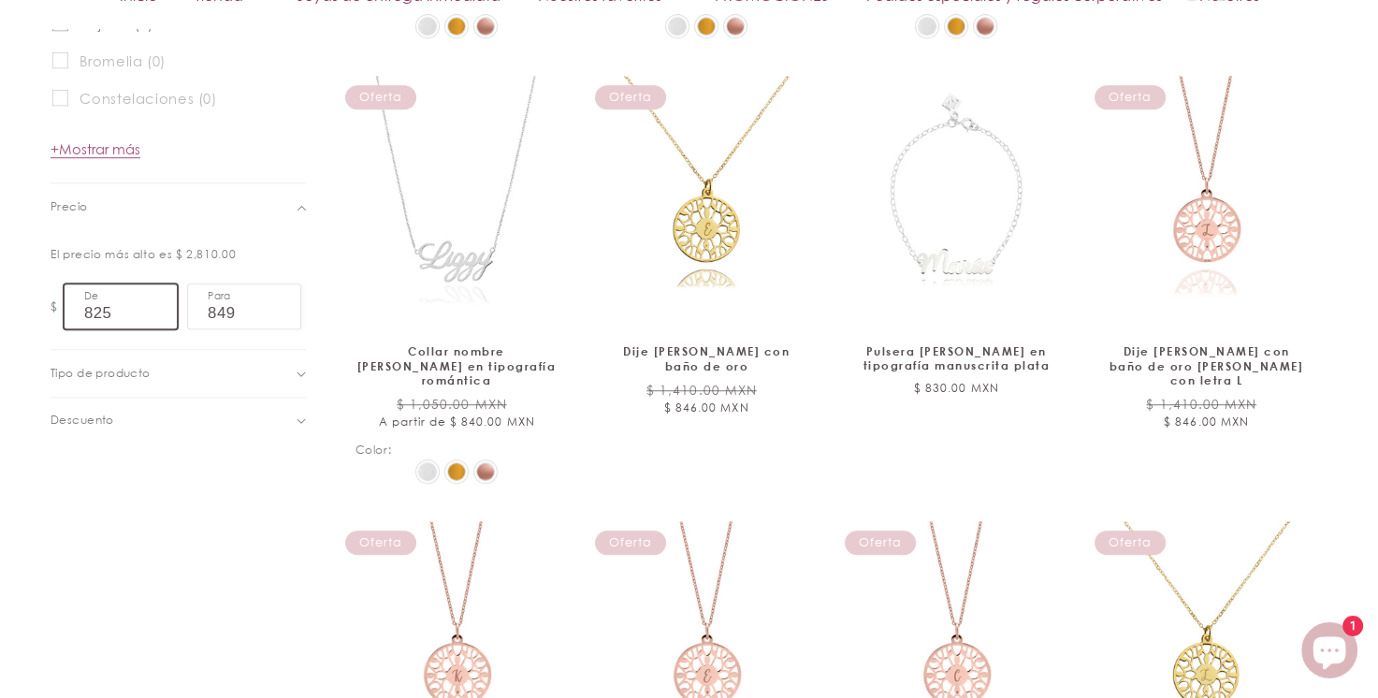
drag, startPoint x: 127, startPoint y: 319, endPoint x: 78, endPoint y: 308, distance: 50.8
click at [36, 305] on div "Filtrar: Eliminar todos $ 825.00 -$ 849.00 Eliminar filtro Colección (0) Colecc…" at bounding box center [689, 473] width 1375 height 1754
type input "800"
type input "824"
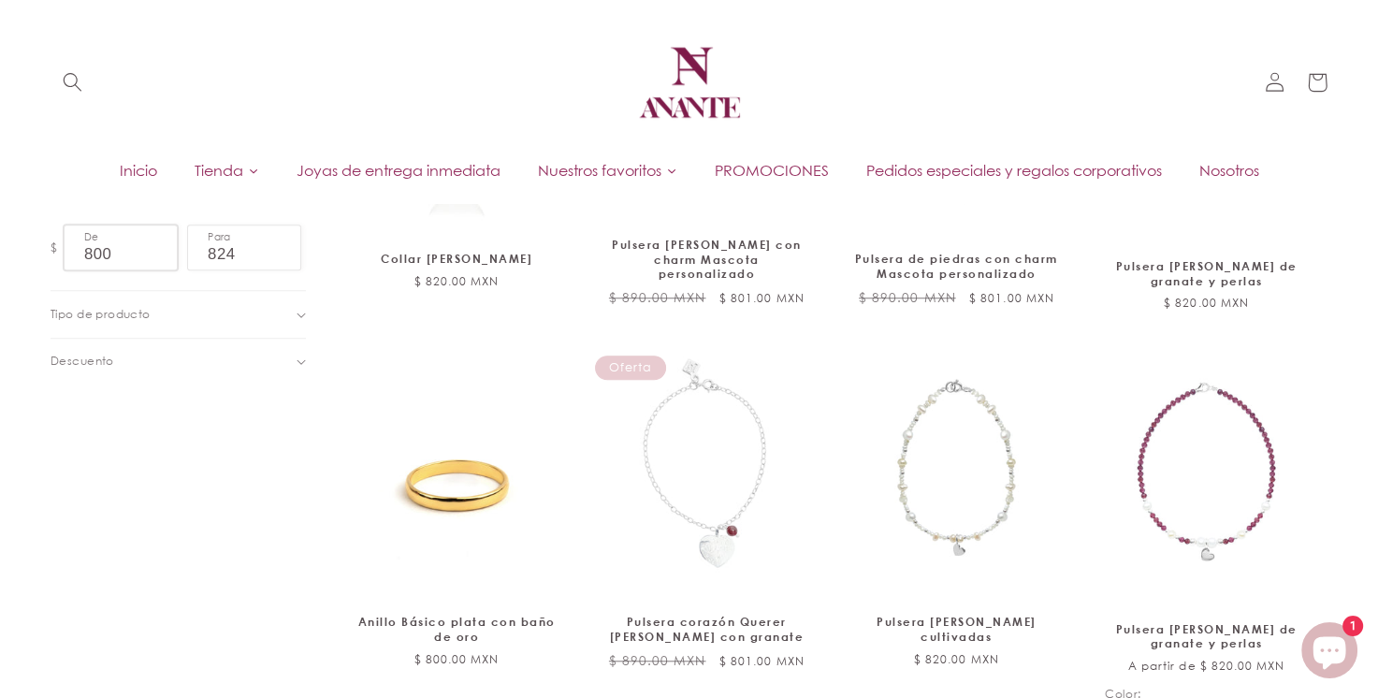
scroll to position [1247, 0]
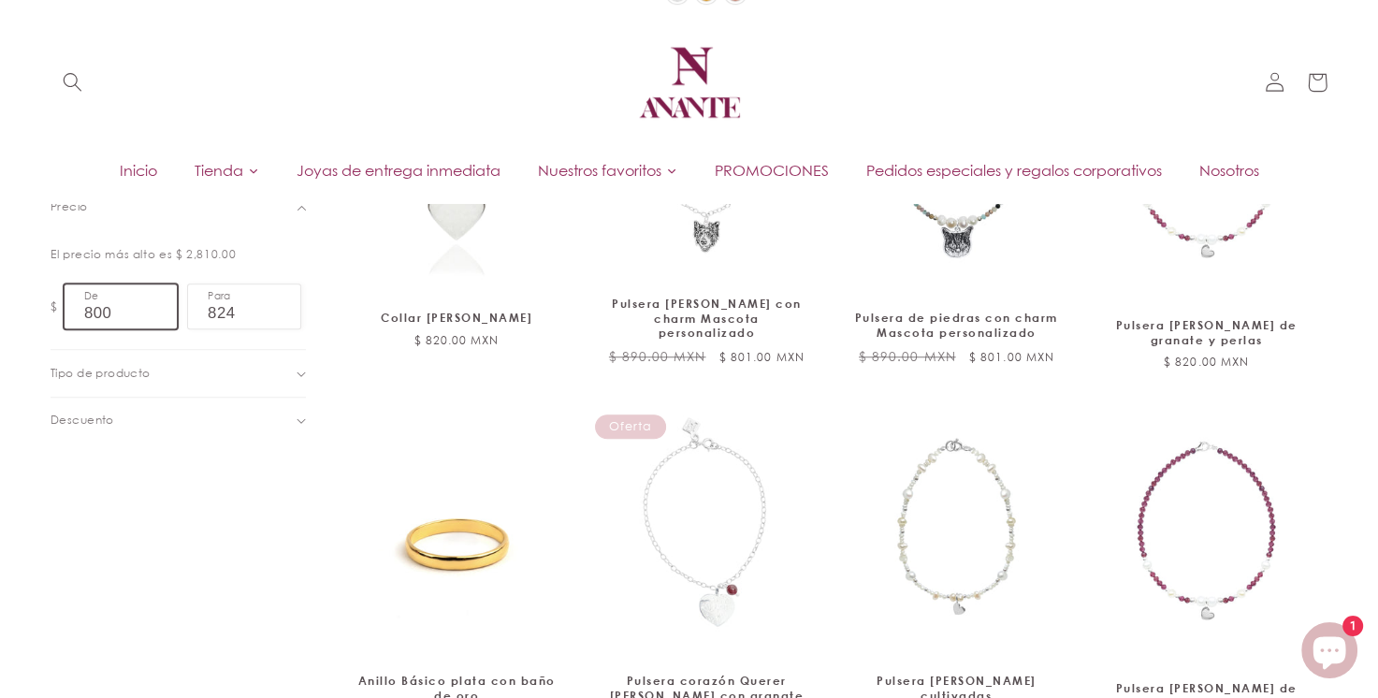
drag, startPoint x: 135, startPoint y: 308, endPoint x: 5, endPoint y: 299, distance: 130.3
click at [0, 299] on div "Ordenar por: Características Más vendidos Alfabéticamente, A-Z Alfabéticamente,…" at bounding box center [689, 407] width 1378 height 1753
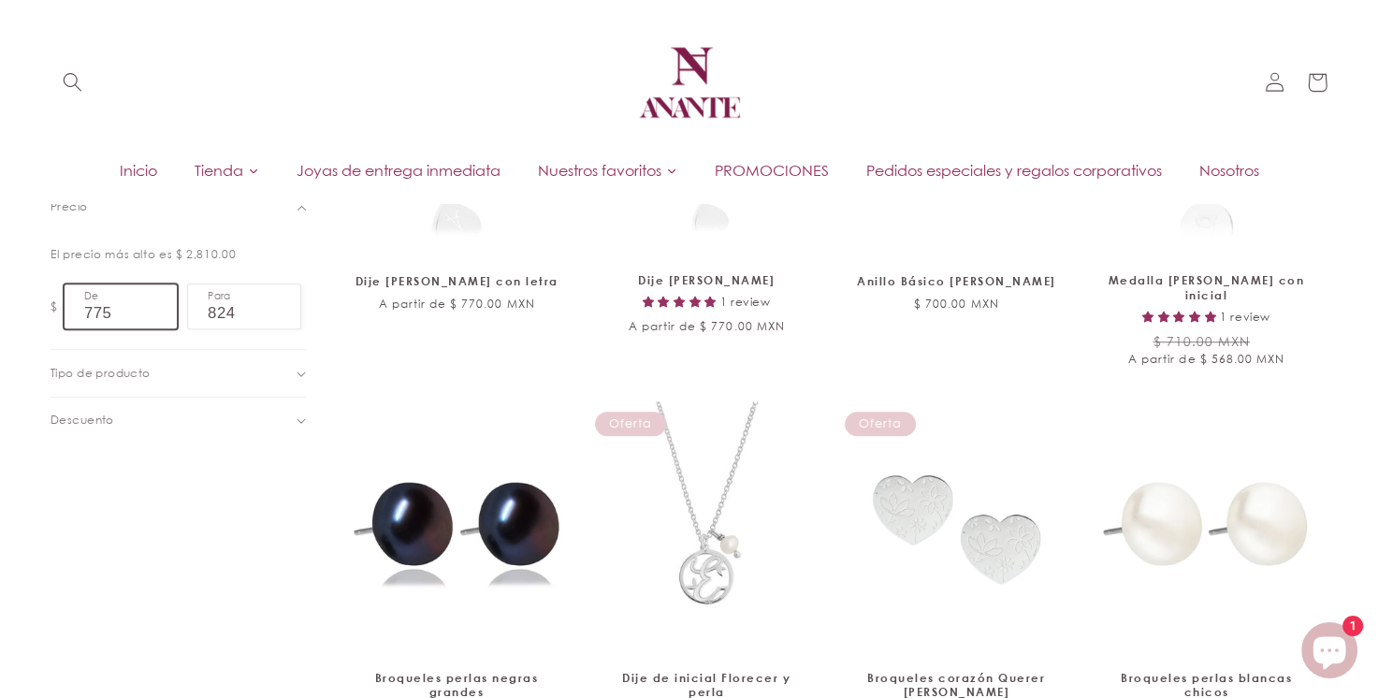
type input "775"
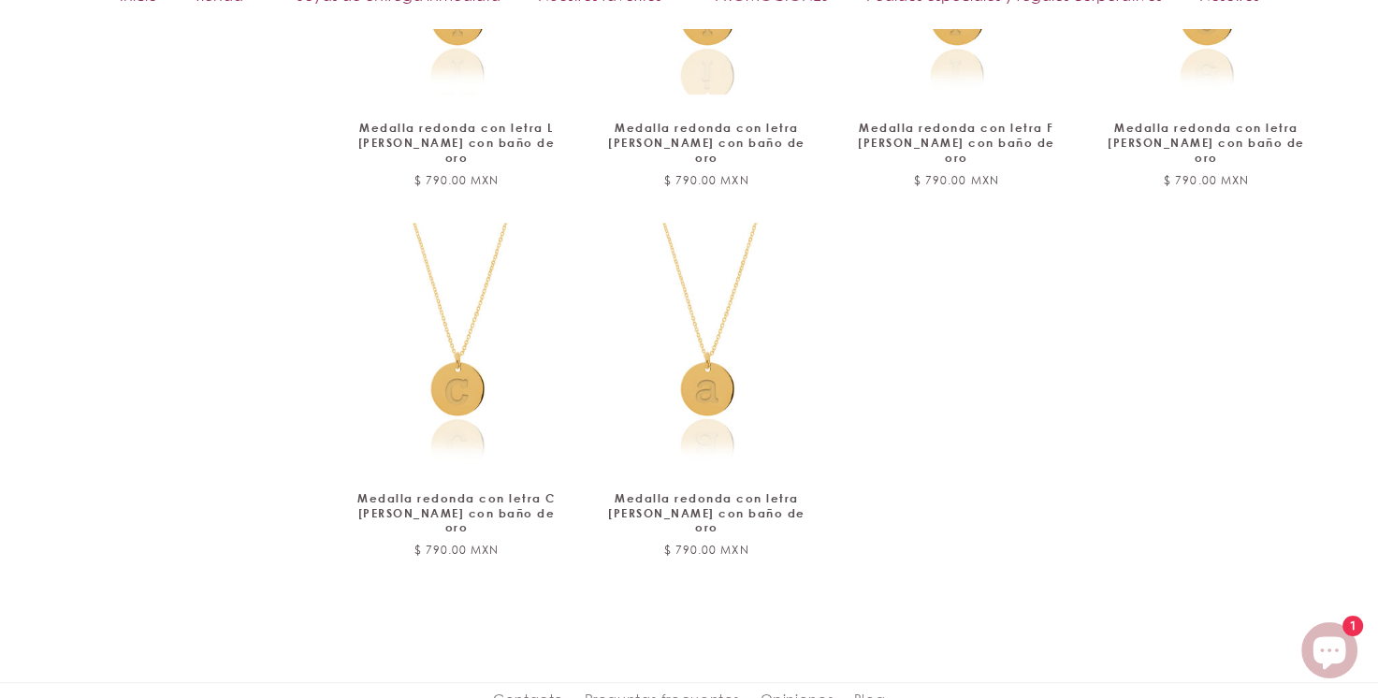
scroll to position [1871, 0]
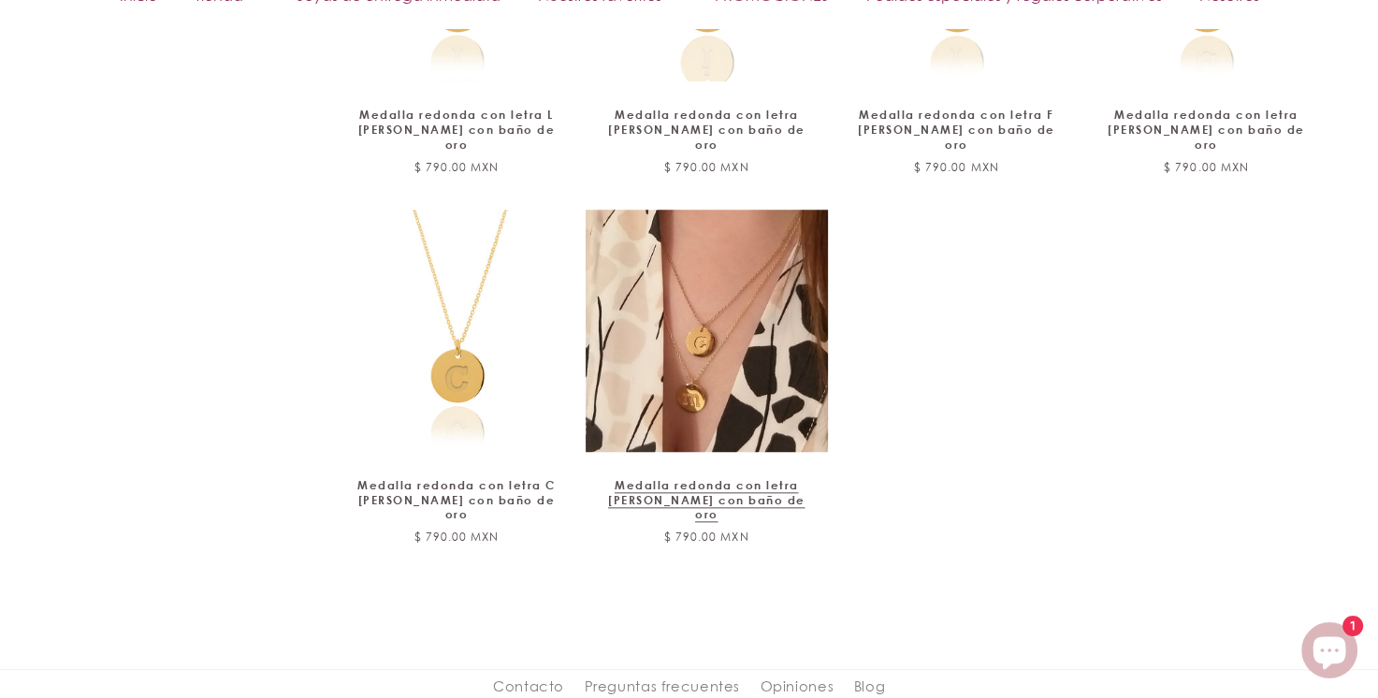
type input "799"
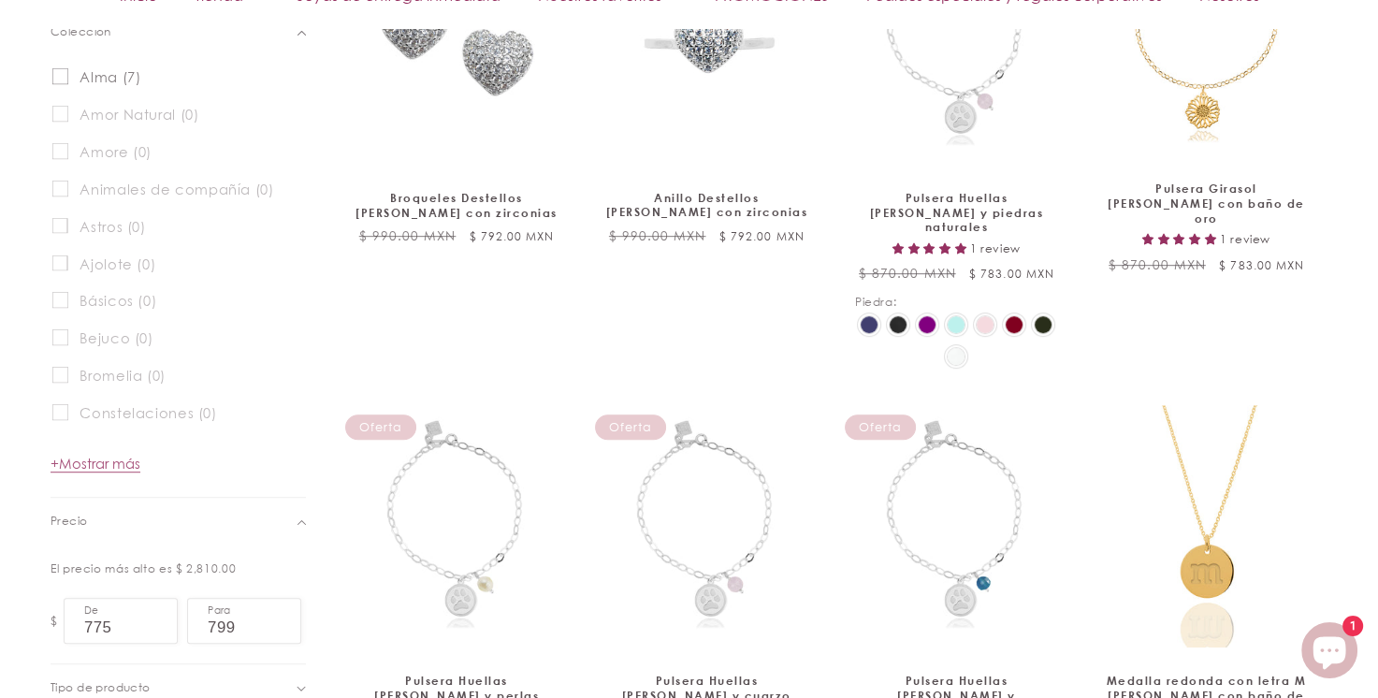
scroll to position [1247, 0]
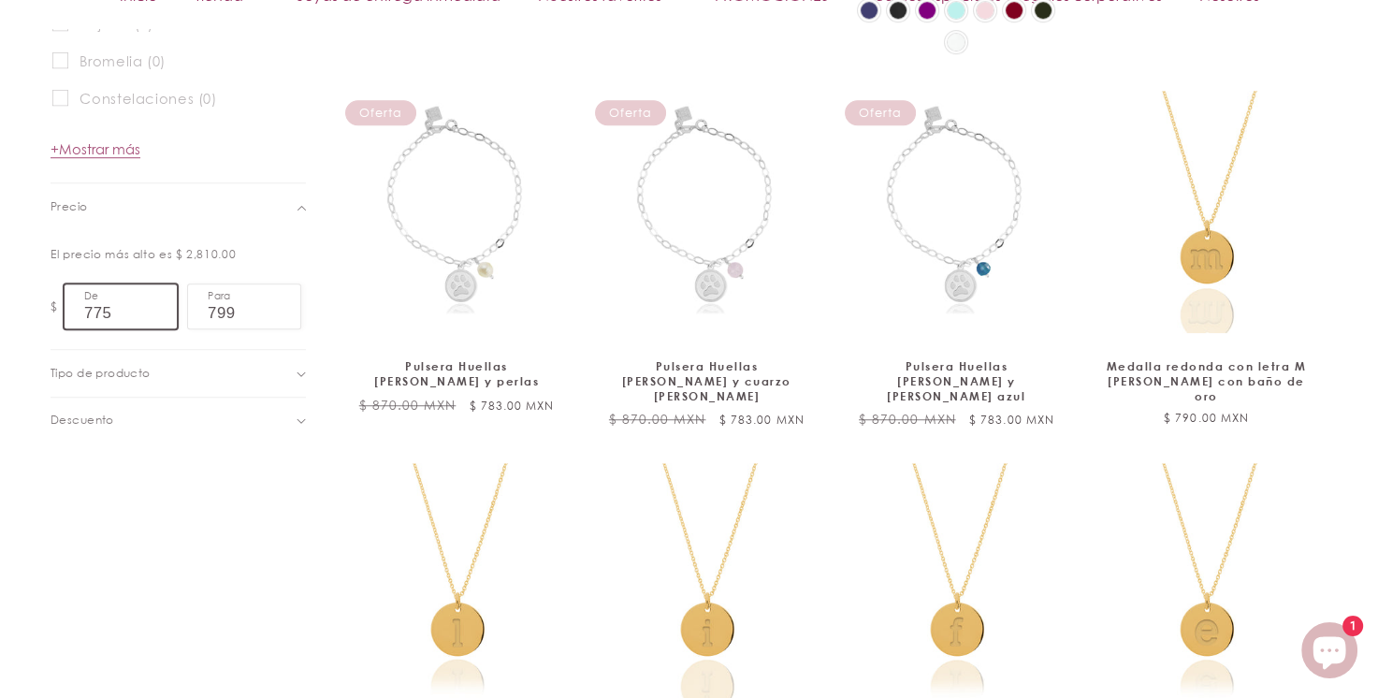
click at [108, 305] on input "775" at bounding box center [121, 306] width 112 height 44
click at [94, 316] on input "775" at bounding box center [121, 306] width 112 height 44
type input "750"
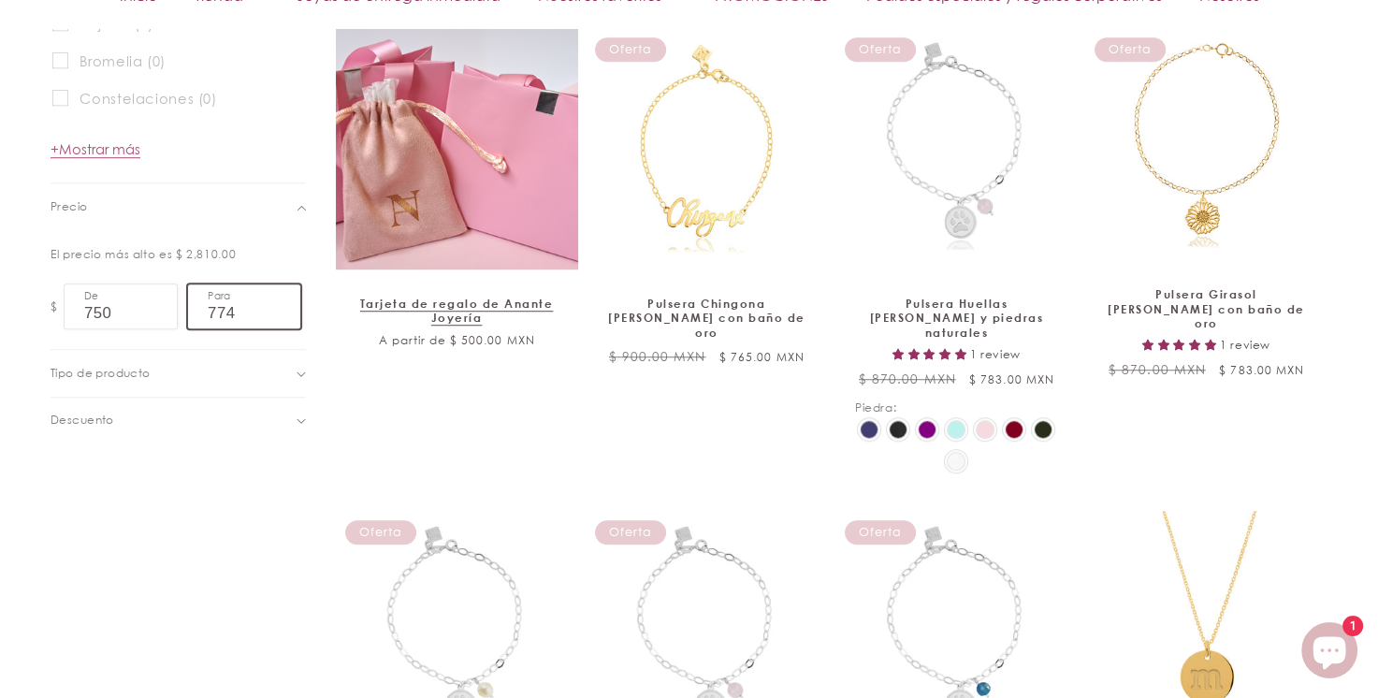
type input "774"
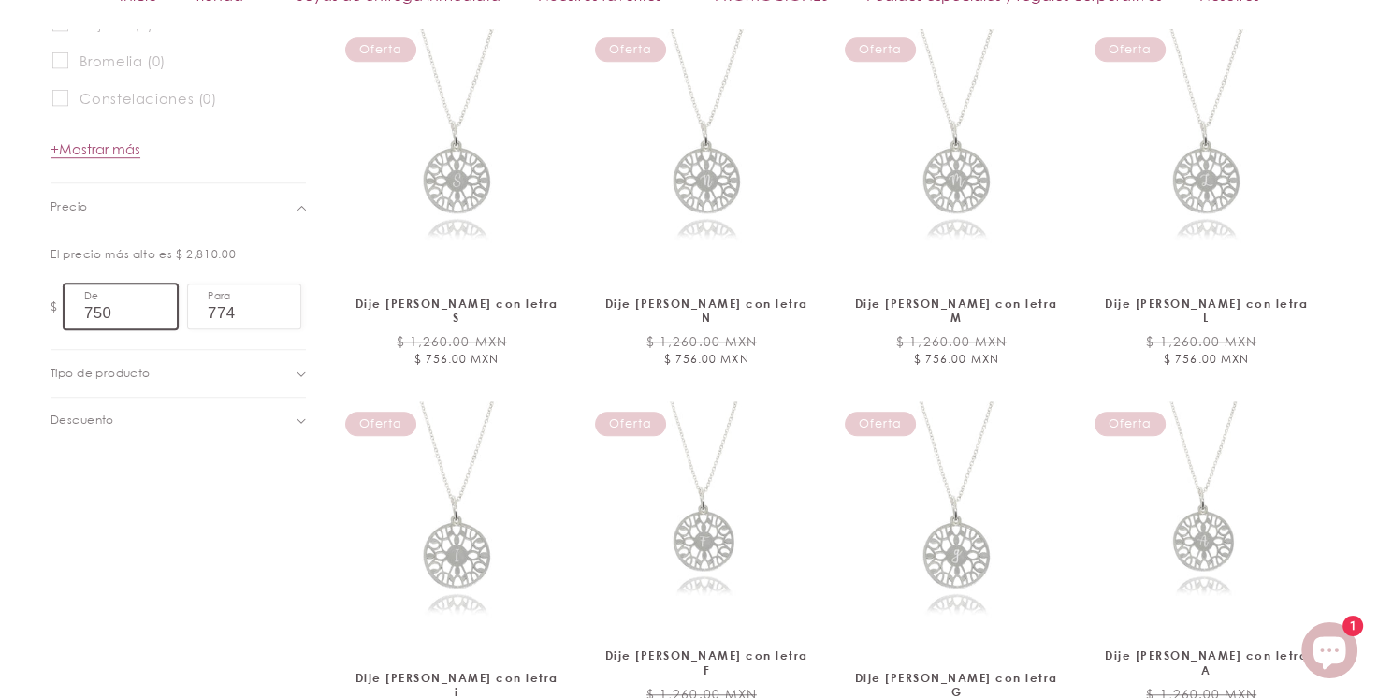
click at [143, 312] on input "750" at bounding box center [121, 306] width 112 height 44
drag, startPoint x: 131, startPoint y: 312, endPoint x: 3, endPoint y: 301, distance: 128.6
type input "500"
type input "600"
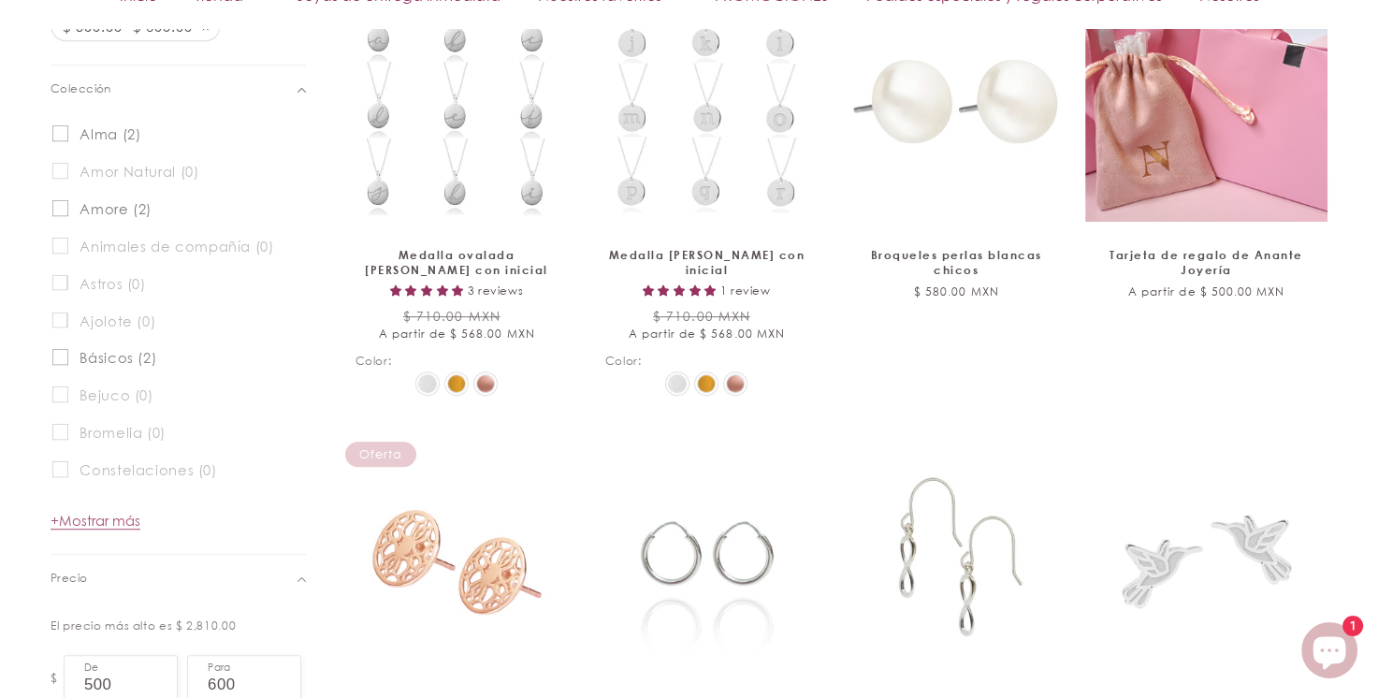
scroll to position [1247, 0]
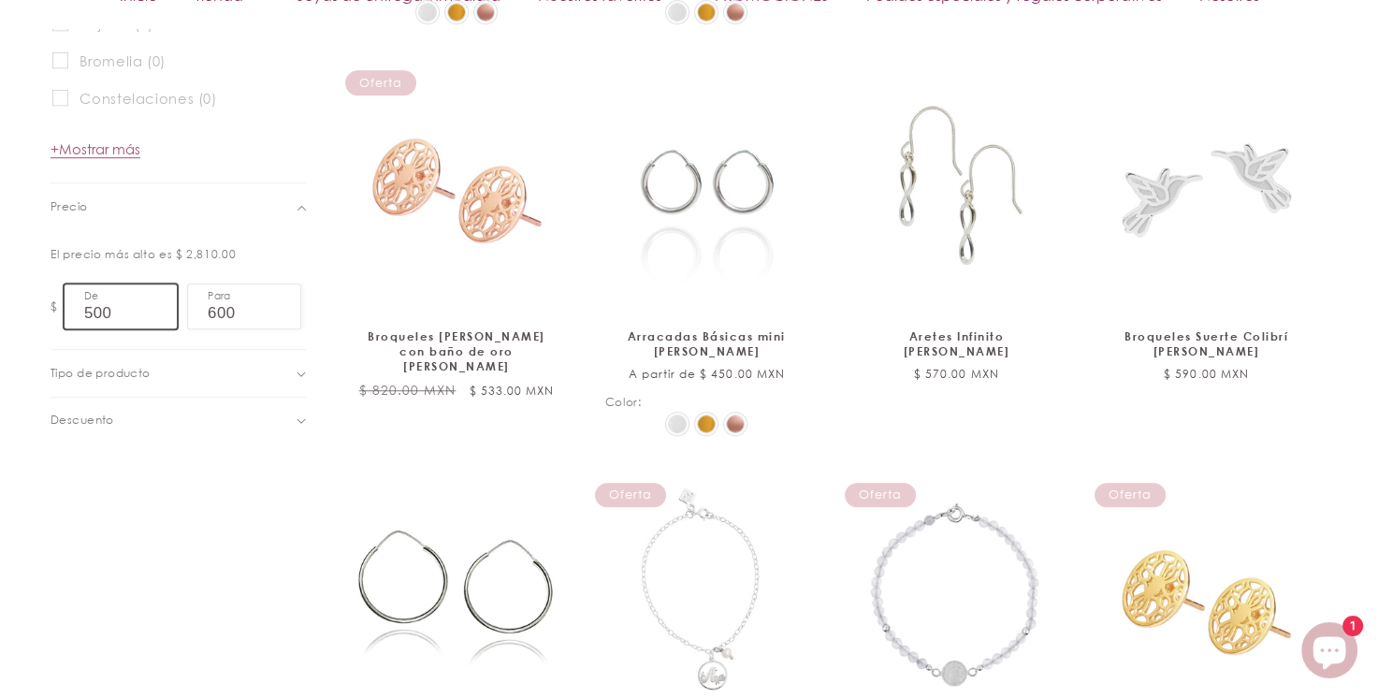
drag, startPoint x: 127, startPoint y: 315, endPoint x: 17, endPoint y: 293, distance: 112.6
click at [17, 293] on div "Filtrar: Eliminar todos $ 500.00 -$ 600.00 Eliminar filtro Colección (0) Colecc…" at bounding box center [689, 450] width 1375 height 1708
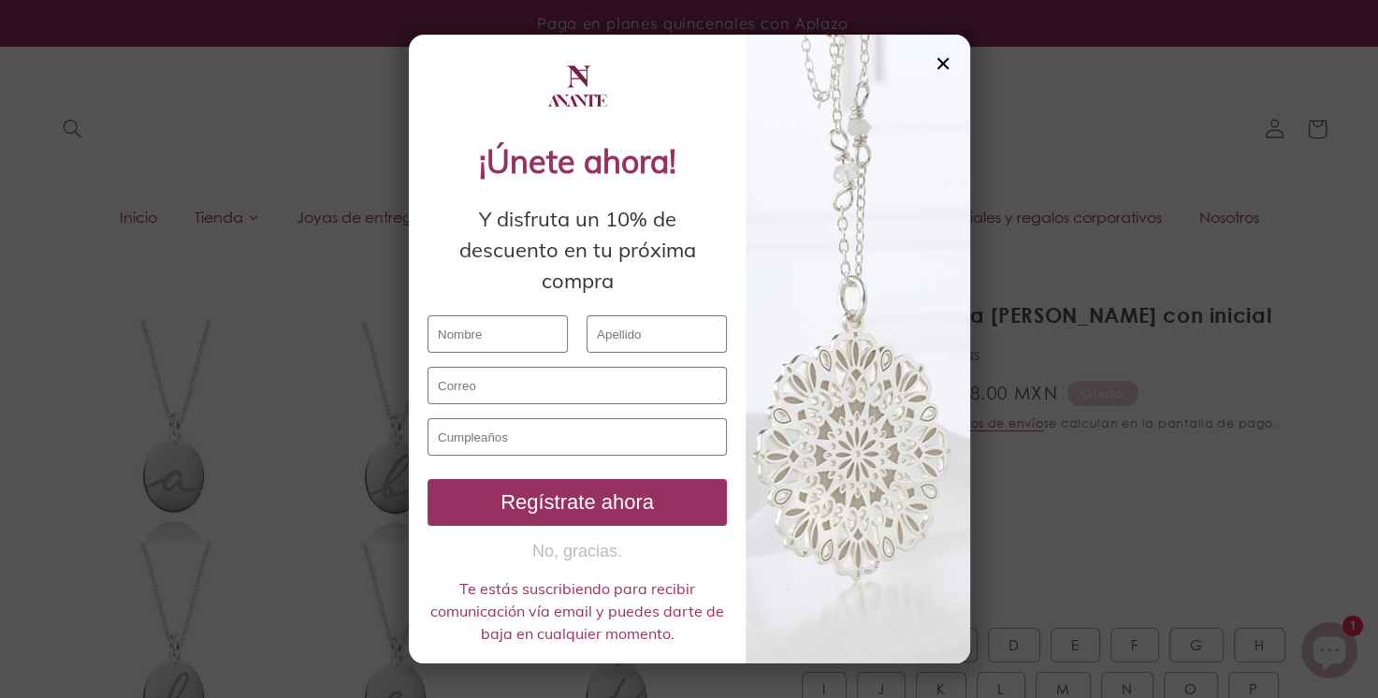
select select "{"isForProduct":true,"id":43663486288026,"title":"Plata / A","available":true,"…"
click at [935, 64] on div "✕" at bounding box center [942, 63] width 17 height 21
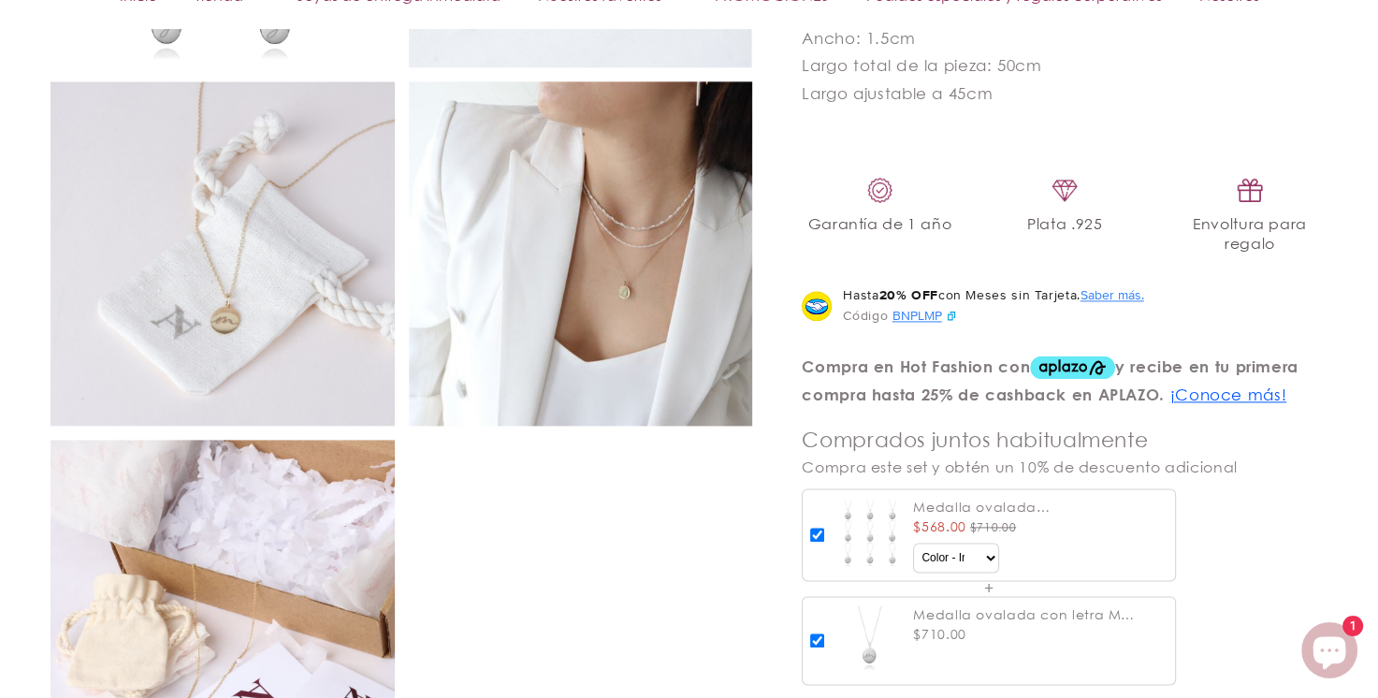
scroll to position [2494, 0]
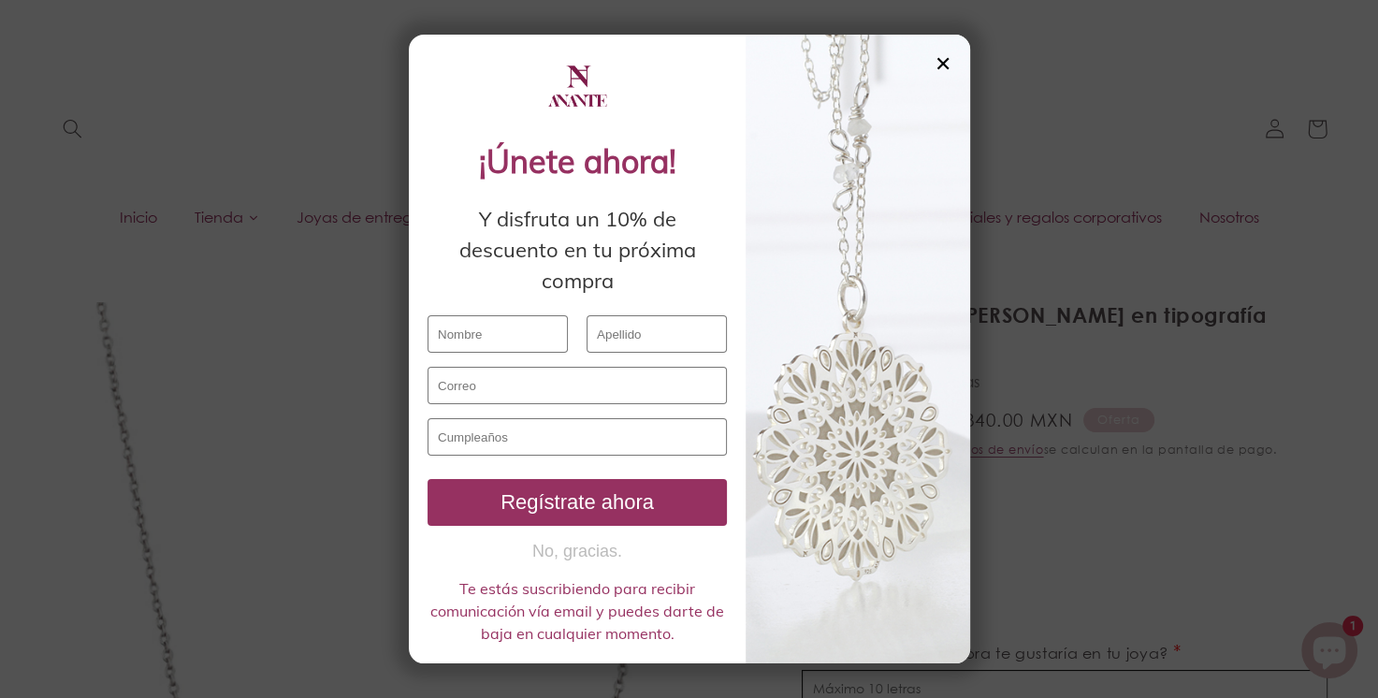
select select "{"isForProduct":true,"id":43652217700506,"title":"Plata","available":true,"pric…"
select select "{"isForProduct":false,"id":43656573911194,"title":"Plata / 1","available":true,…"
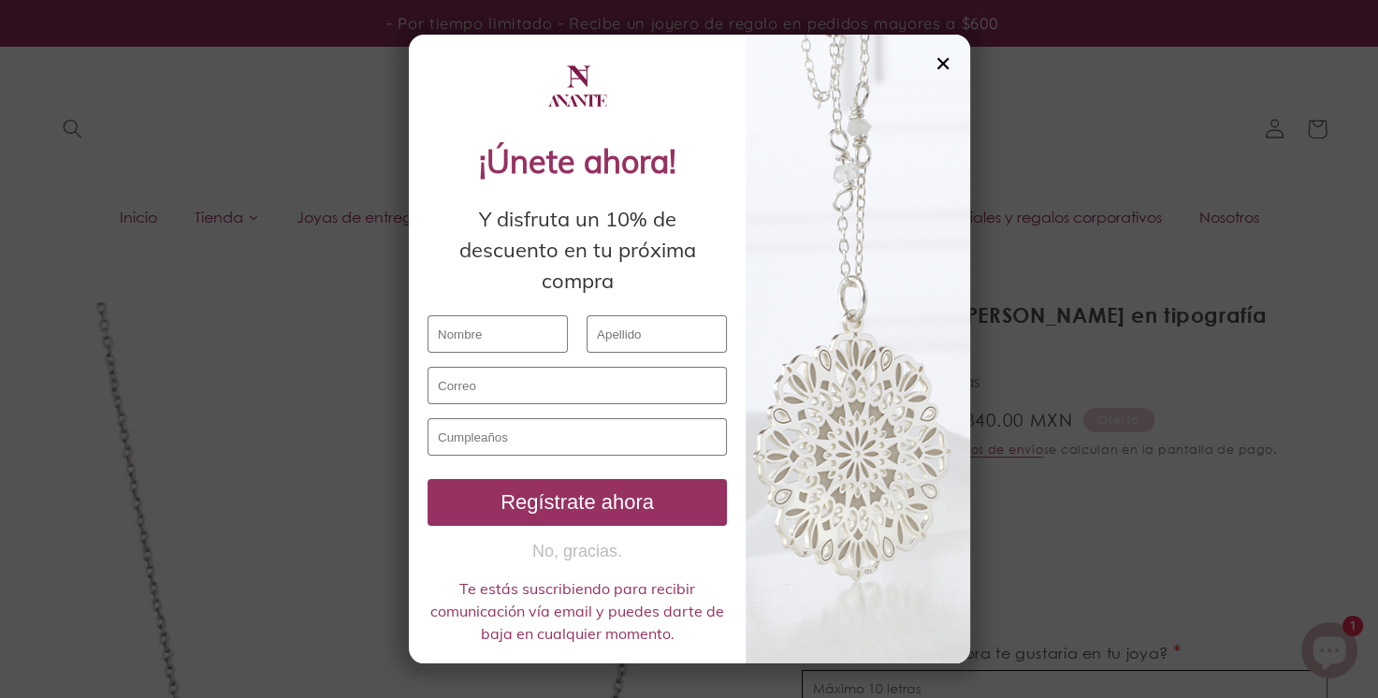
click at [939, 53] on div "✕" at bounding box center [942, 63] width 17 height 21
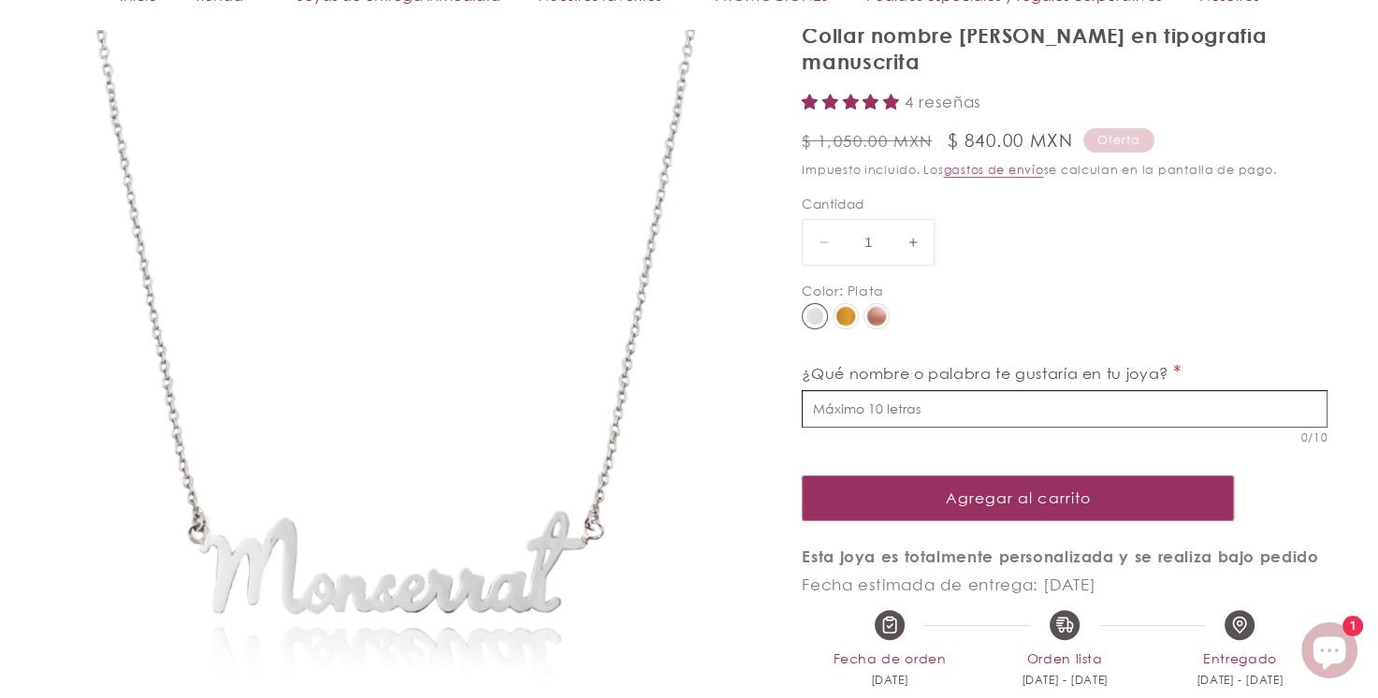
scroll to position [311, 0]
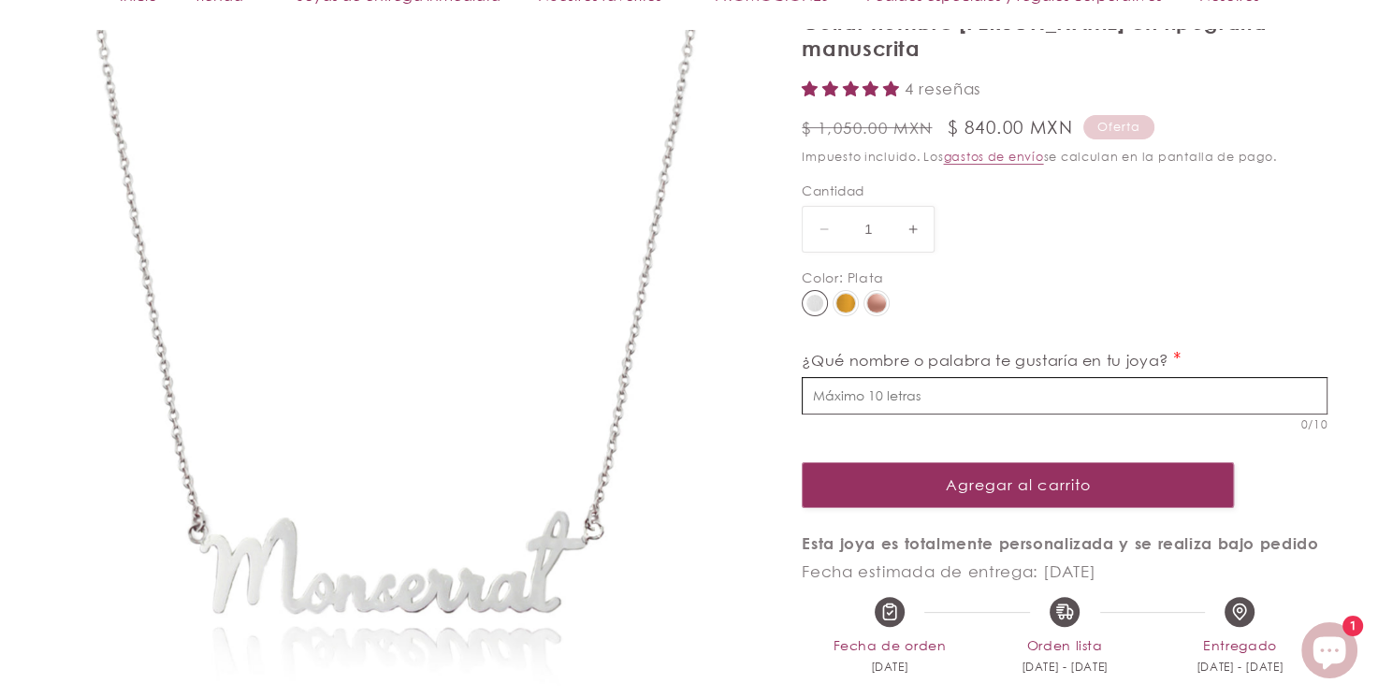
click at [925, 377] on input "text" at bounding box center [1065, 395] width 526 height 37
click at [922, 377] on input "text" at bounding box center [1065, 395] width 526 height 37
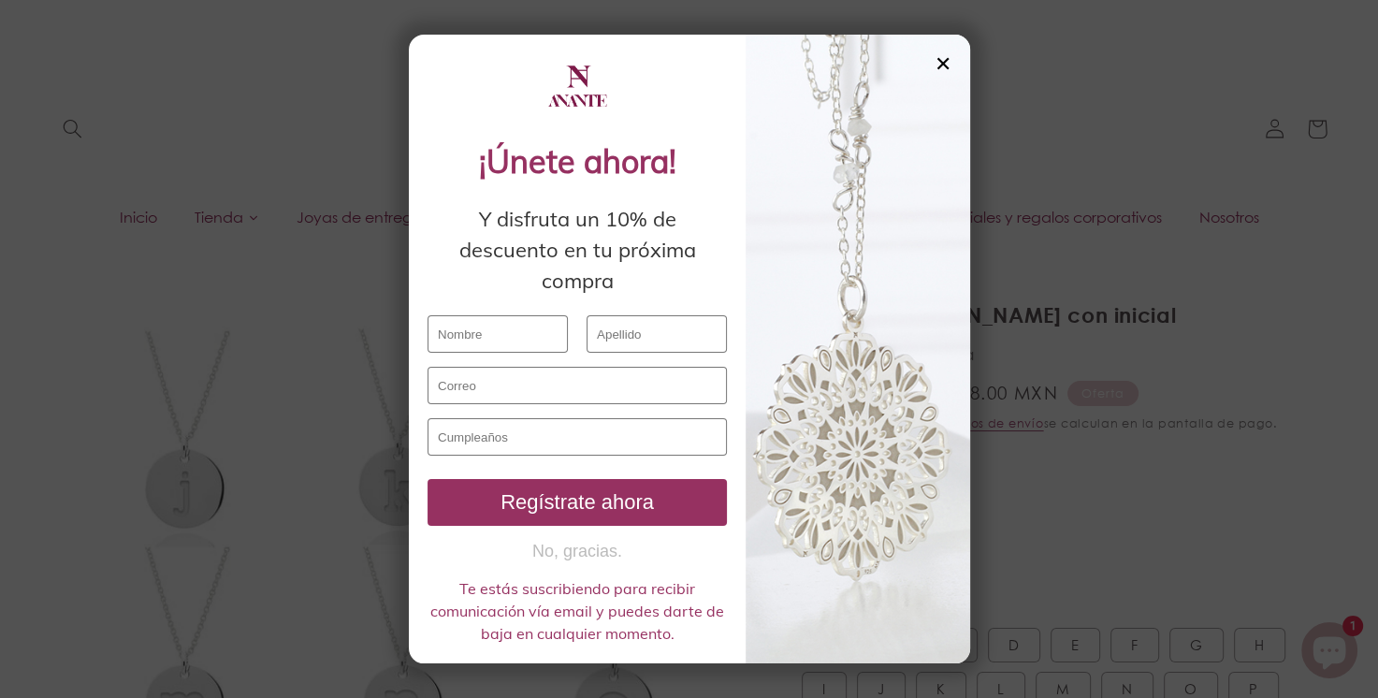
select select "{"isForProduct":true,"id":44913521000602,"title":"Plata / A","available":true,"…"
select select "{"isForProduct":false,"id":43652540760218,"title":"Plata","available":true,"pri…"
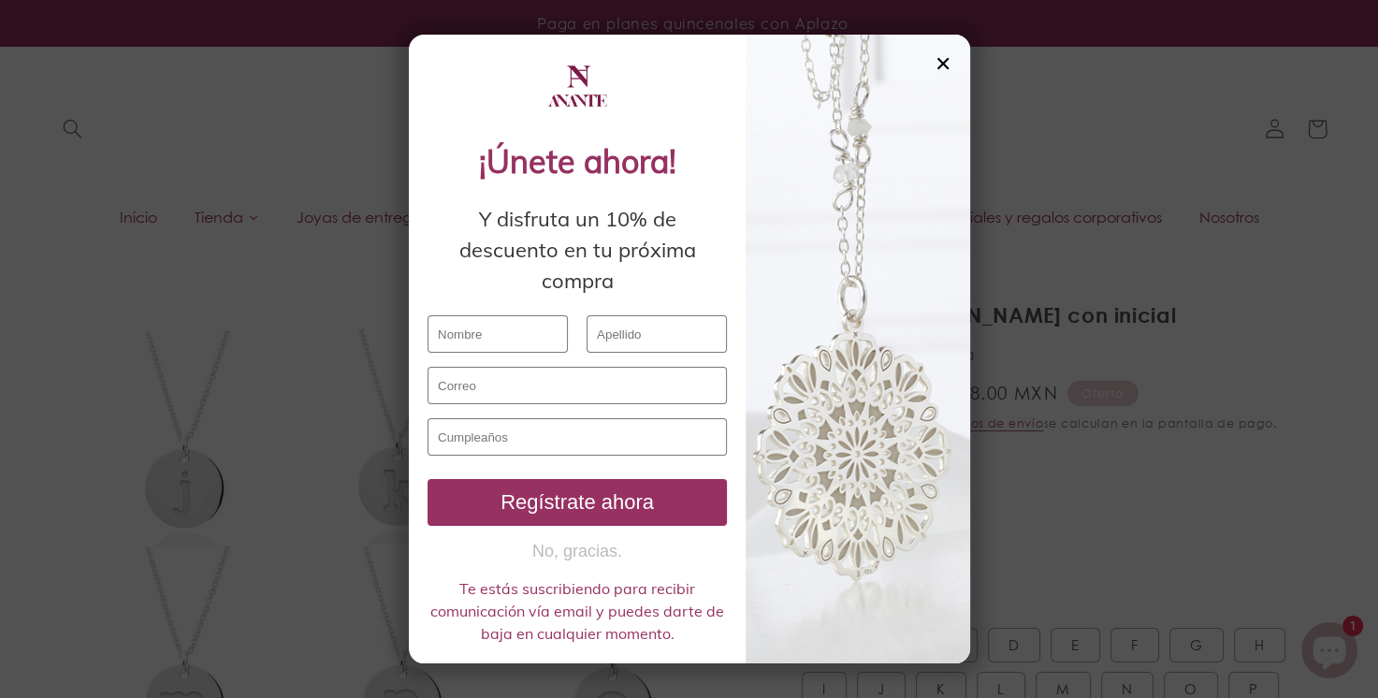
click at [947, 69] on div "✕" at bounding box center [942, 63] width 17 height 21
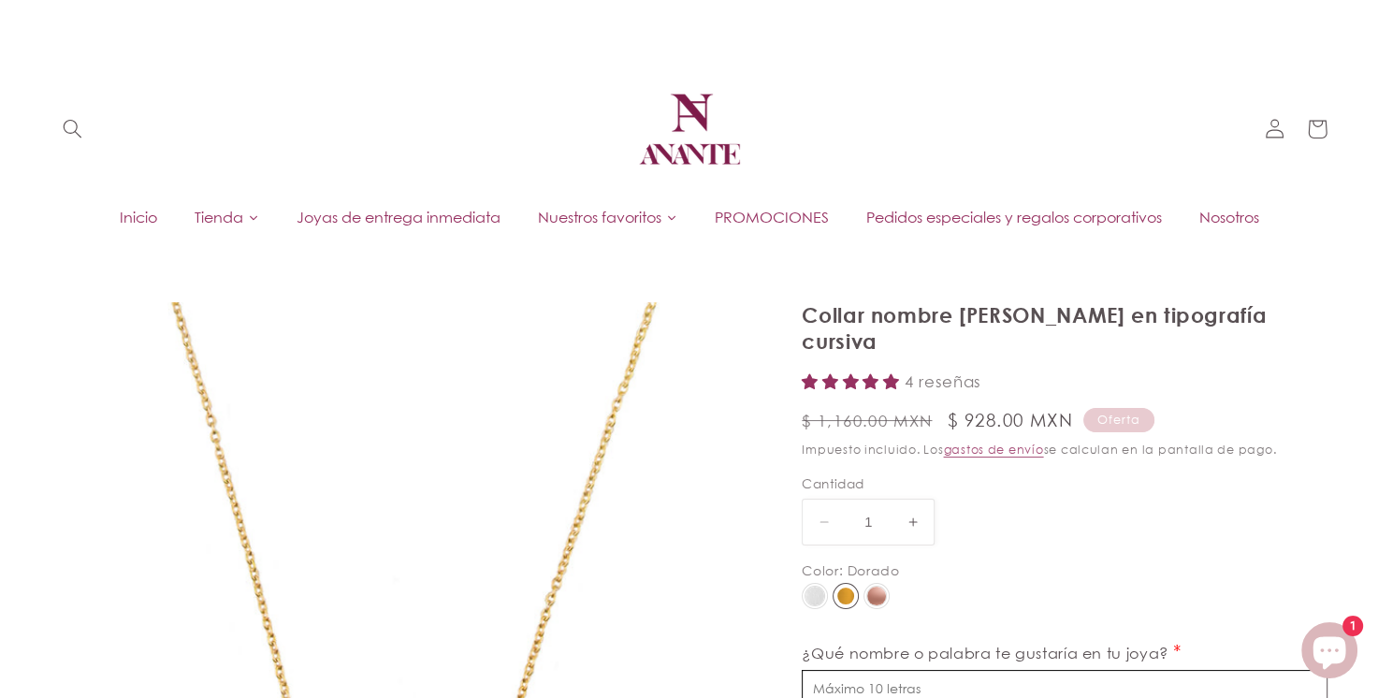
select select "{"isForProduct":true,"id":43652190077082,"title":"Plata","available":true,"pric…"
select select "{"isForProduct":false,"id":43651779035290,"title":"Plata","available":true,"pri…"
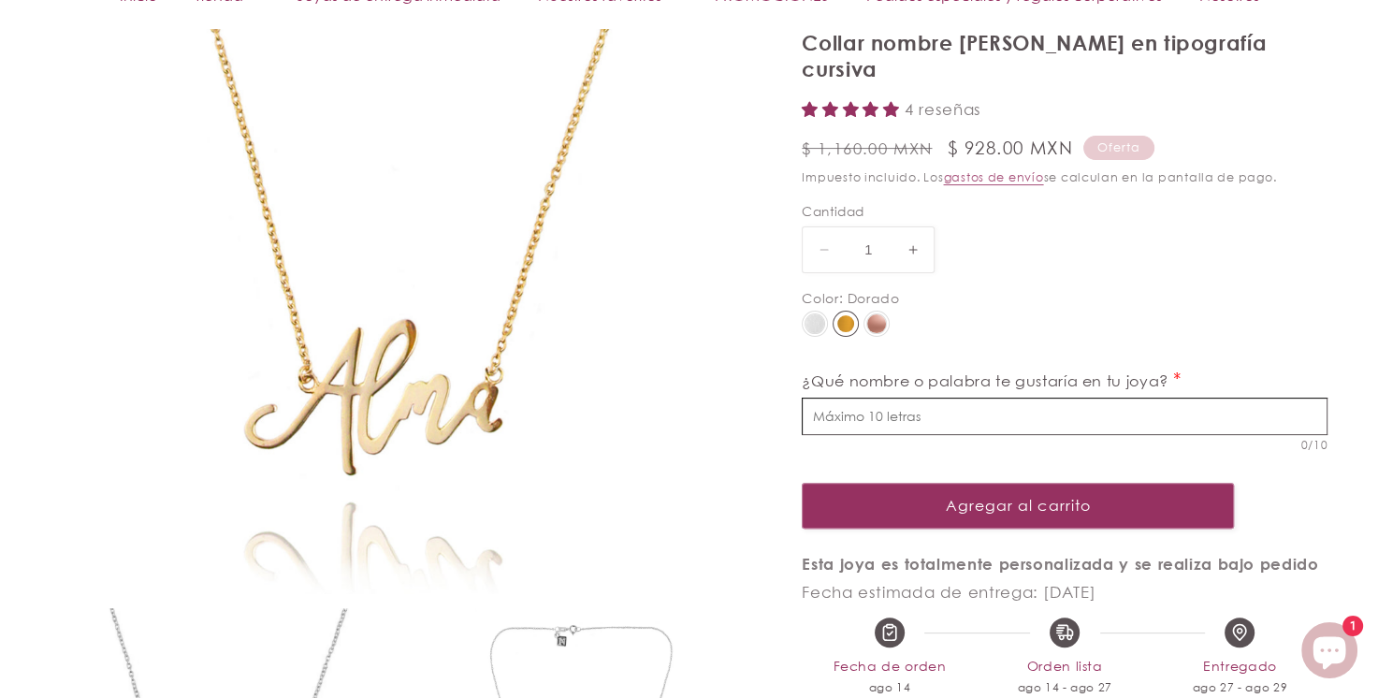
scroll to position [623, 0]
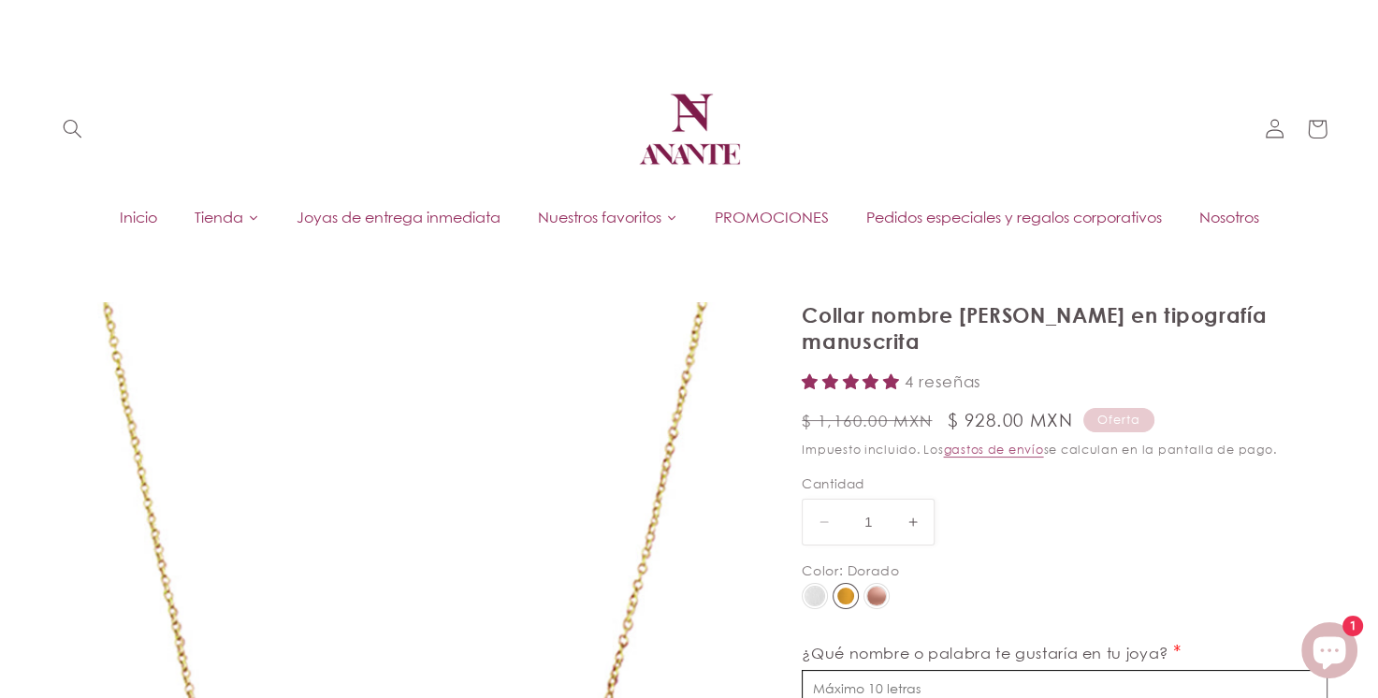
select select "{"isForProduct":true,"id":43652217700506,"title":"Plata","available":true,"pric…"
select select "{"isForProduct":false,"id":43656573911194,"title":"Plata / 1","available":true,…"
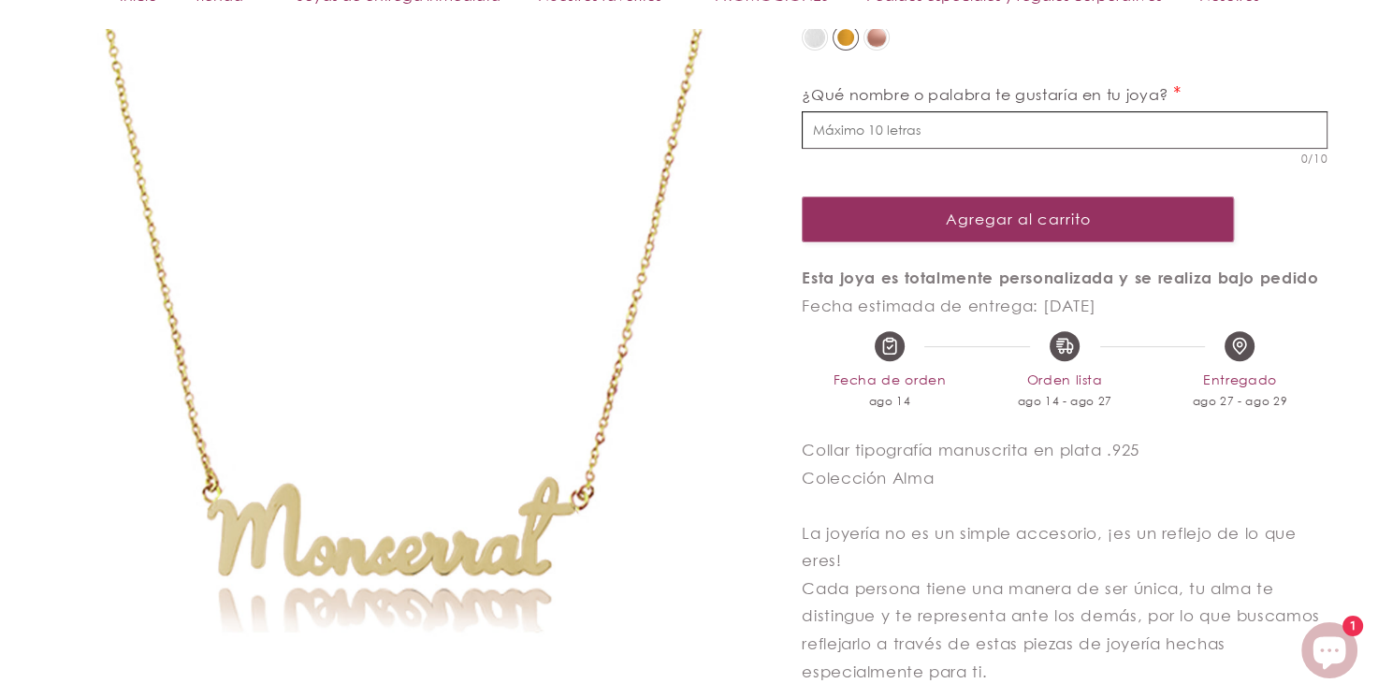
scroll to position [623, 0]
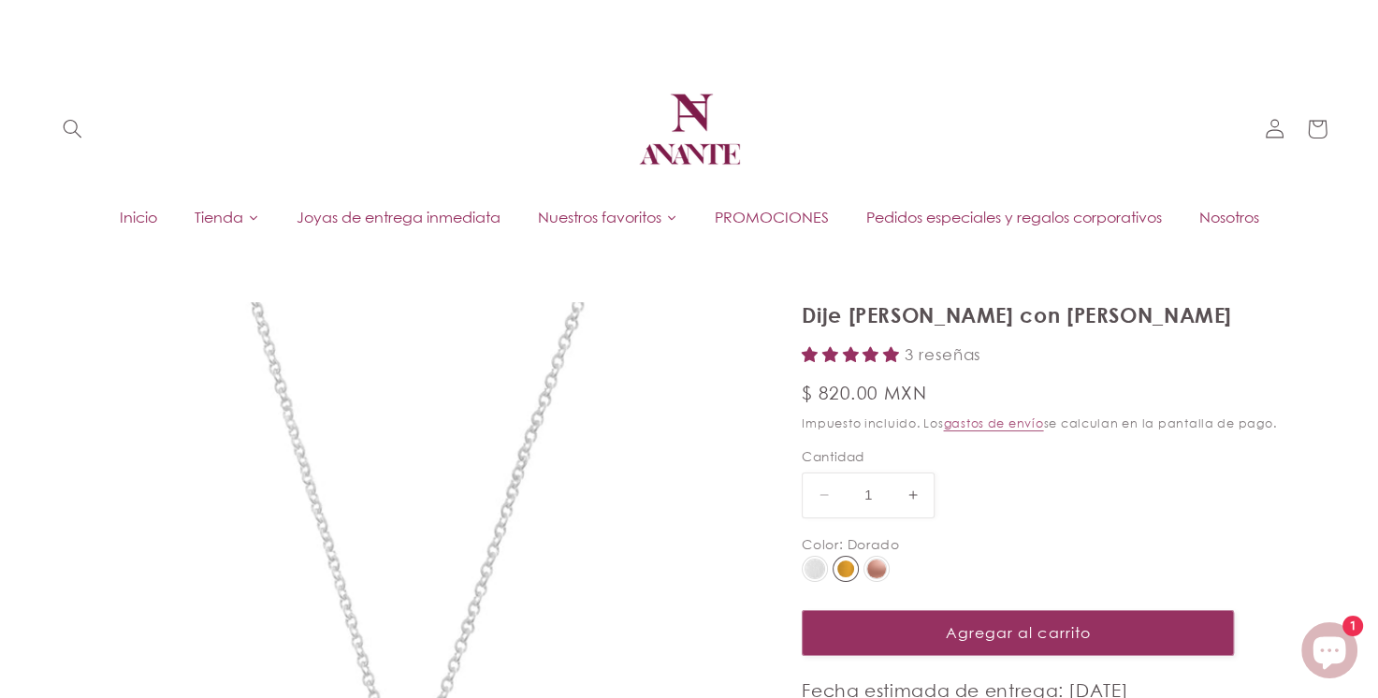
select select "{"isForProduct":true,"id":43715853451418,"title":"Plata","available":true,"pric…"
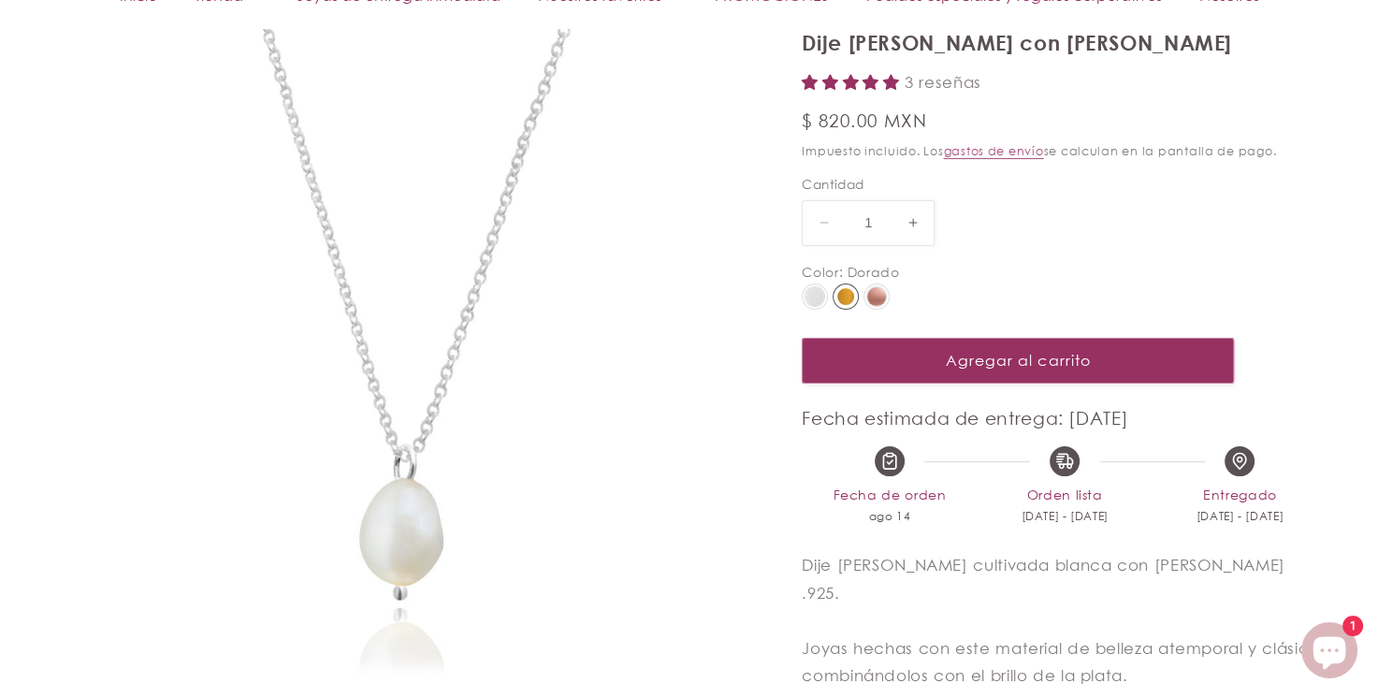
scroll to position [623, 0]
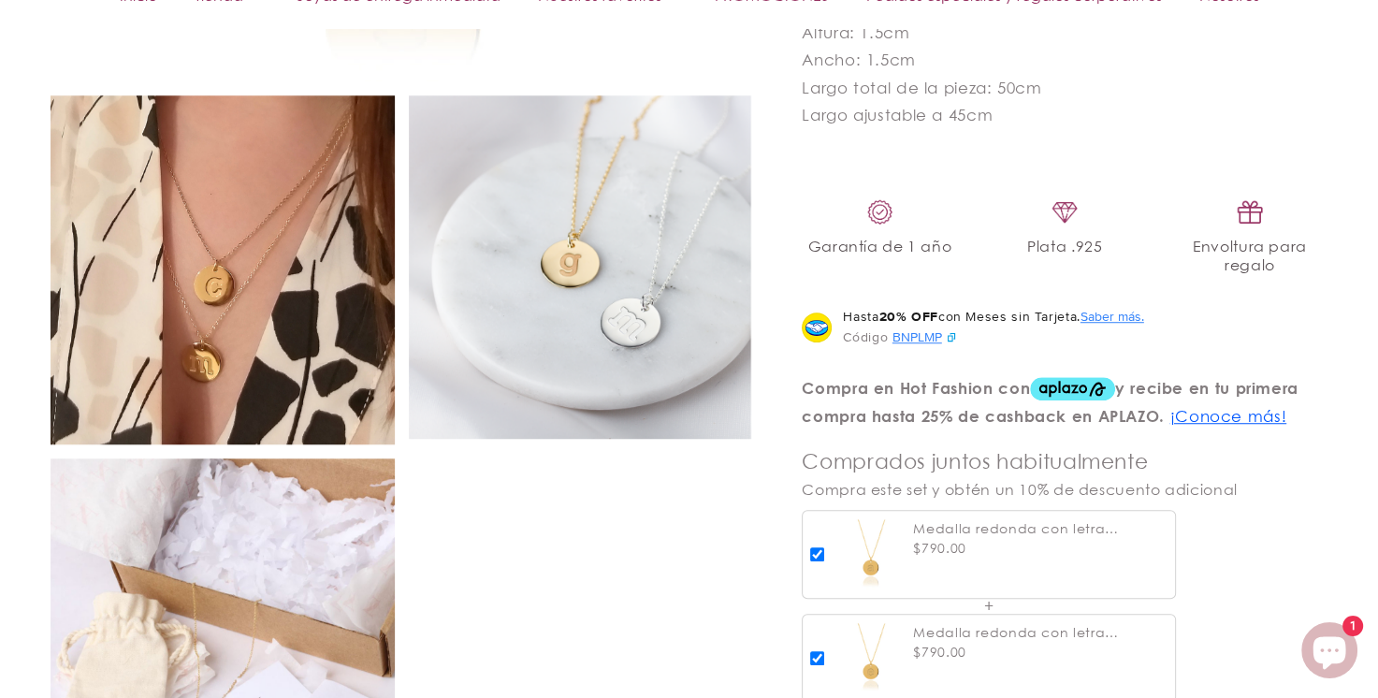
scroll to position [1558, 0]
